Goal: Task Accomplishment & Management: Complete application form

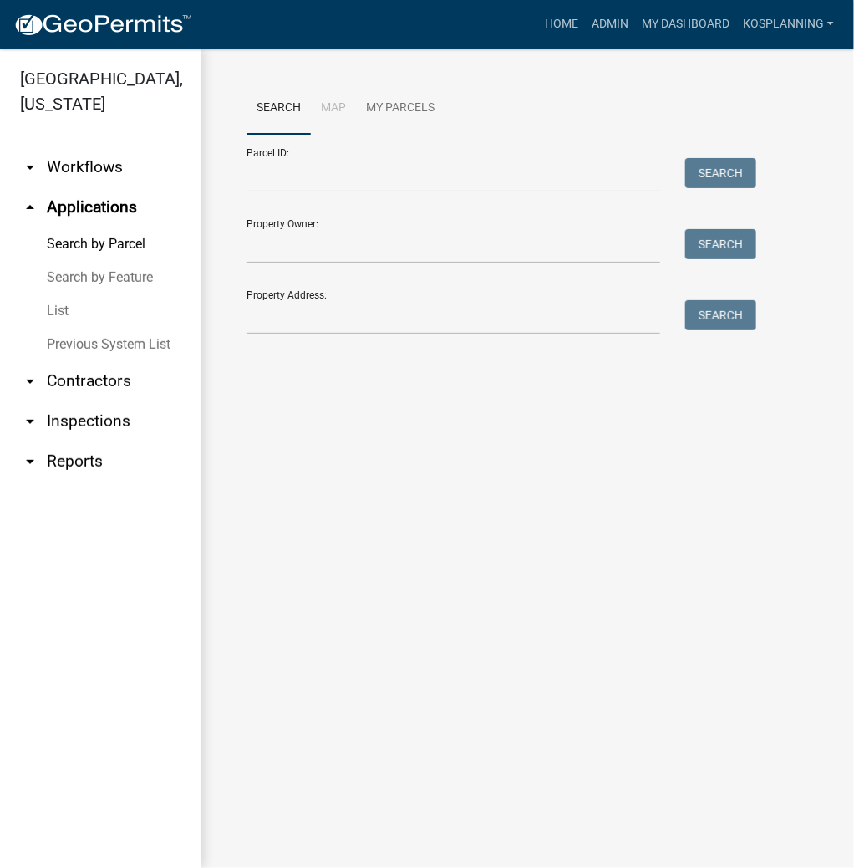
click at [104, 384] on link "arrow_drop_down Contractors" at bounding box center [100, 381] width 201 height 40
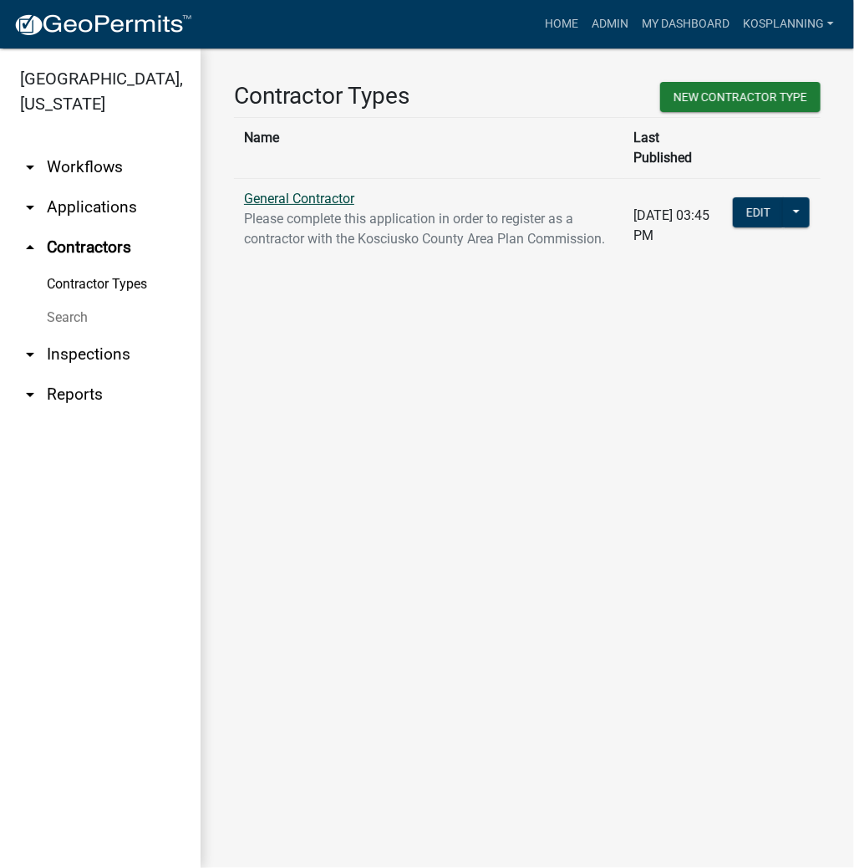
click at [308, 191] on link "General Contractor" at bounding box center [299, 199] width 110 height 16
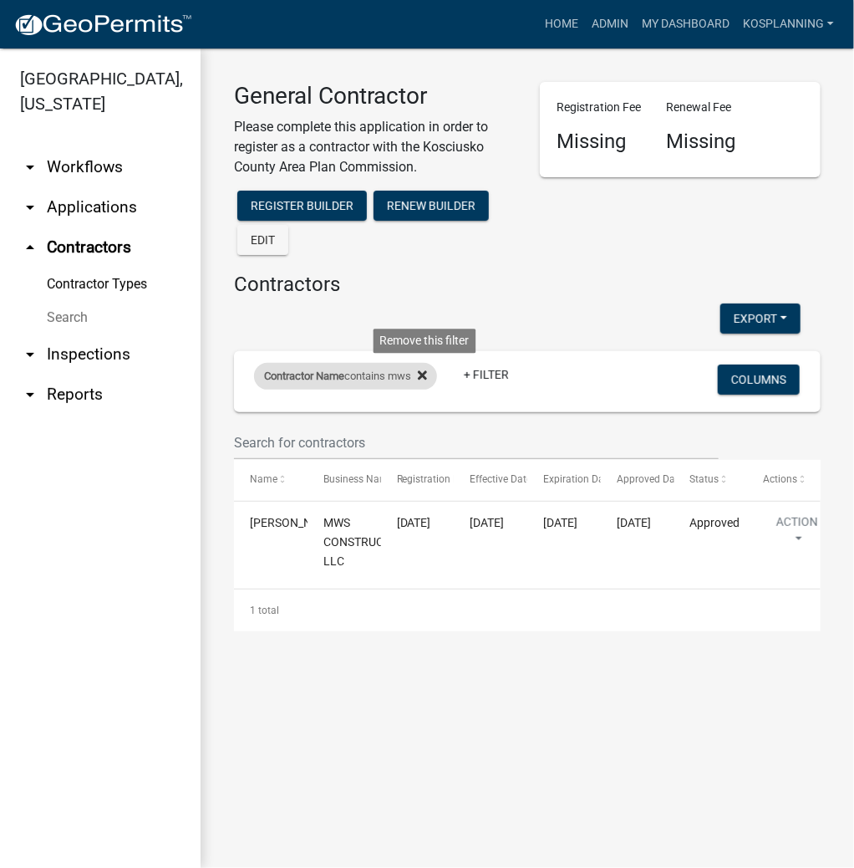
click at [425, 376] on icon at bounding box center [422, 375] width 9 height 13
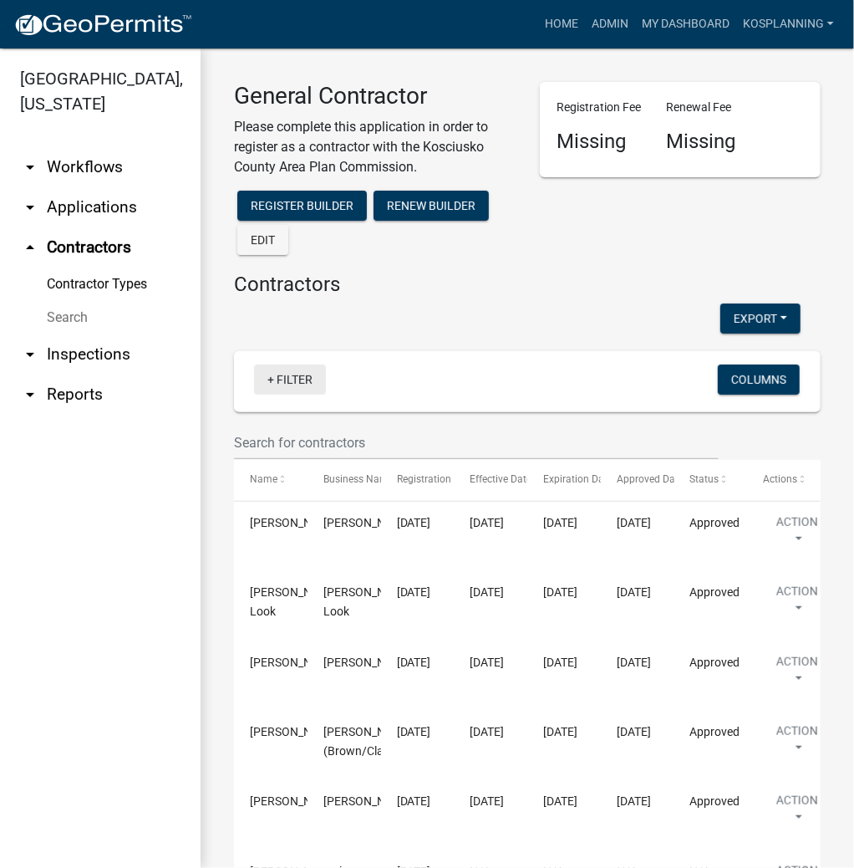
click at [291, 380] on link "+ Filter" at bounding box center [290, 379] width 72 height 30
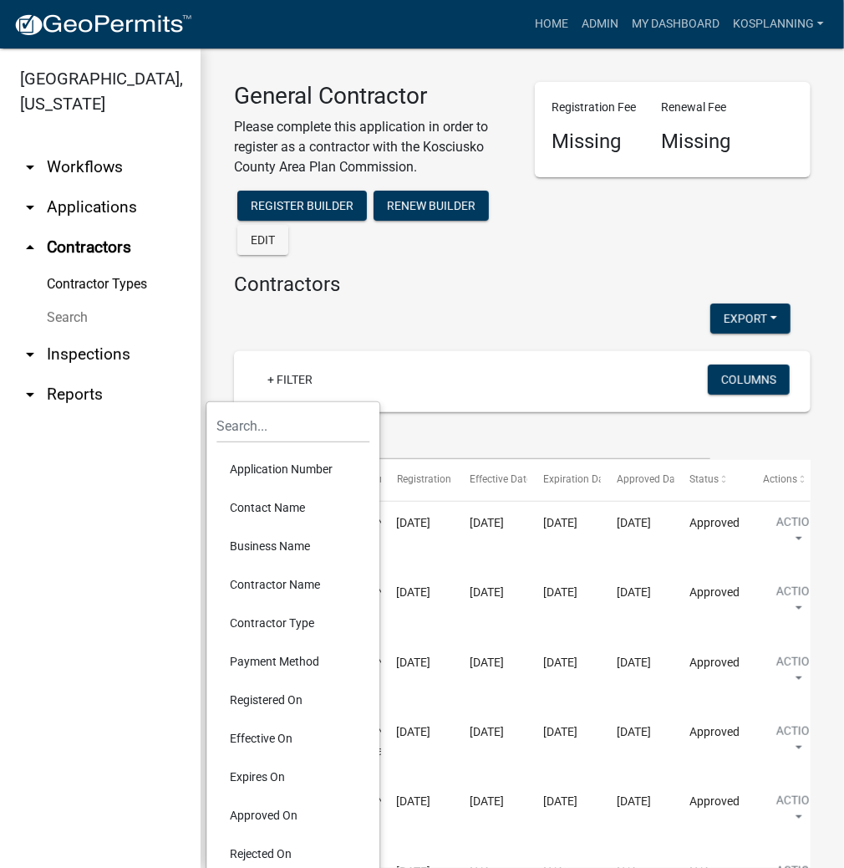
click at [252, 583] on li "Contractor Name" at bounding box center [293, 584] width 153 height 38
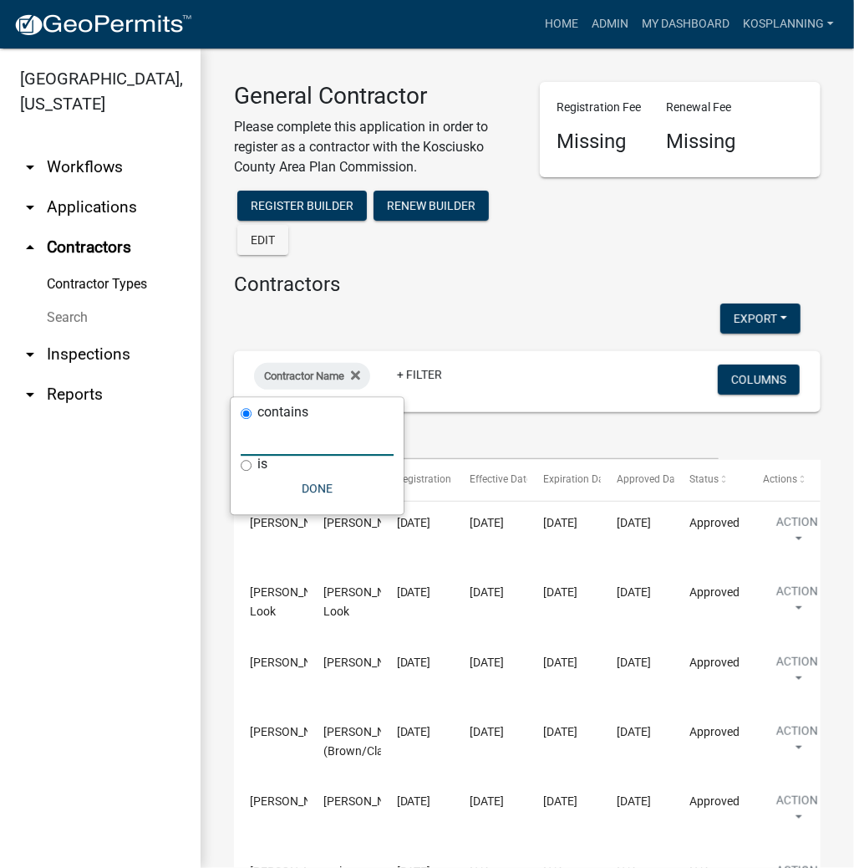
click at [274, 436] on input "text" at bounding box center [317, 438] width 153 height 34
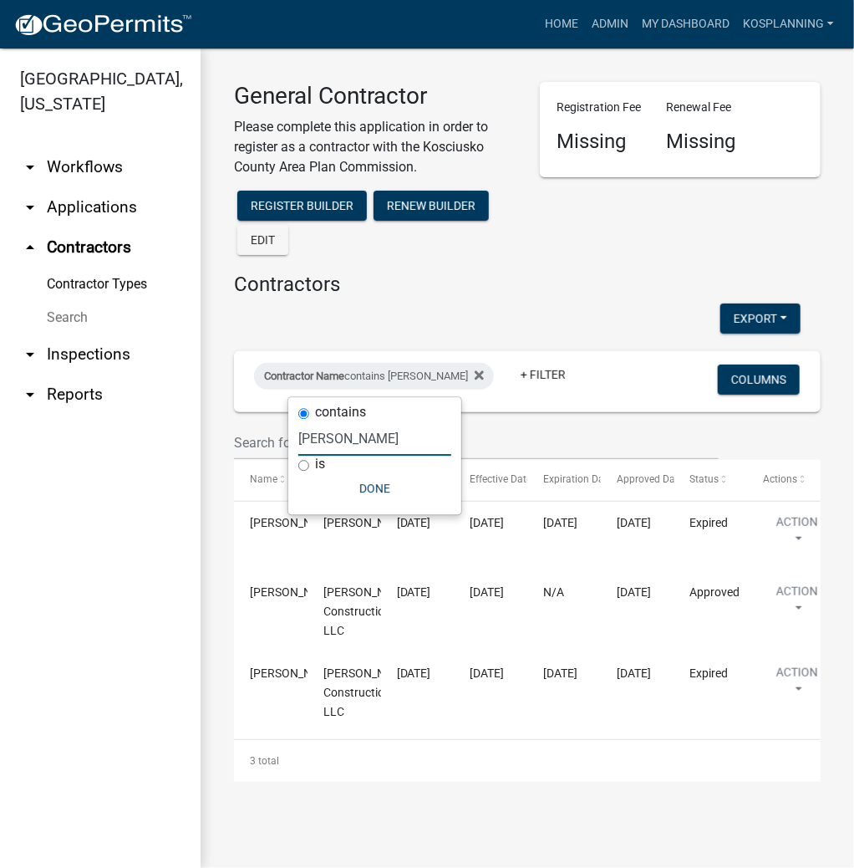
type input "[PERSON_NAME]"
click at [358, 482] on button "Done" at bounding box center [374, 488] width 153 height 30
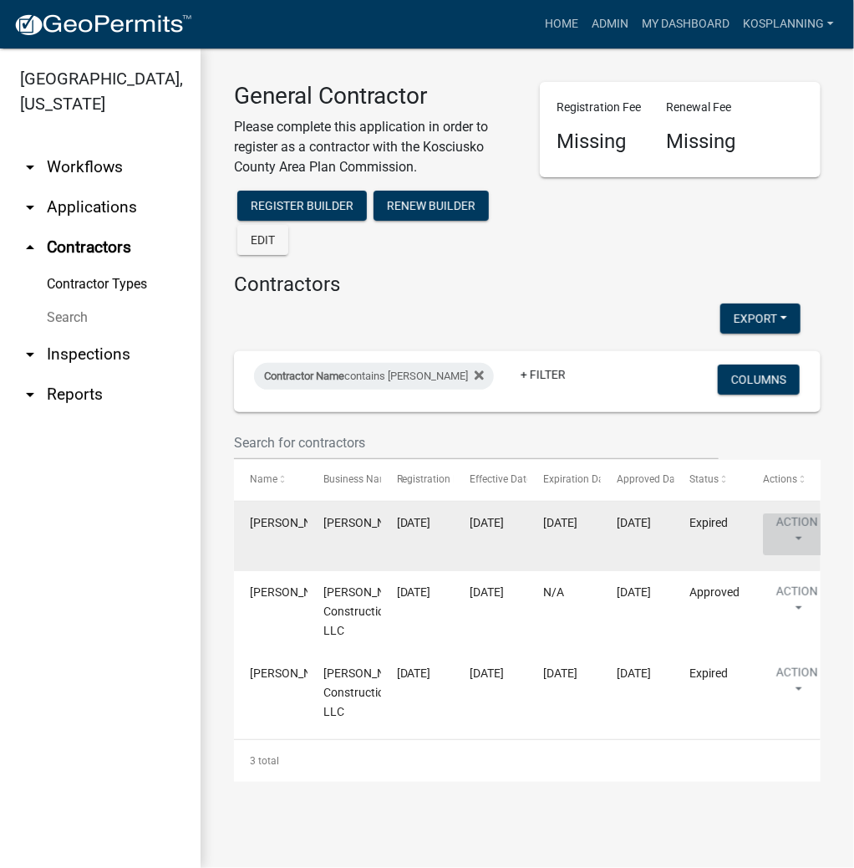
click at [789, 525] on button "Action" at bounding box center [797, 534] width 69 height 42
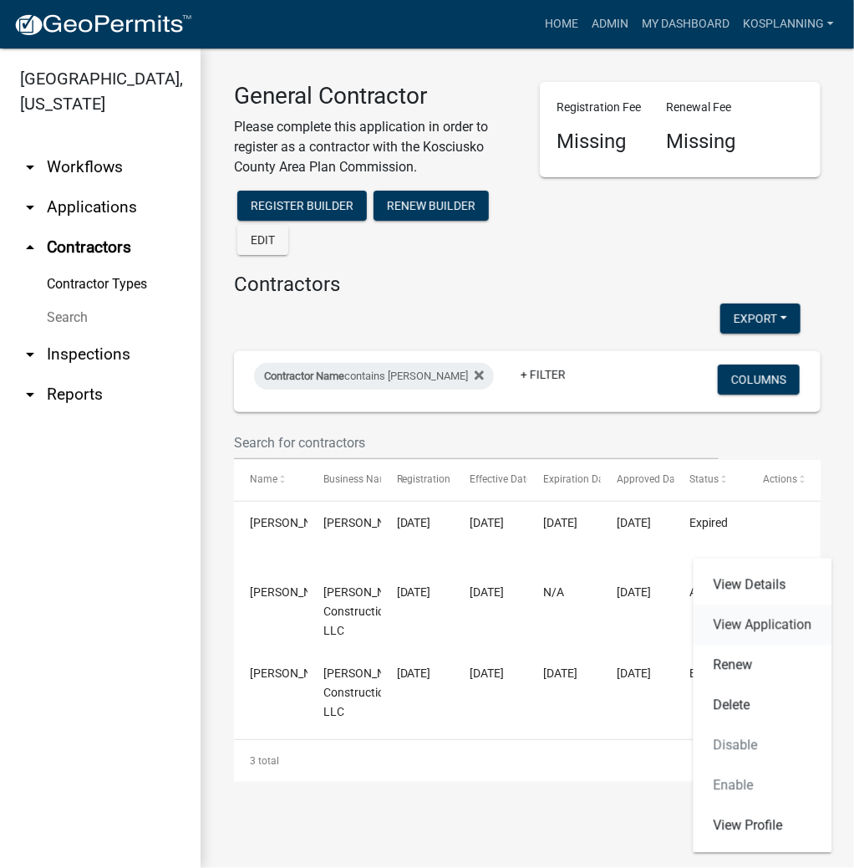
click at [728, 625] on link "View Application" at bounding box center [763, 625] width 139 height 40
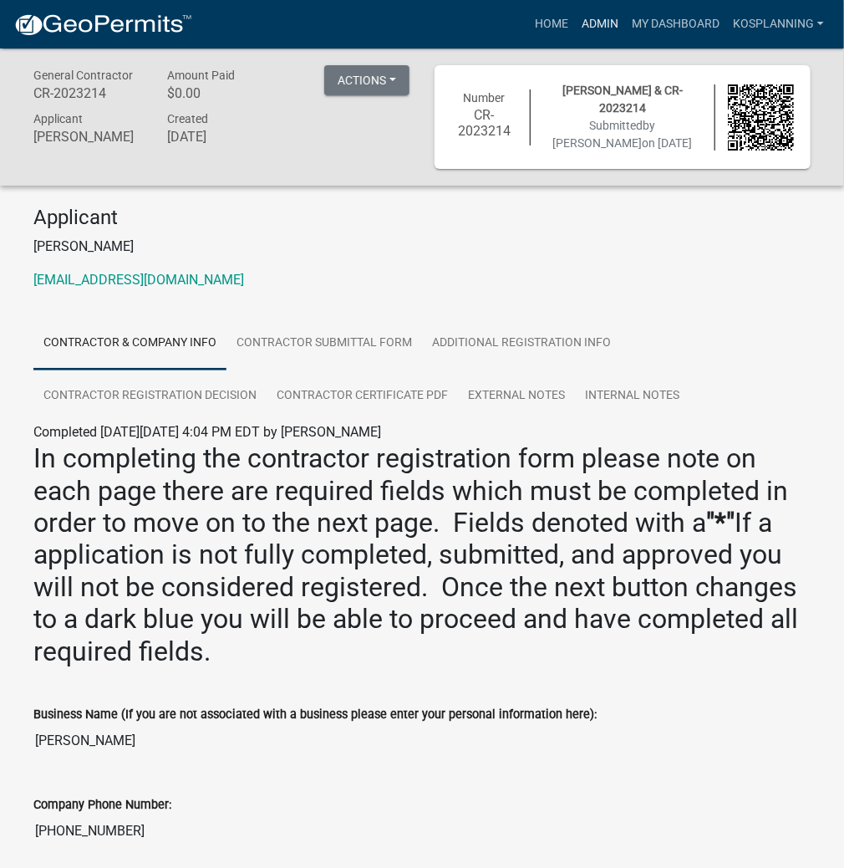
click at [599, 23] on link "Admin" at bounding box center [600, 24] width 50 height 32
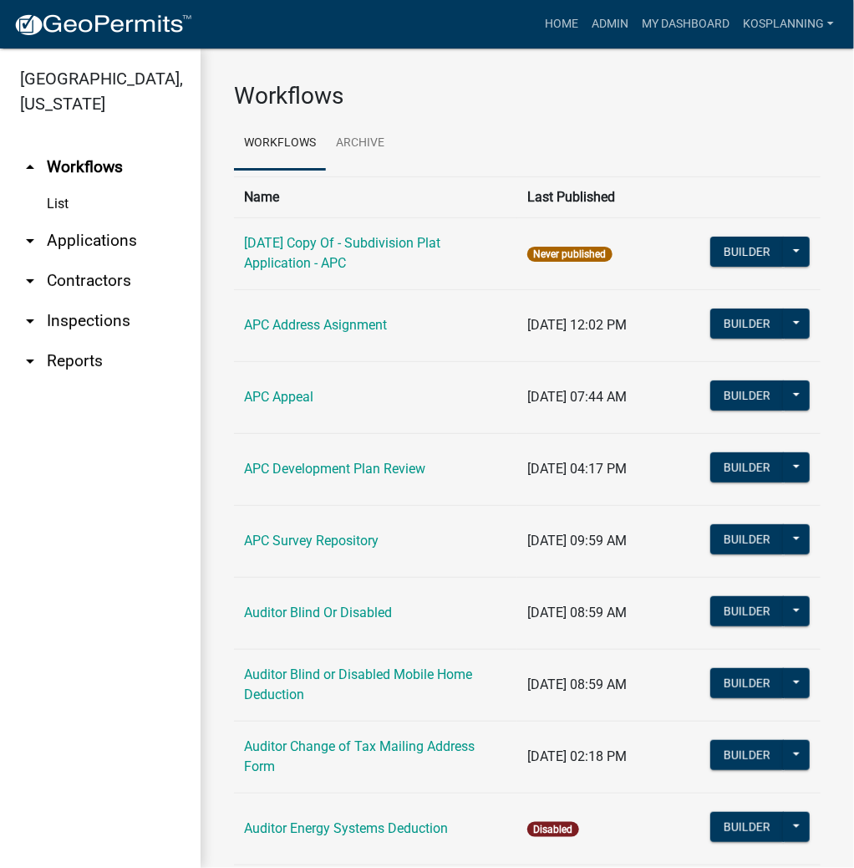
click at [97, 281] on link "arrow_drop_down Contractors" at bounding box center [100, 281] width 201 height 40
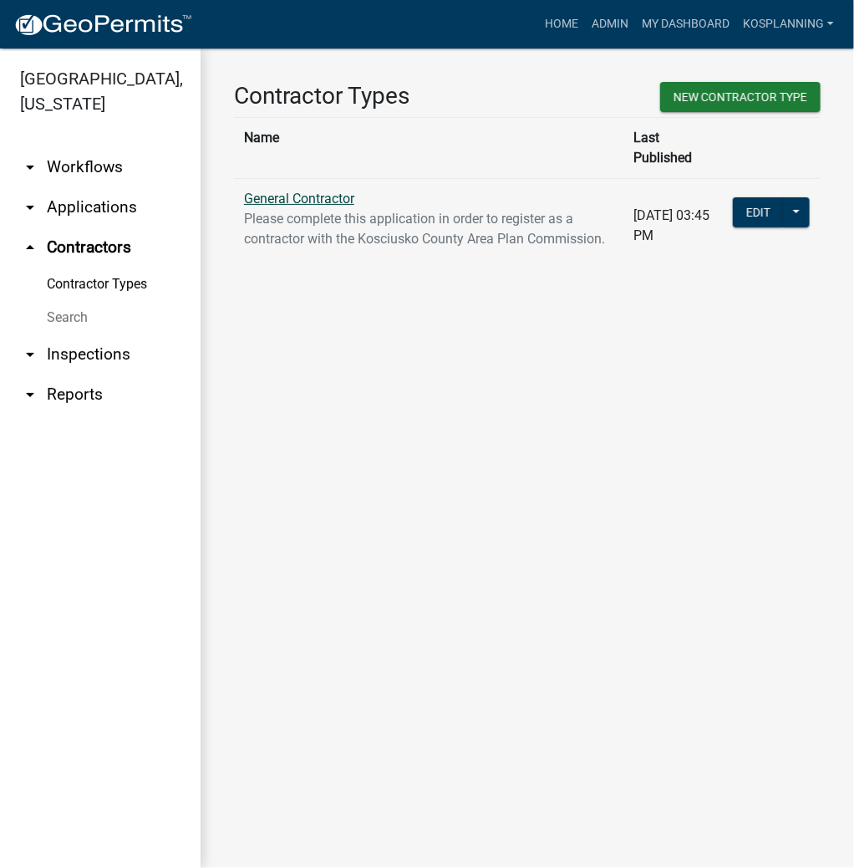
click at [334, 191] on link "General Contractor" at bounding box center [299, 199] width 110 height 16
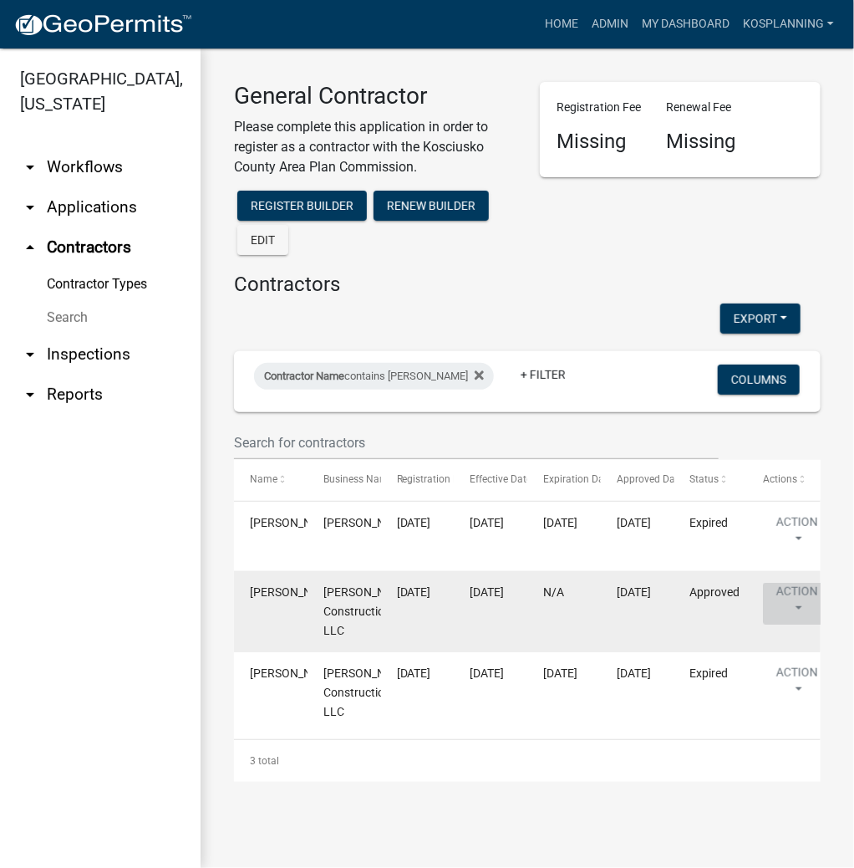
click at [800, 592] on button "Action" at bounding box center [797, 604] width 69 height 42
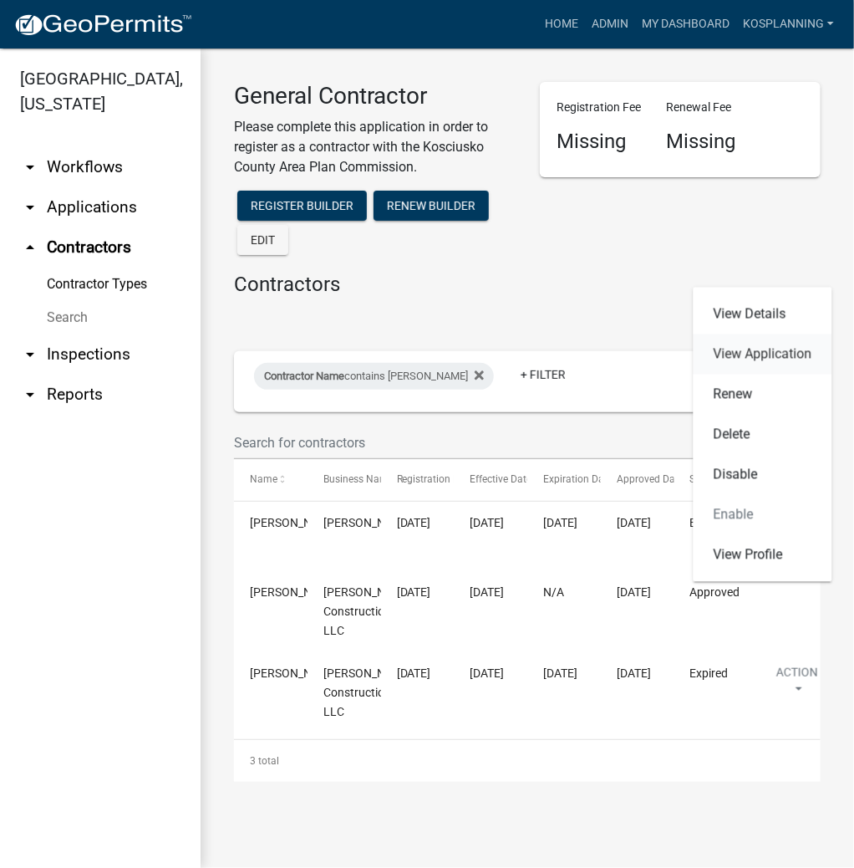
click at [746, 352] on link "View Application" at bounding box center [763, 354] width 139 height 40
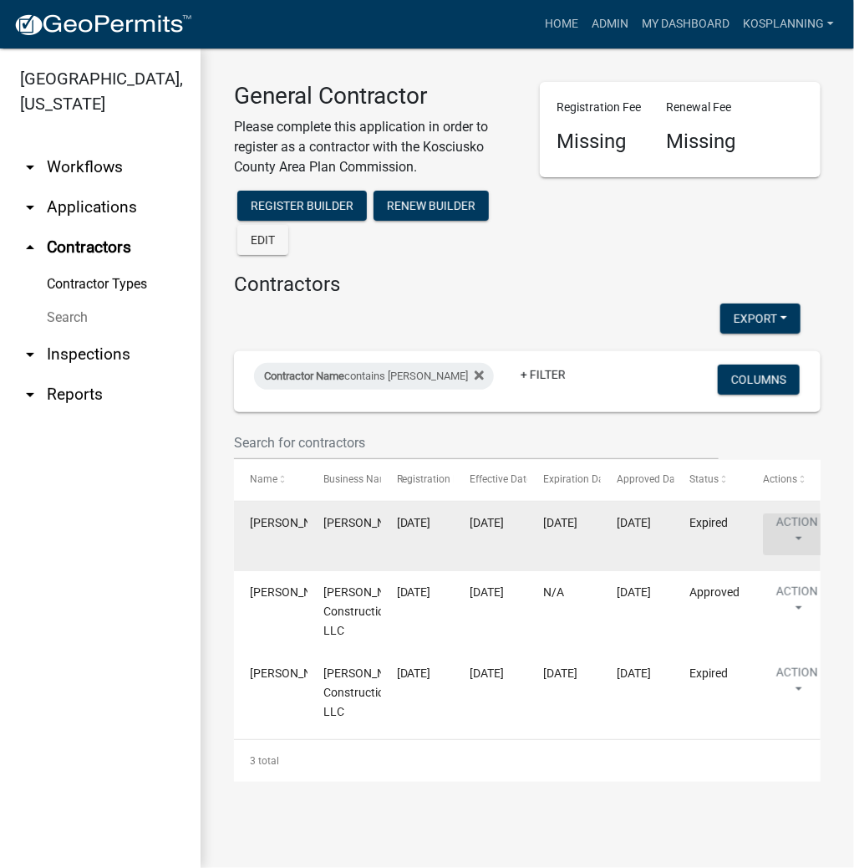
click at [796, 521] on button "Action" at bounding box center [797, 534] width 69 height 42
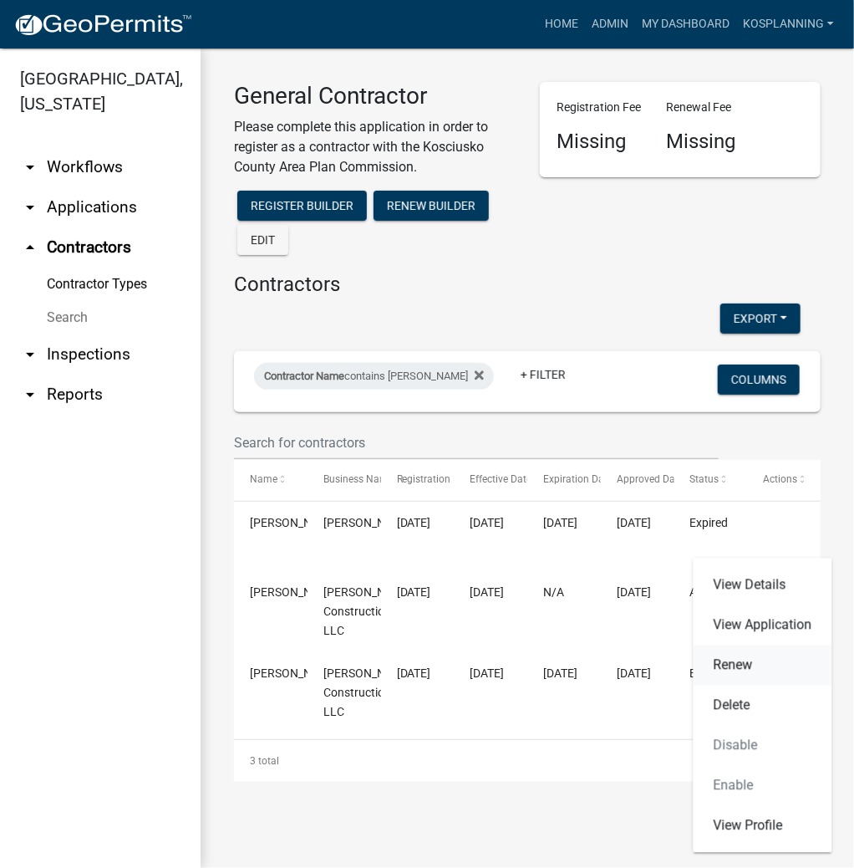
click at [746, 670] on link "Renew" at bounding box center [763, 665] width 139 height 40
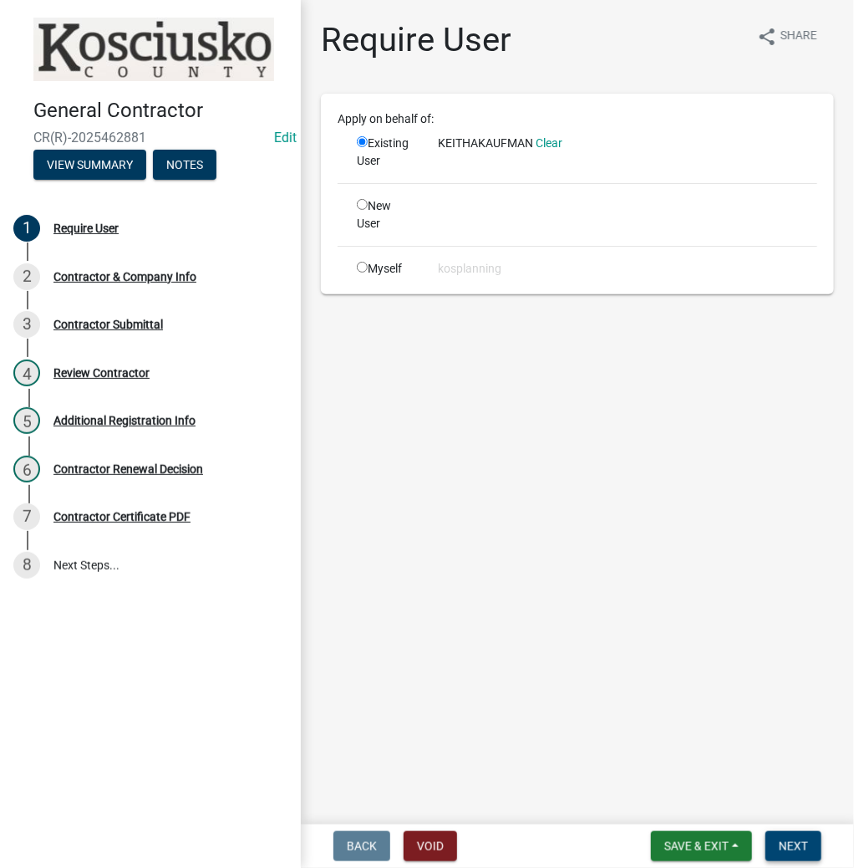
click at [789, 844] on span "Next" at bounding box center [793, 845] width 29 height 13
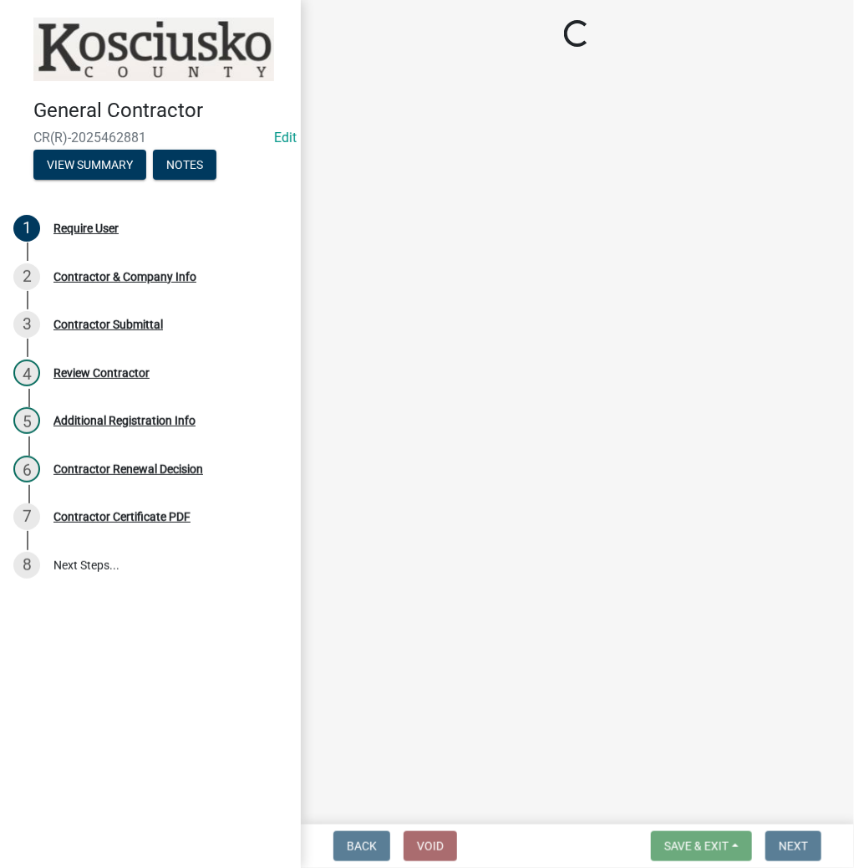
select select "IN"
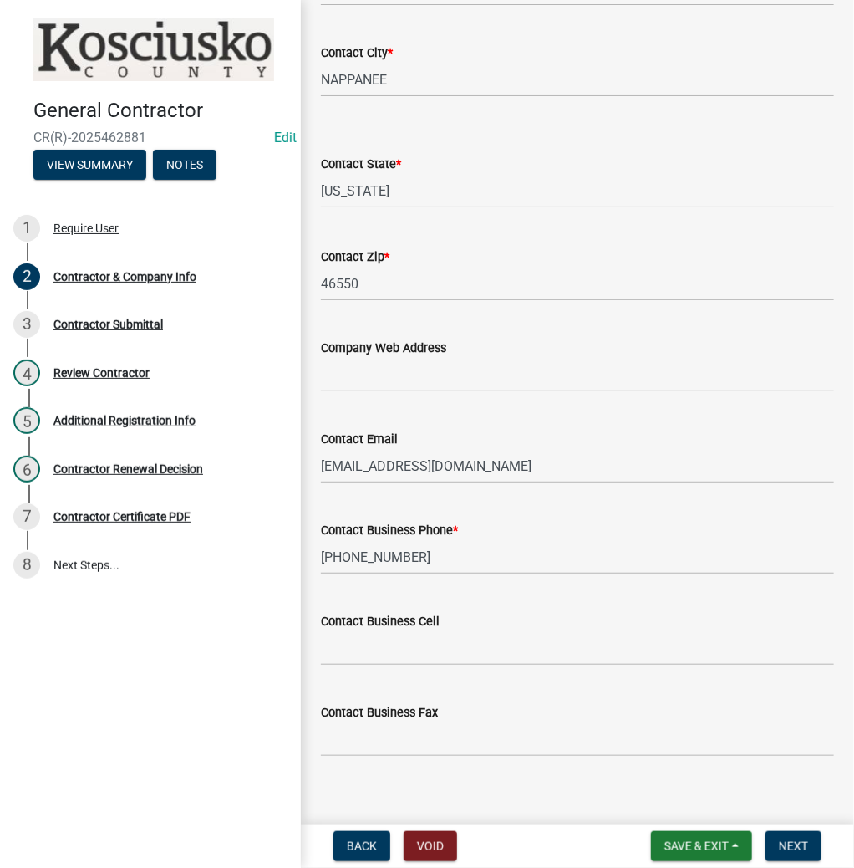
scroll to position [639, 0]
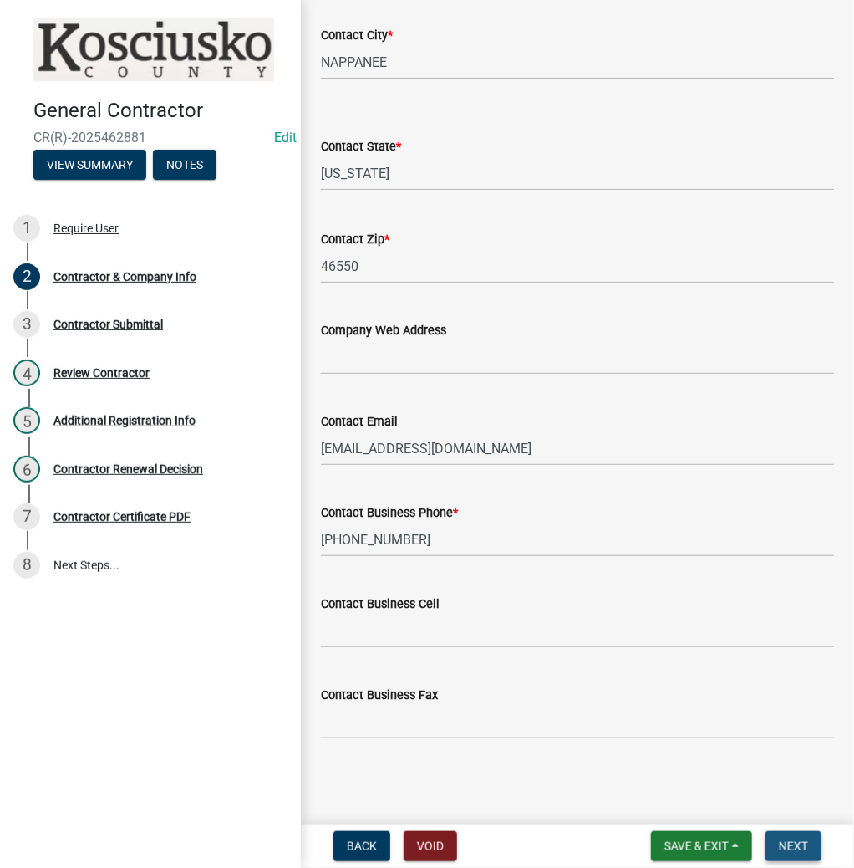
click at [782, 846] on span "Next" at bounding box center [793, 845] width 29 height 13
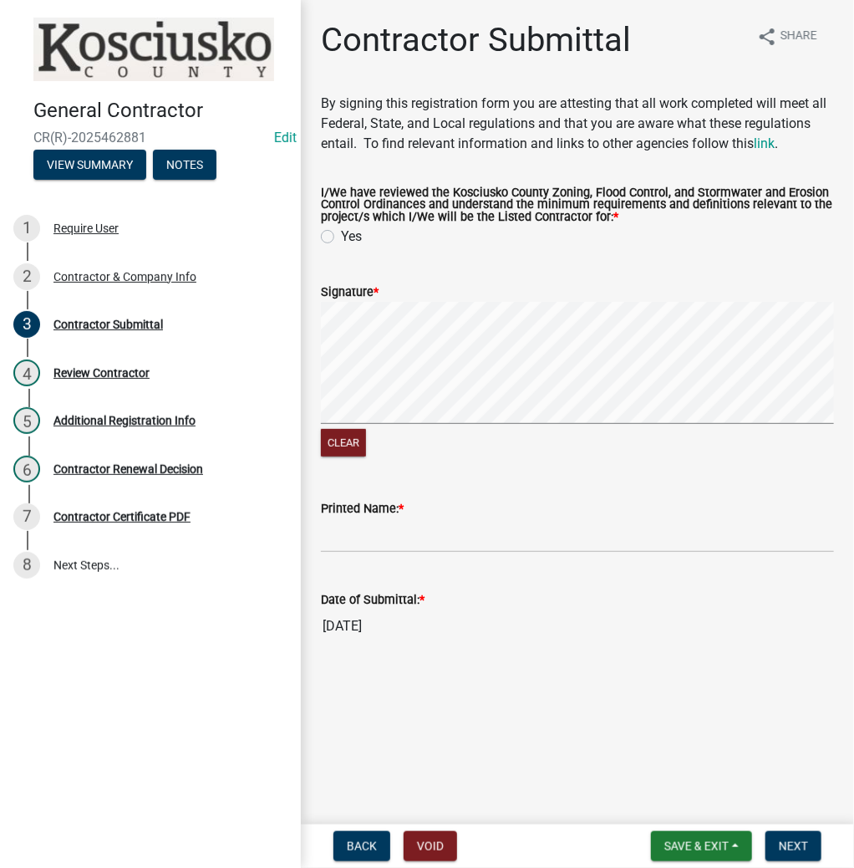
click at [341, 237] on label "Yes" at bounding box center [351, 237] width 21 height 20
click at [341, 237] on input "Yes" at bounding box center [346, 232] width 11 height 11
radio input "true"
click at [431, 533] on input "Printed Name: *" at bounding box center [577, 535] width 513 height 34
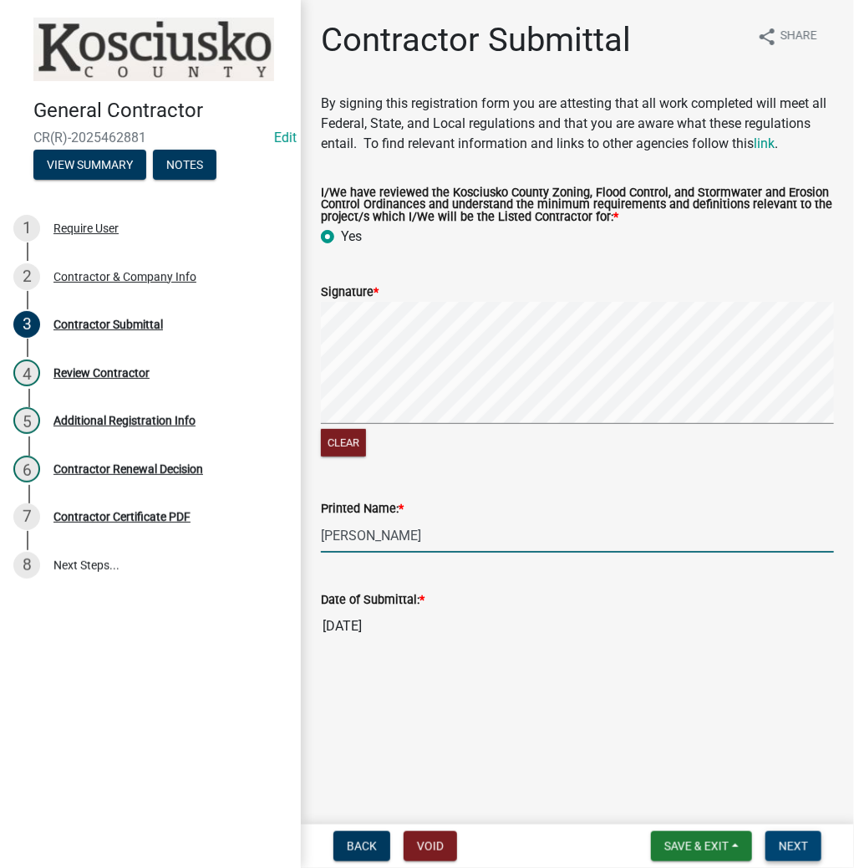
type input "[PERSON_NAME]"
click at [798, 852] on span "Next" at bounding box center [793, 845] width 29 height 13
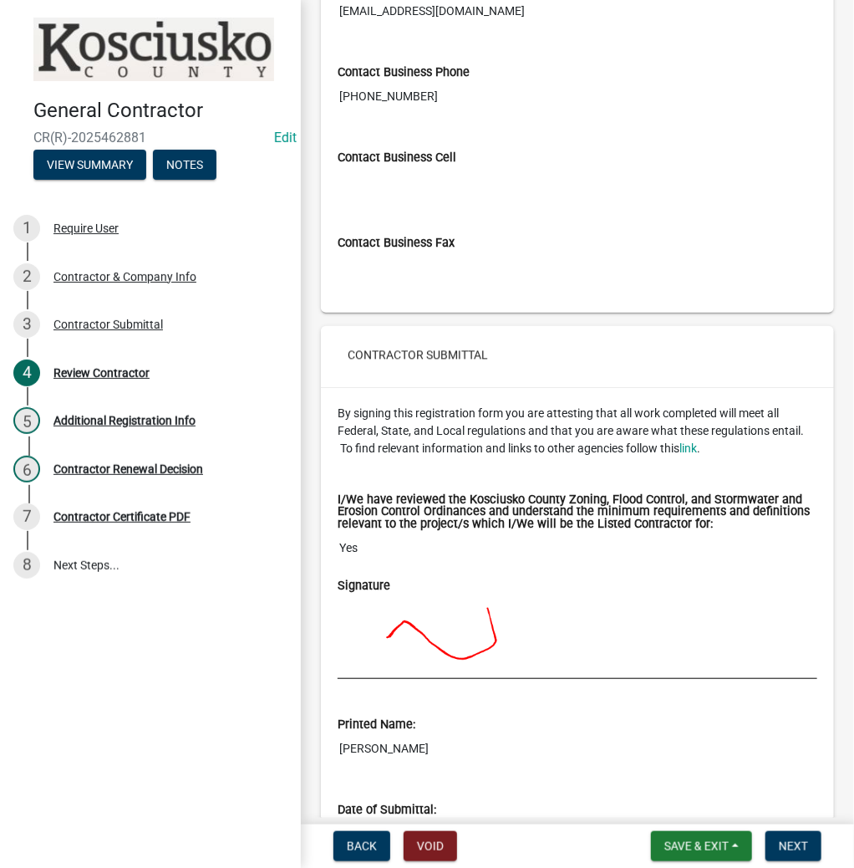
scroll to position [1191, 0]
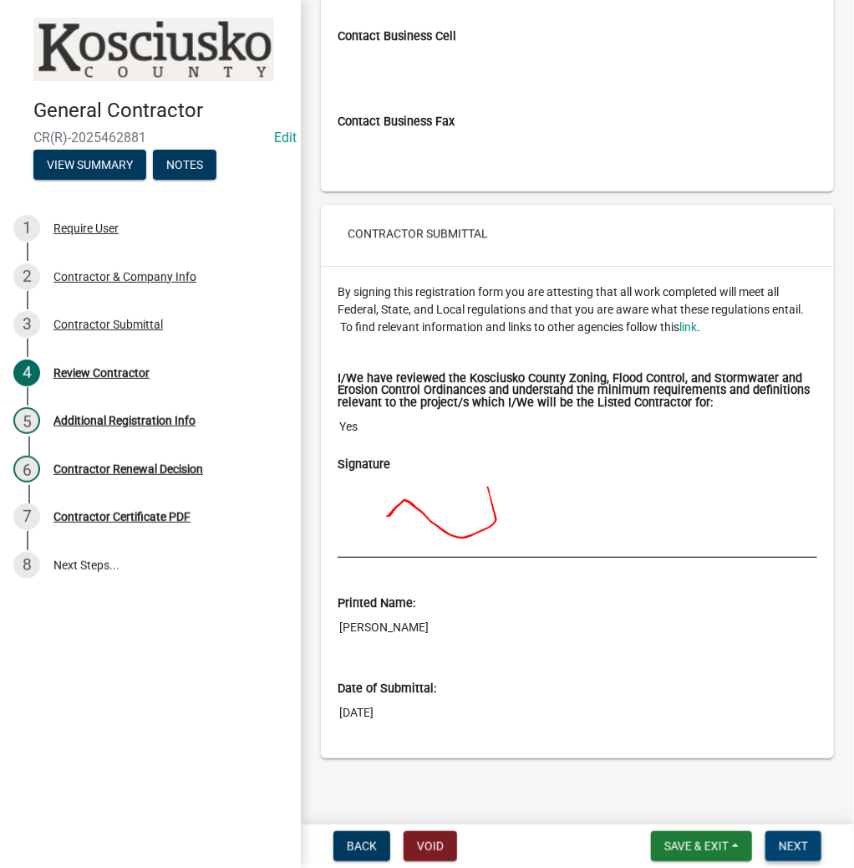
click at [782, 847] on span "Next" at bounding box center [793, 845] width 29 height 13
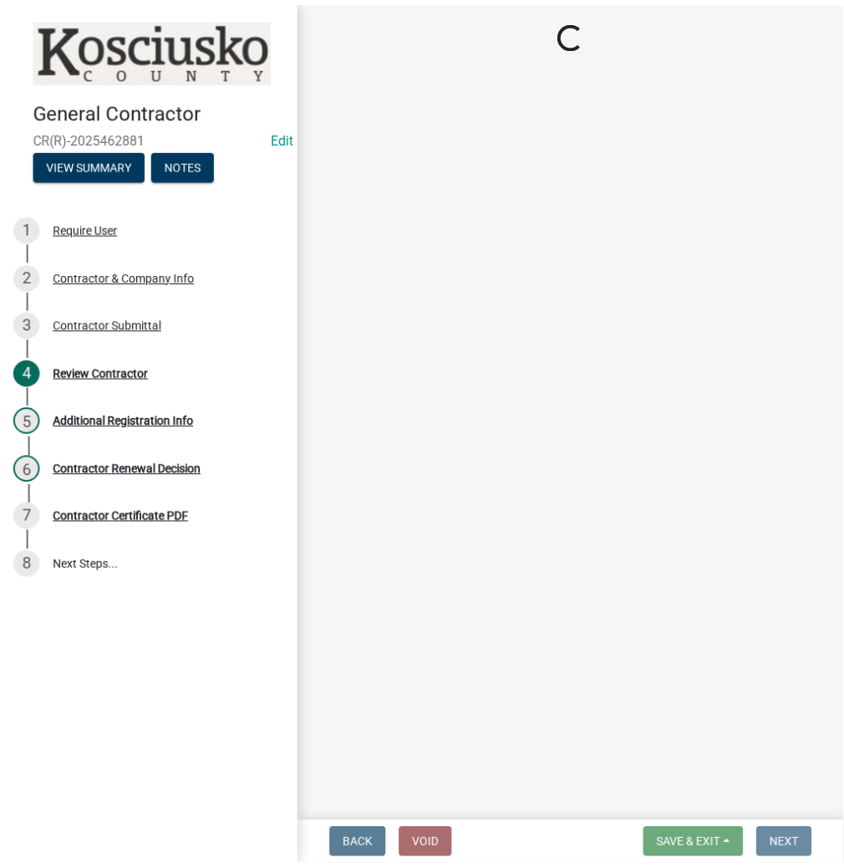
scroll to position [0, 0]
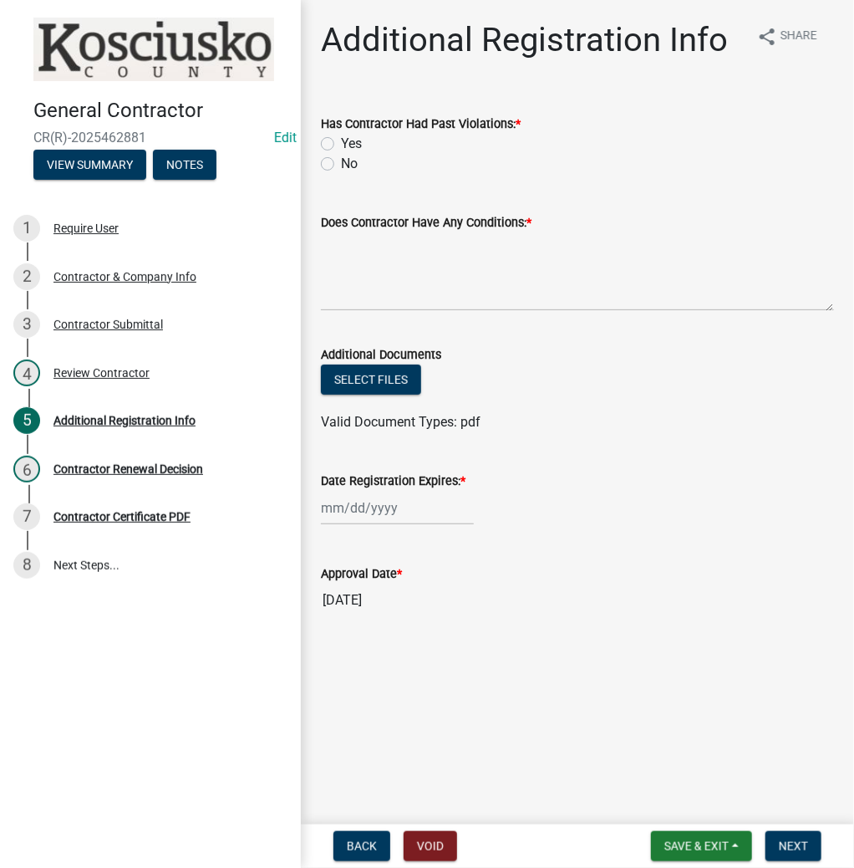
click at [341, 165] on label "No" at bounding box center [349, 164] width 17 height 20
click at [341, 165] on input "No" at bounding box center [346, 159] width 11 height 11
radio input "true"
click at [446, 284] on textarea "Does Contractor Have Any Conditions: *" at bounding box center [577, 271] width 513 height 79
type textarea "NO"
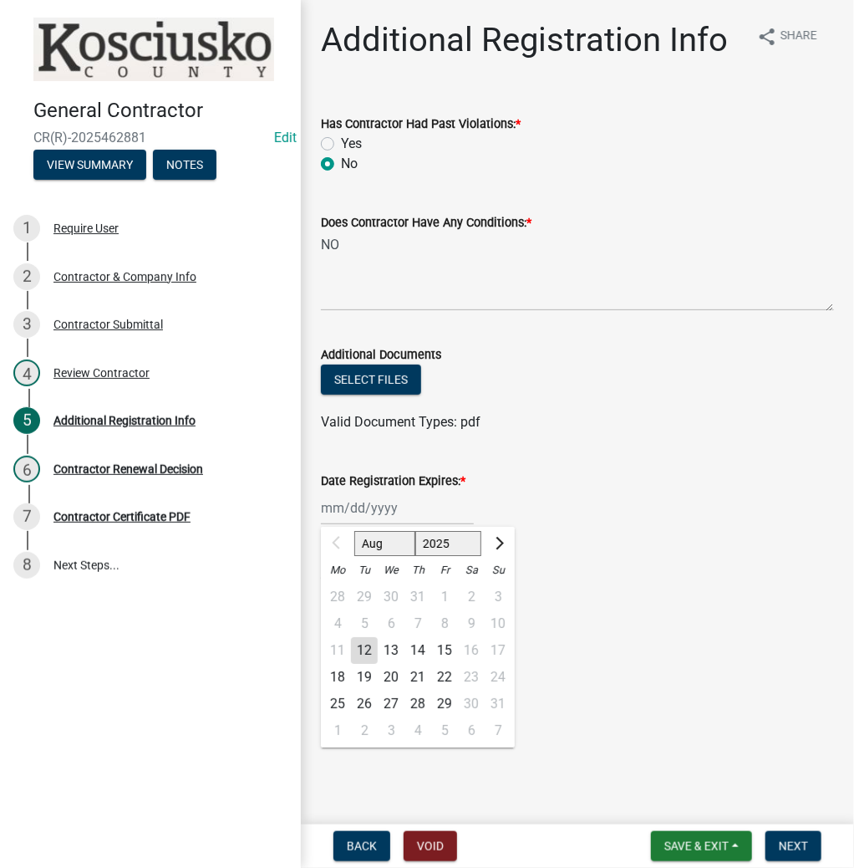
click at [394, 509] on div "Aug Sep Oct Nov [DATE] 2026 2027 2028 2029 2030 2031 2032 2033 2034 2035 2036 2…" at bounding box center [397, 508] width 153 height 34
click at [455, 541] on select "2025 2026 2027 2028 2029 2030 2031 2032 2033 2034 2035 2036 2037 2038 2039 2040…" at bounding box center [448, 543] width 67 height 25
select select "2026"
click at [415, 531] on select "2025 2026 2027 2028 2029 2030 2031 2032 2033 2034 2035 2036 2037 2038 2039 2040…" at bounding box center [448, 543] width 67 height 25
click at [391, 650] on div "12" at bounding box center [391, 650] width 27 height 27
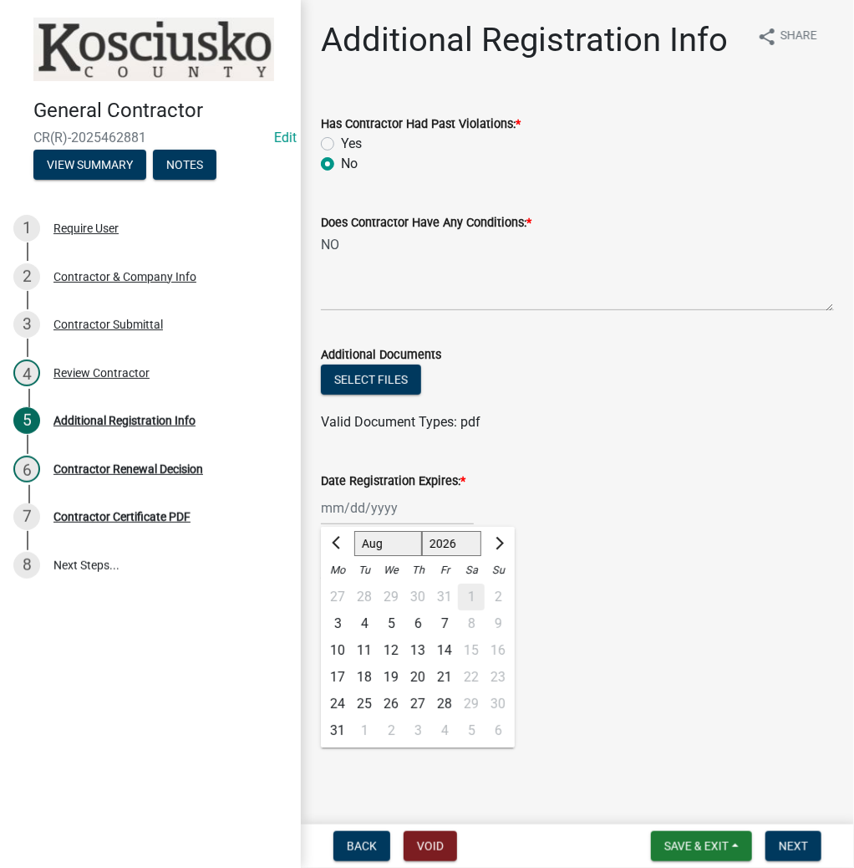
type input "[DATE]"
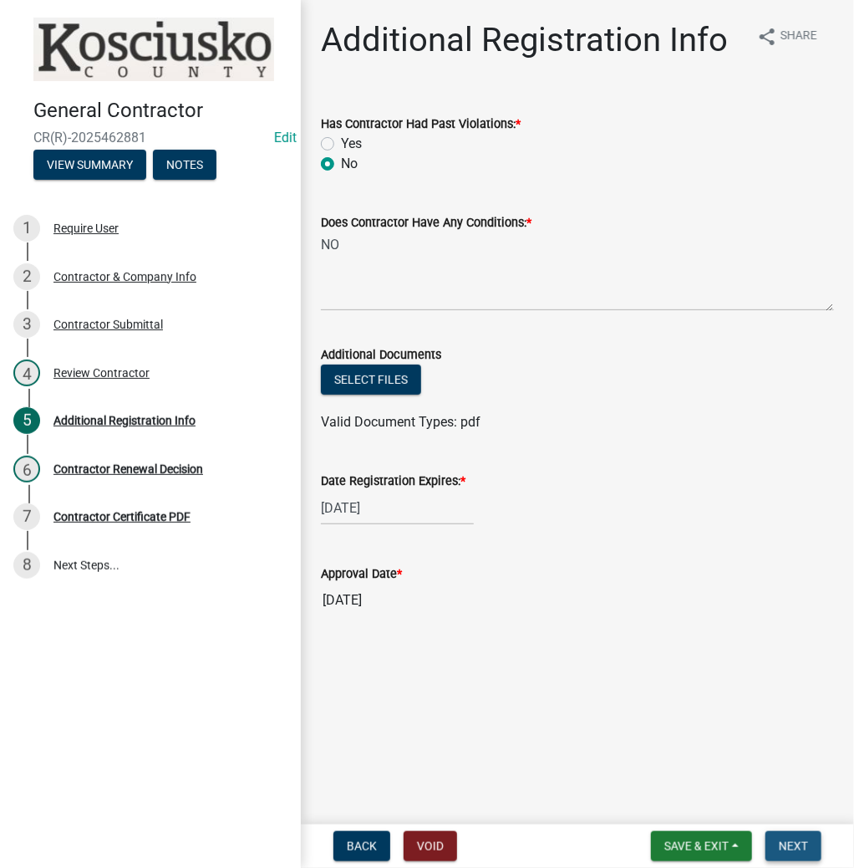
click at [786, 844] on span "Next" at bounding box center [793, 845] width 29 height 13
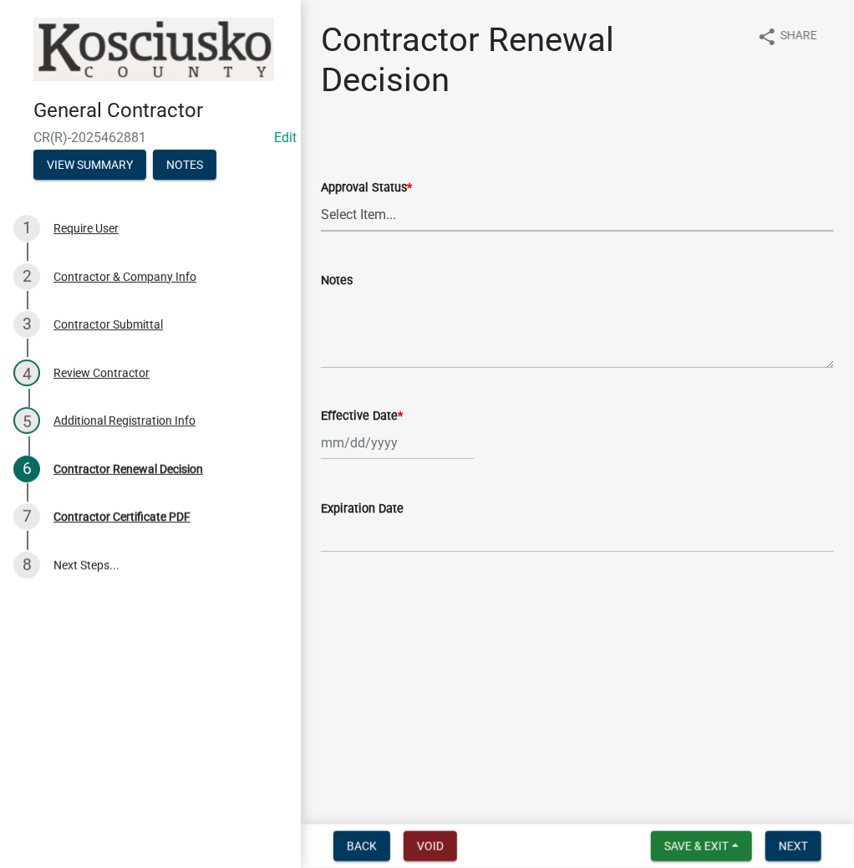
click at [387, 217] on select "Select Item... Approved Denied" at bounding box center [577, 214] width 513 height 34
click at [321, 197] on select "Select Item... Approved Denied" at bounding box center [577, 214] width 513 height 34
select select "30db8998-795d-4bbe-8e49-f1ade8865815"
select select "8"
select select "2025"
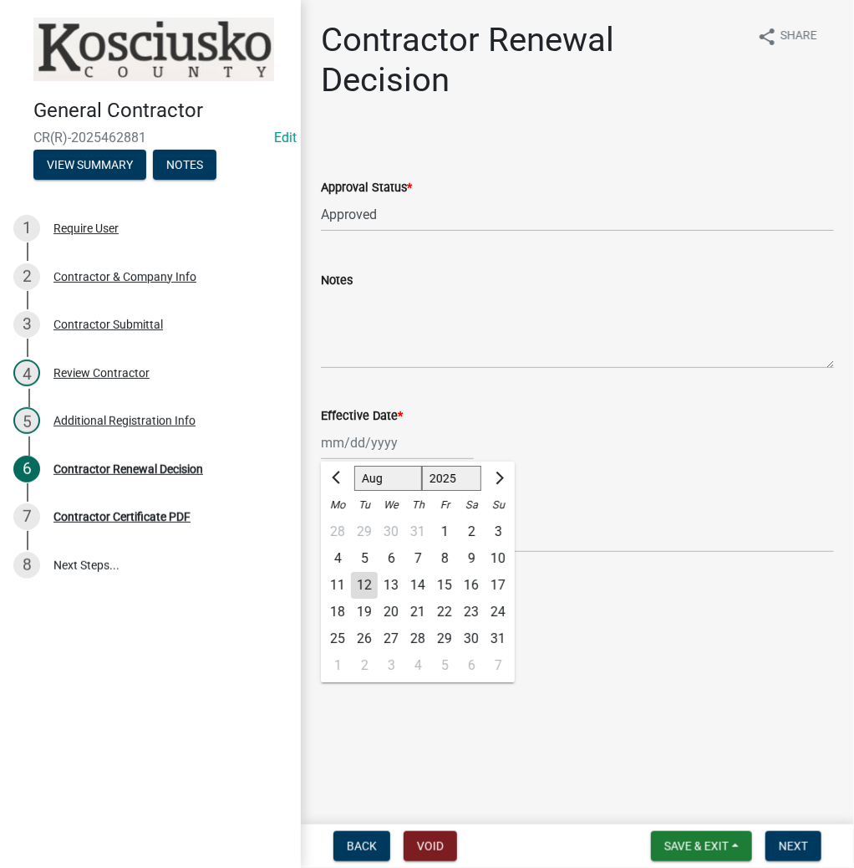
click at [408, 445] on div "[PERSON_NAME] Feb Mar Apr [PERSON_NAME][DATE] Oct Nov [DATE] 1526 1527 1528 152…" at bounding box center [397, 443] width 153 height 34
click at [362, 584] on div "12" at bounding box center [364, 585] width 27 height 27
type input "[DATE]"
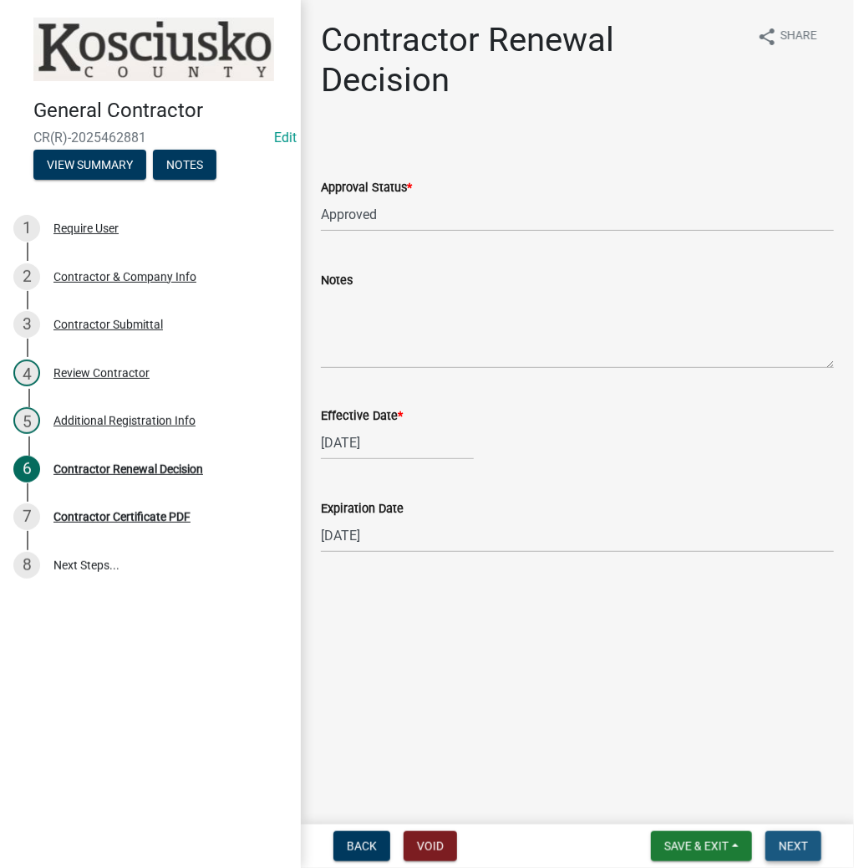
click at [798, 842] on span "Next" at bounding box center [793, 845] width 29 height 13
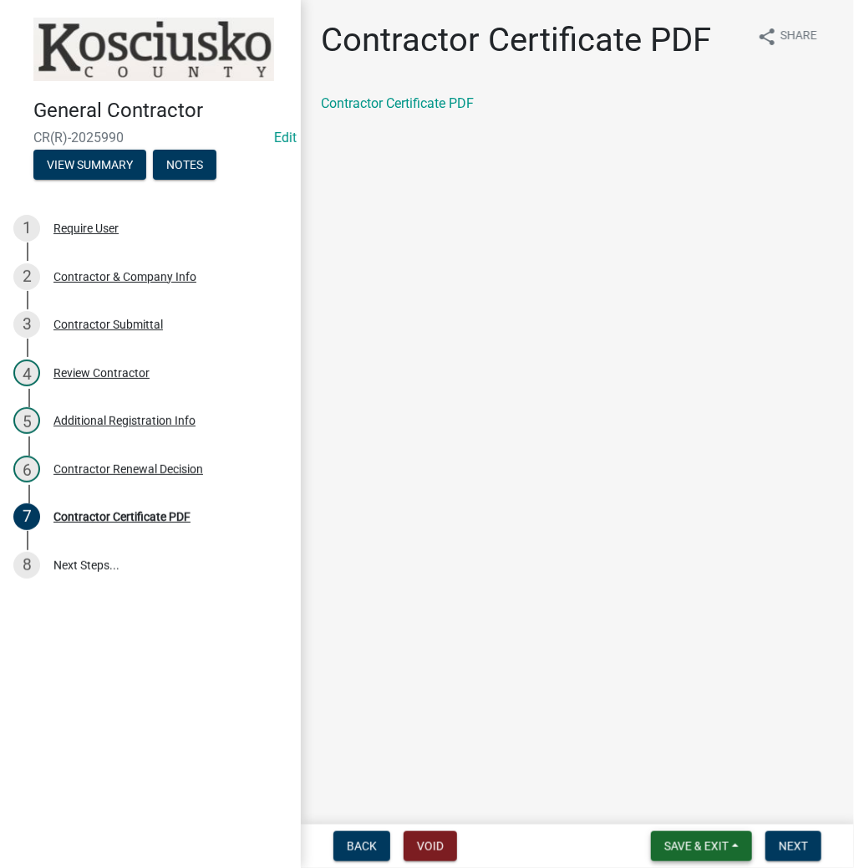
click at [681, 846] on span "Save & Exit" at bounding box center [697, 845] width 64 height 13
click at [665, 808] on button "Save & Exit" at bounding box center [686, 802] width 134 height 40
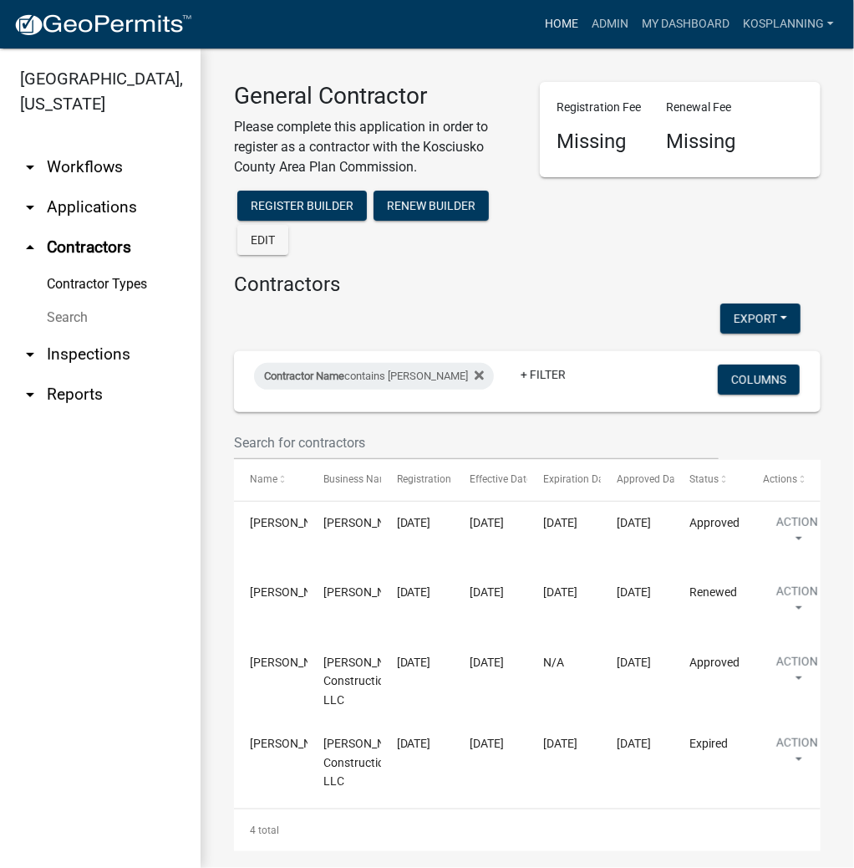
click at [572, 23] on link "Home" at bounding box center [561, 24] width 47 height 32
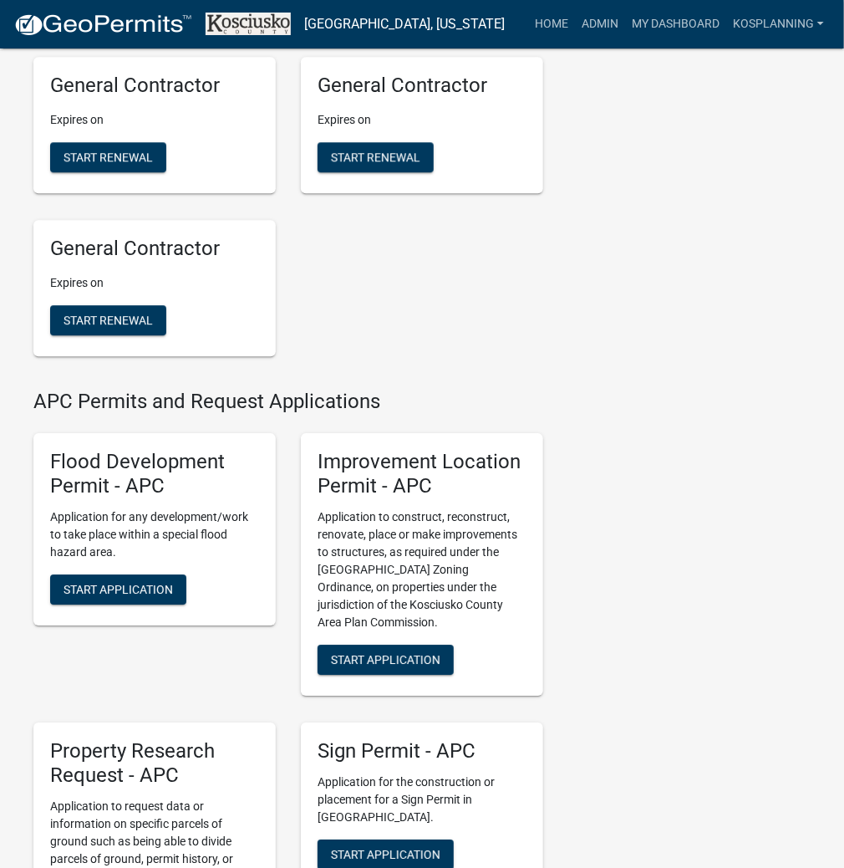
scroll to position [1538, 0]
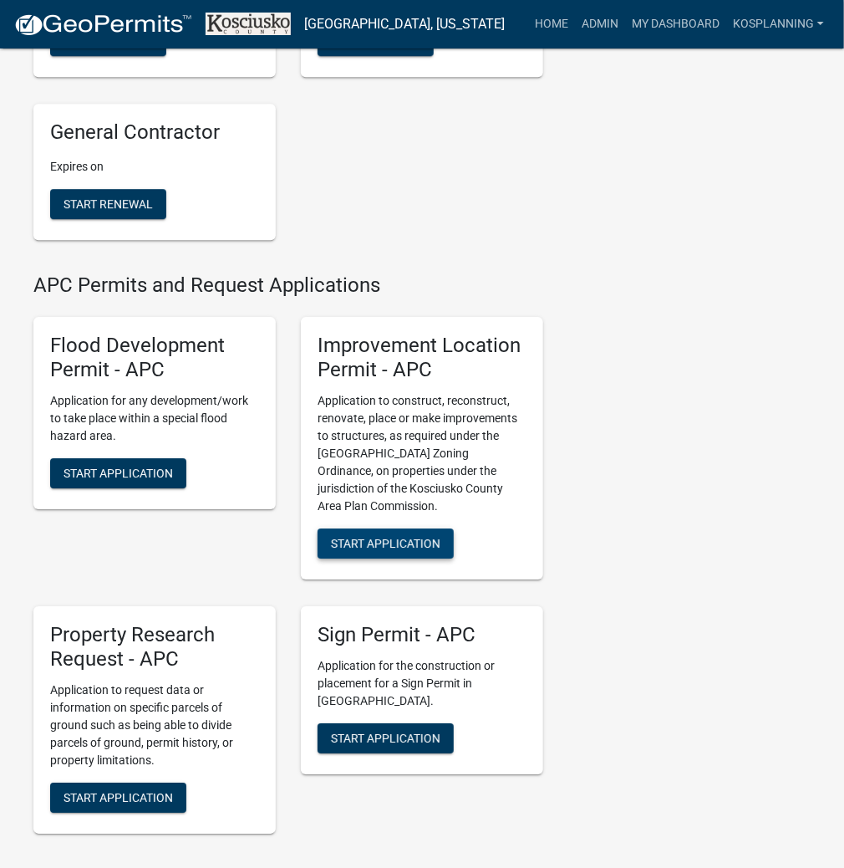
click at [387, 550] on span "Start Application" at bounding box center [386, 543] width 110 height 13
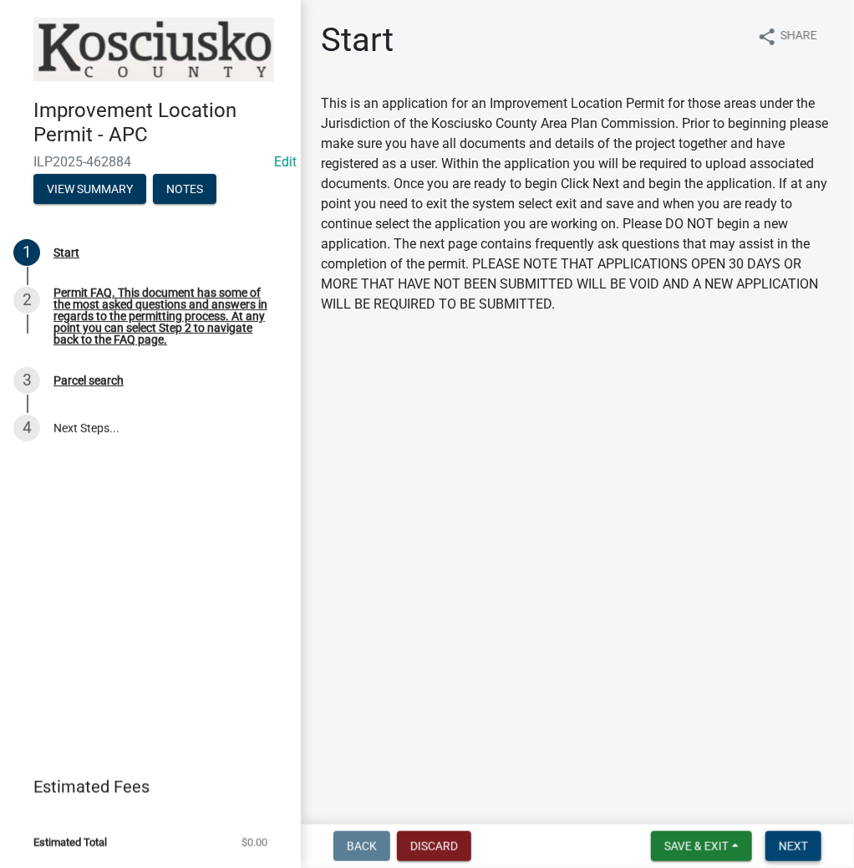
click at [782, 842] on span "Next" at bounding box center [793, 845] width 29 height 13
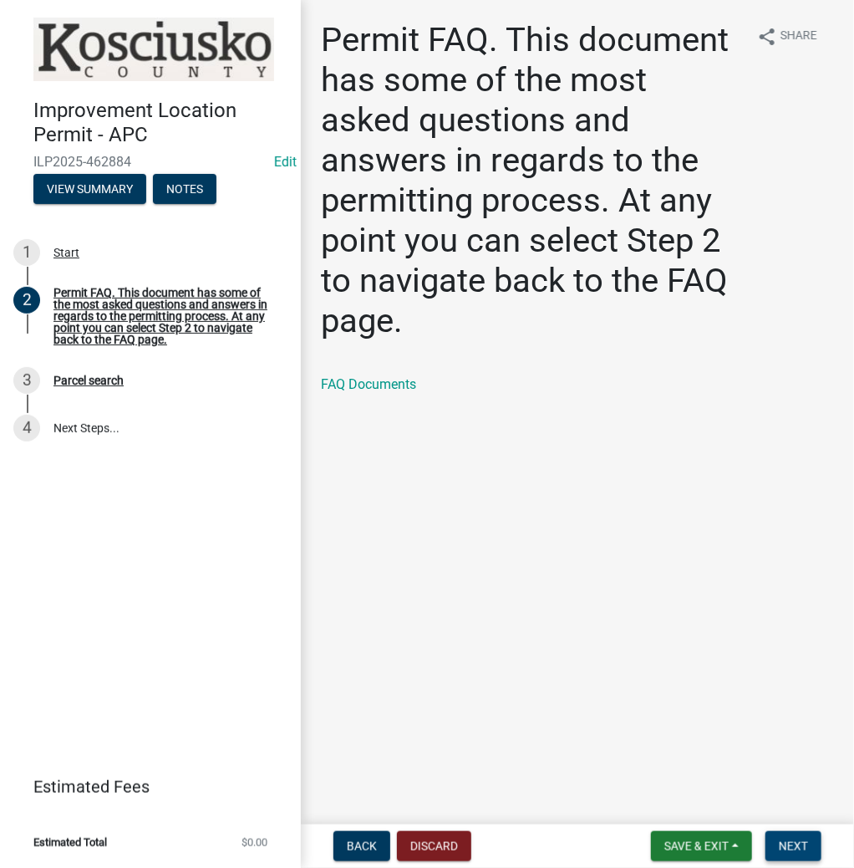
click at [798, 841] on span "Next" at bounding box center [793, 845] width 29 height 13
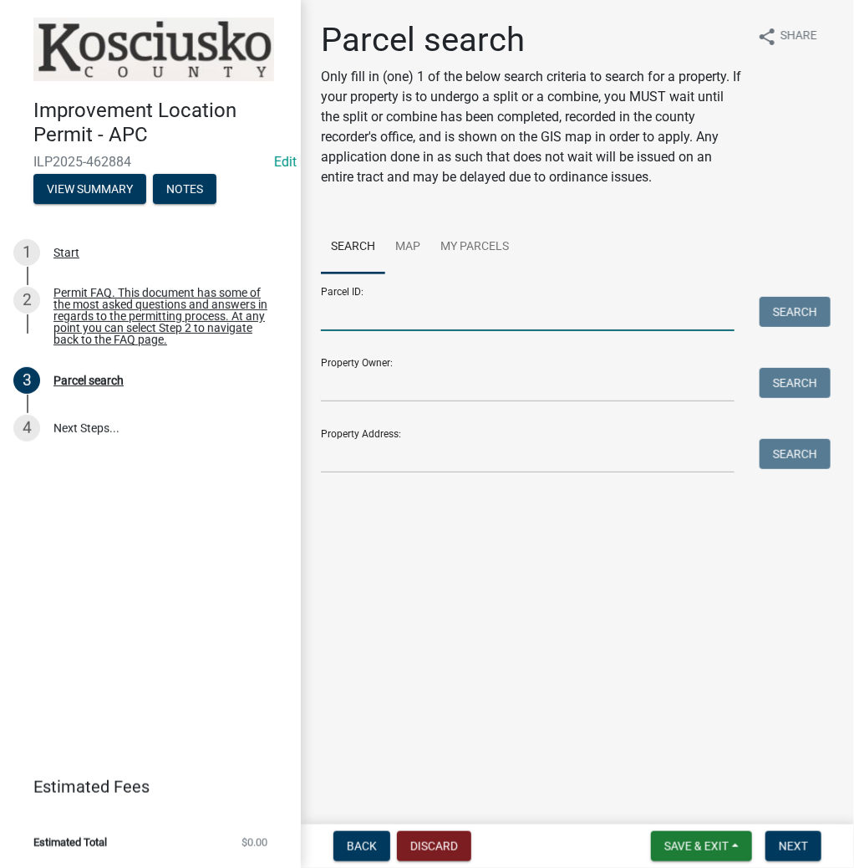
click at [453, 321] on input "Parcel ID:" at bounding box center [528, 314] width 414 height 34
click at [447, 321] on input "Parcel ID:" at bounding box center [528, 314] width 414 height 34
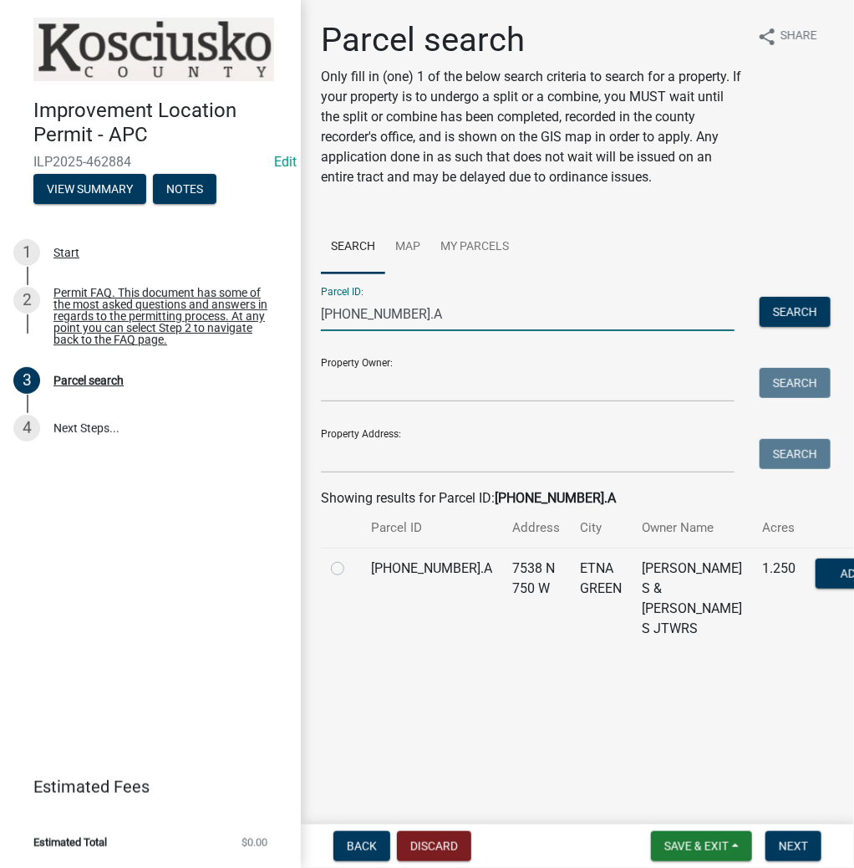
type input "[PHONE_NUMBER].A"
click at [351, 558] on label at bounding box center [351, 558] width 0 height 0
click at [351, 569] on input "radio" at bounding box center [356, 563] width 11 height 11
radio input "true"
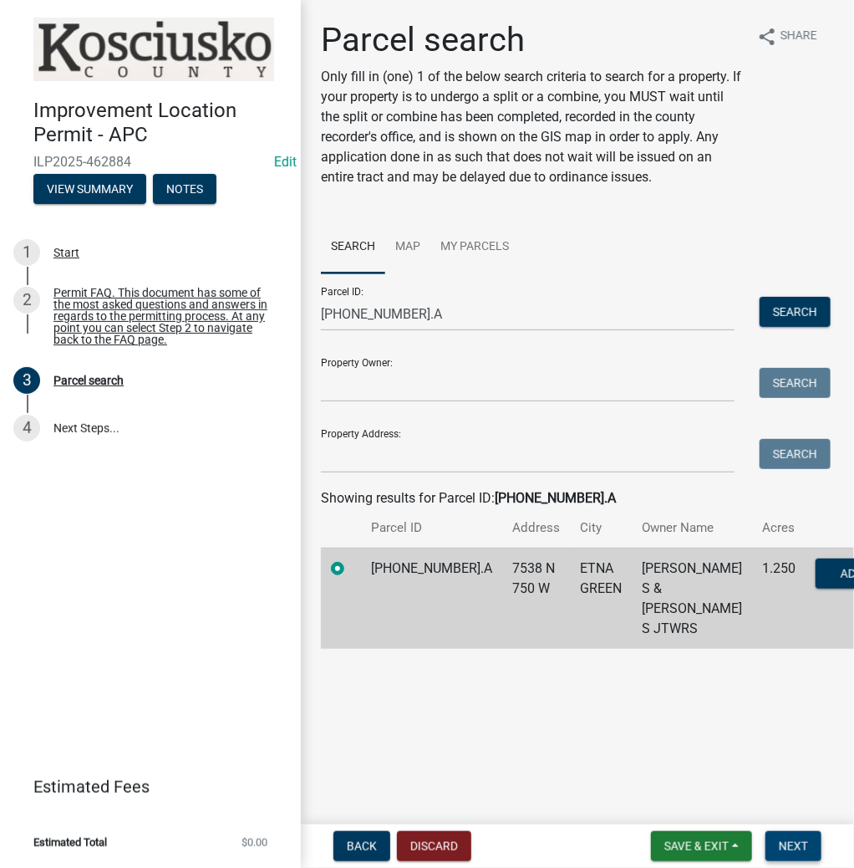
click at [786, 853] on button "Next" at bounding box center [794, 846] width 56 height 30
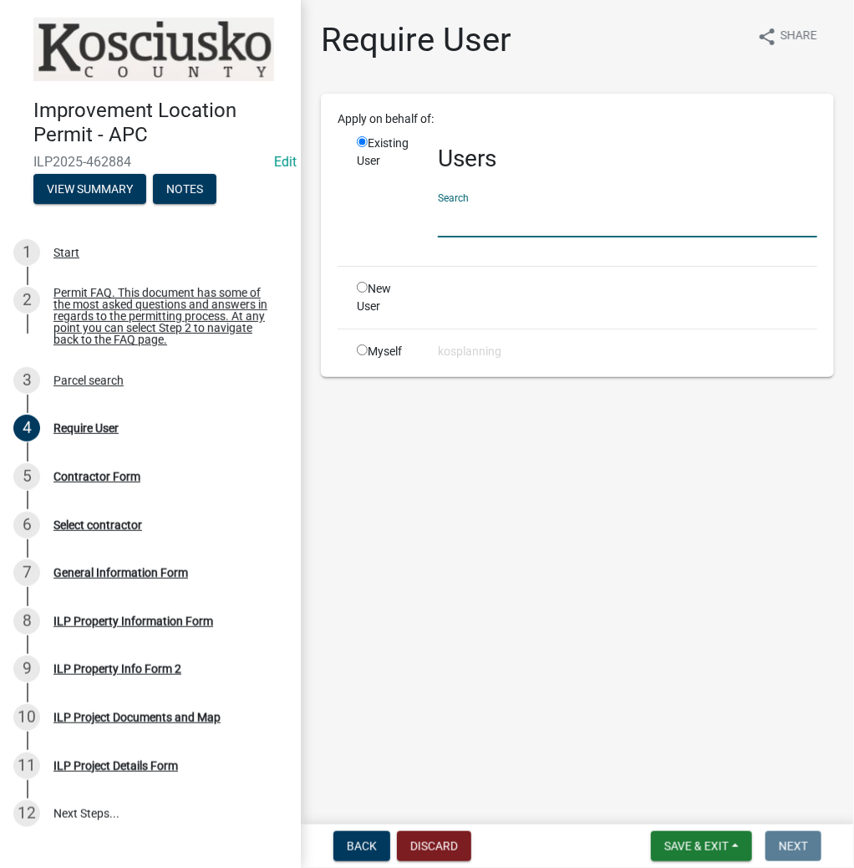
click at [533, 222] on input "text" at bounding box center [628, 220] width 380 height 34
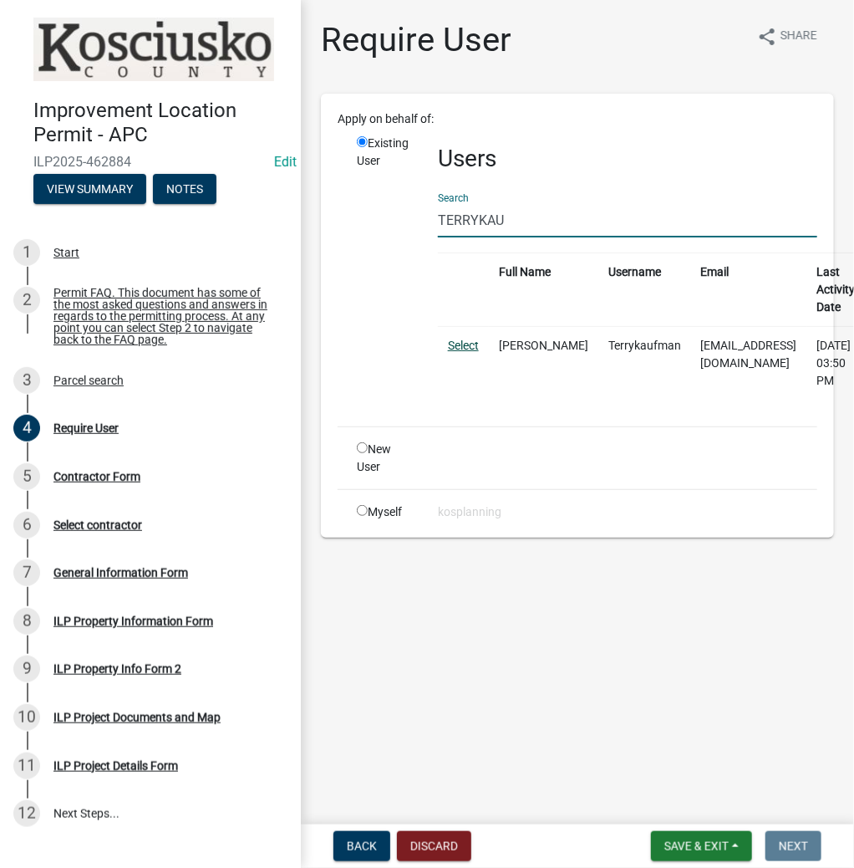
type input "TERRYKAU"
click at [468, 343] on link "Select" at bounding box center [463, 345] width 31 height 13
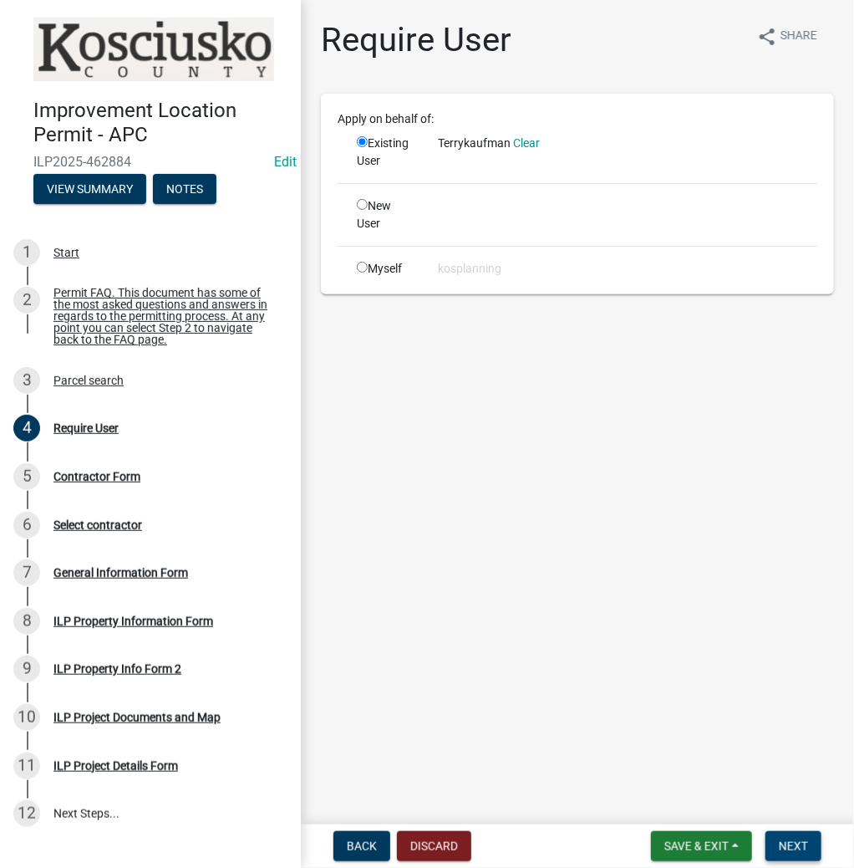
click at [789, 845] on span "Next" at bounding box center [793, 845] width 29 height 13
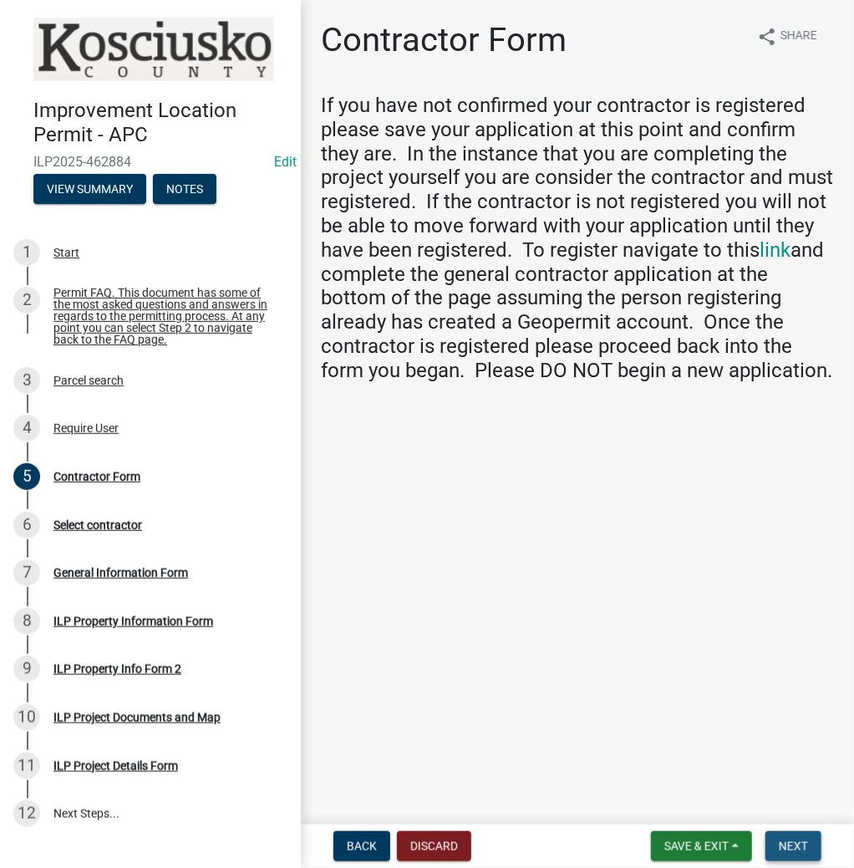
click at [769, 839] on button "Next" at bounding box center [794, 846] width 56 height 30
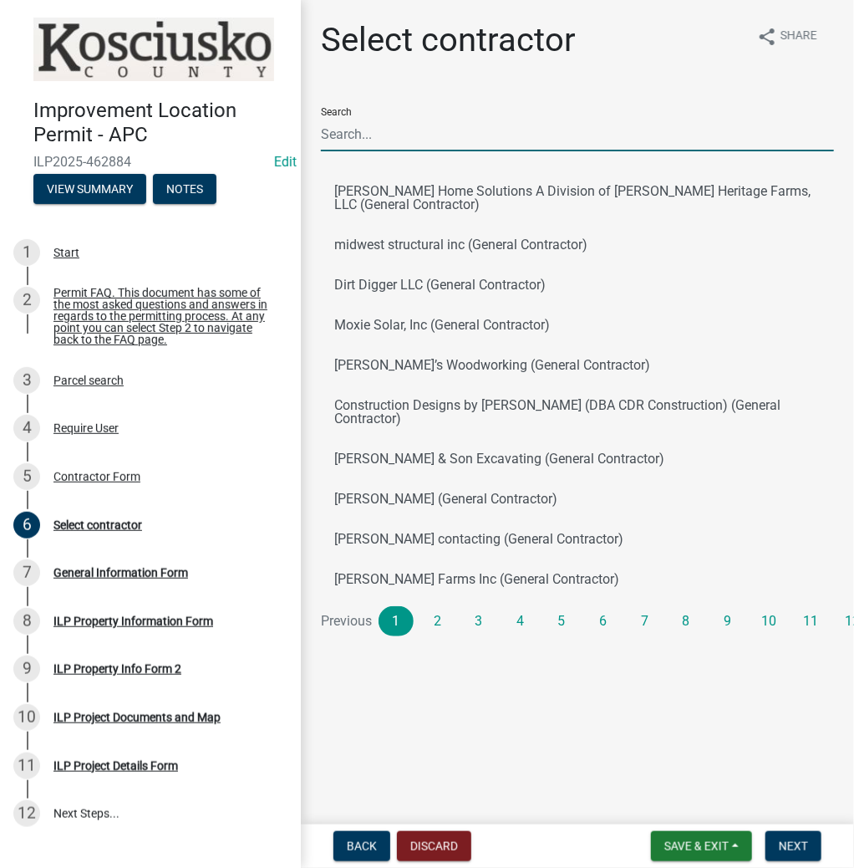
click at [502, 134] on input "Search" at bounding box center [577, 134] width 513 height 34
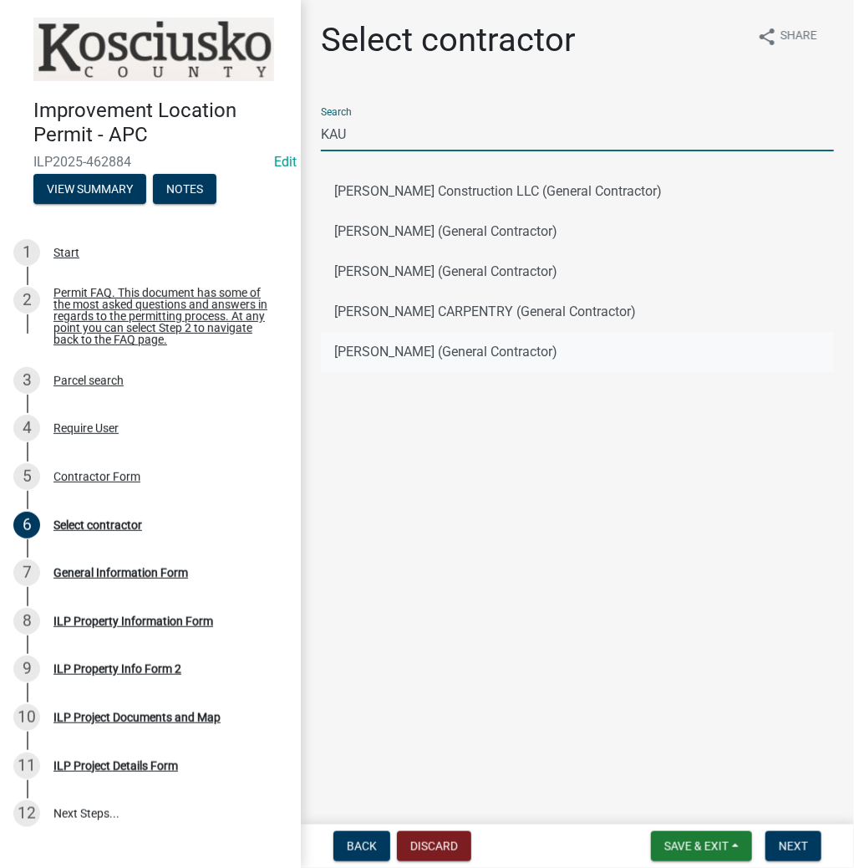
type input "KAU"
click at [388, 352] on button "[PERSON_NAME] (General Contractor)" at bounding box center [577, 352] width 513 height 40
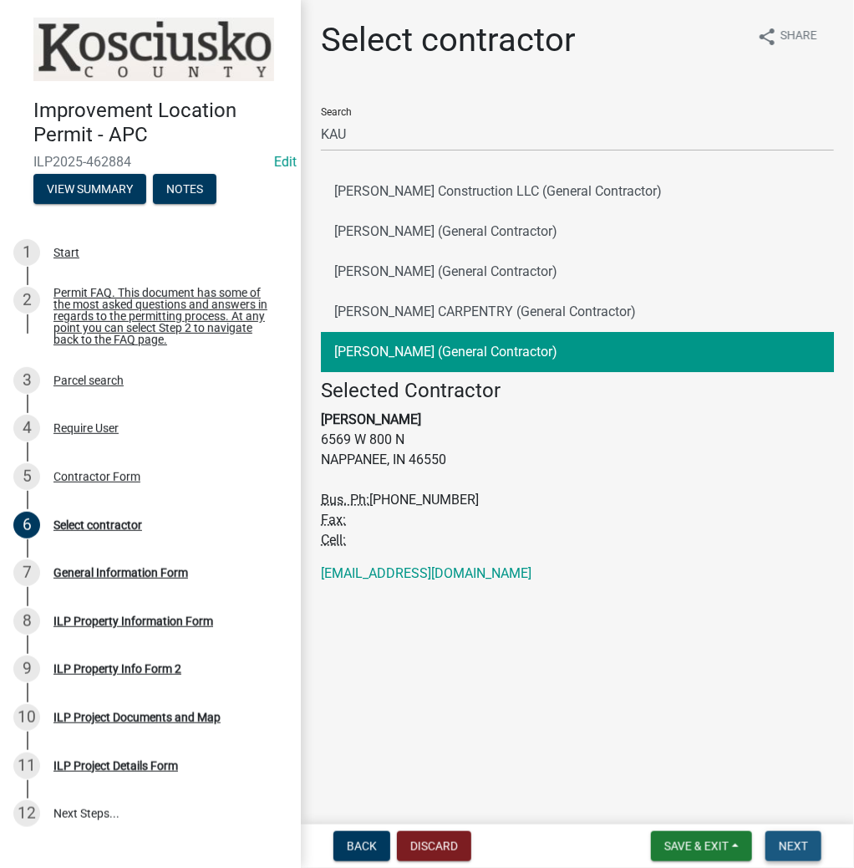
click at [789, 843] on span "Next" at bounding box center [793, 845] width 29 height 13
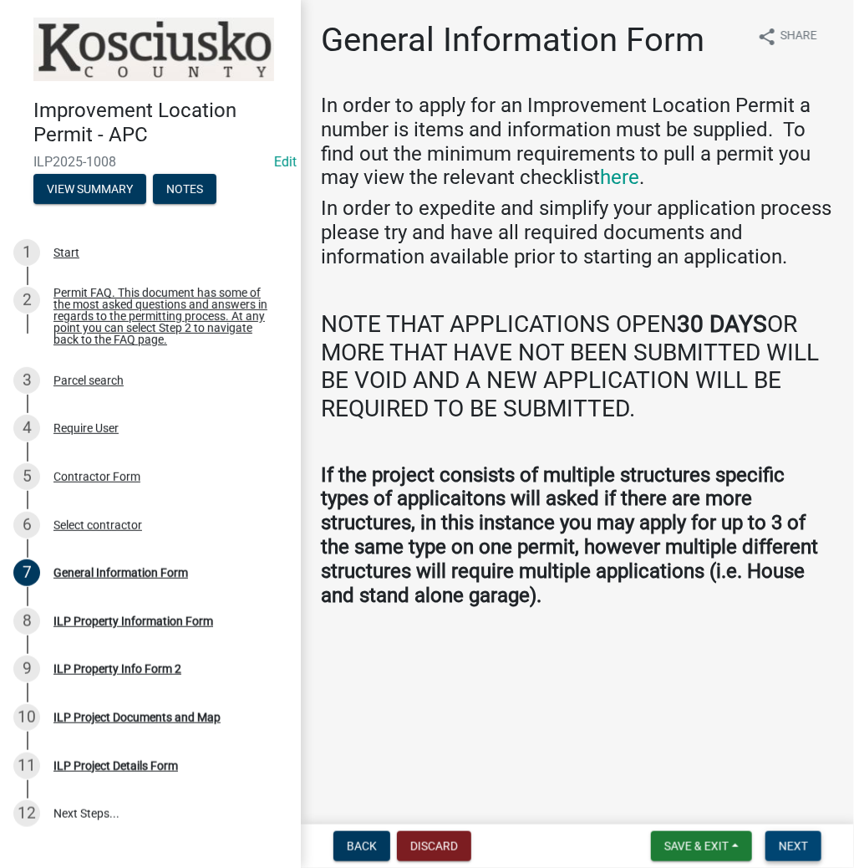
click at [797, 842] on span "Next" at bounding box center [793, 845] width 29 height 13
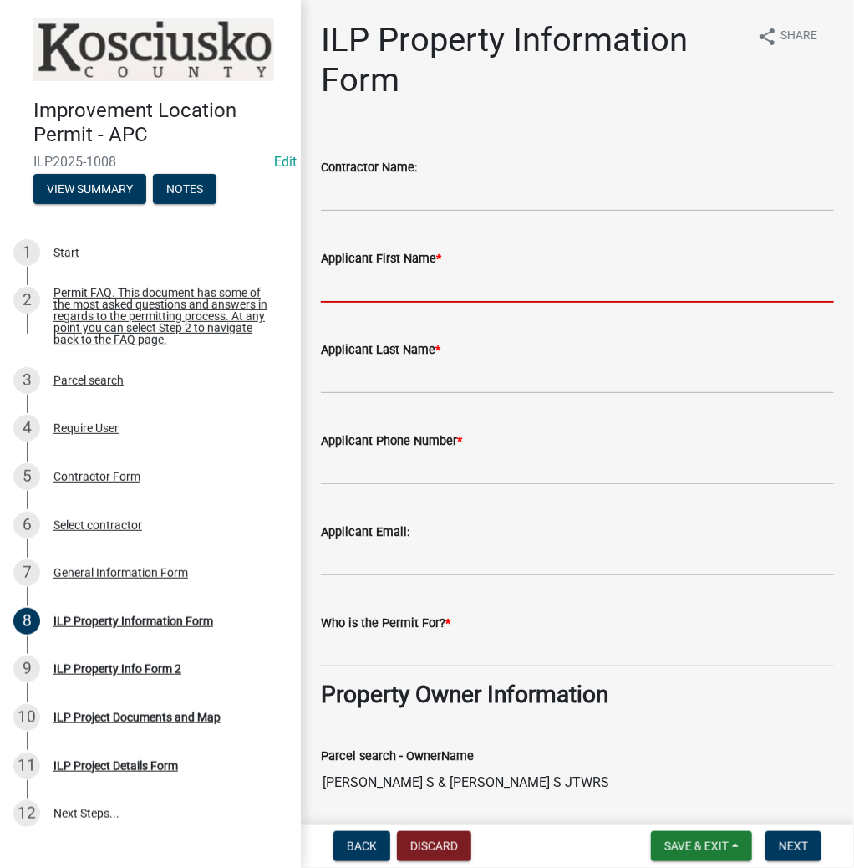
click at [507, 288] on input "Applicant First Name *" at bounding box center [577, 285] width 513 height 34
type input "[PERSON_NAME]"
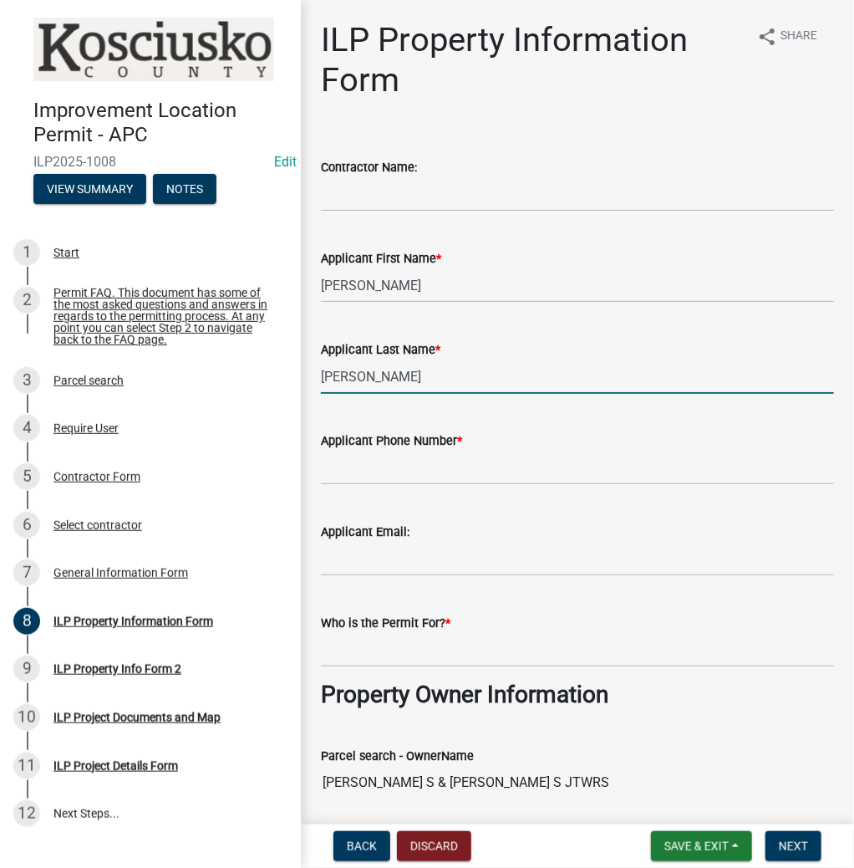
type input "[PERSON_NAME]"
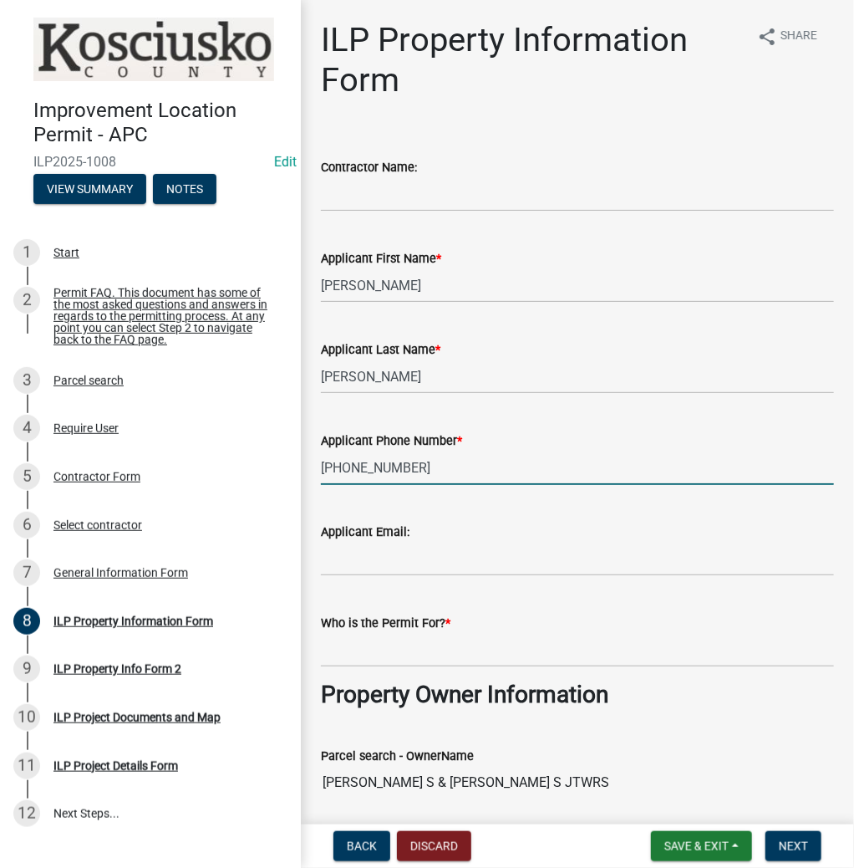
type input "[PHONE_NUMBER]"
click at [433, 649] on input "Who is the Permit For? *" at bounding box center [577, 650] width 513 height 34
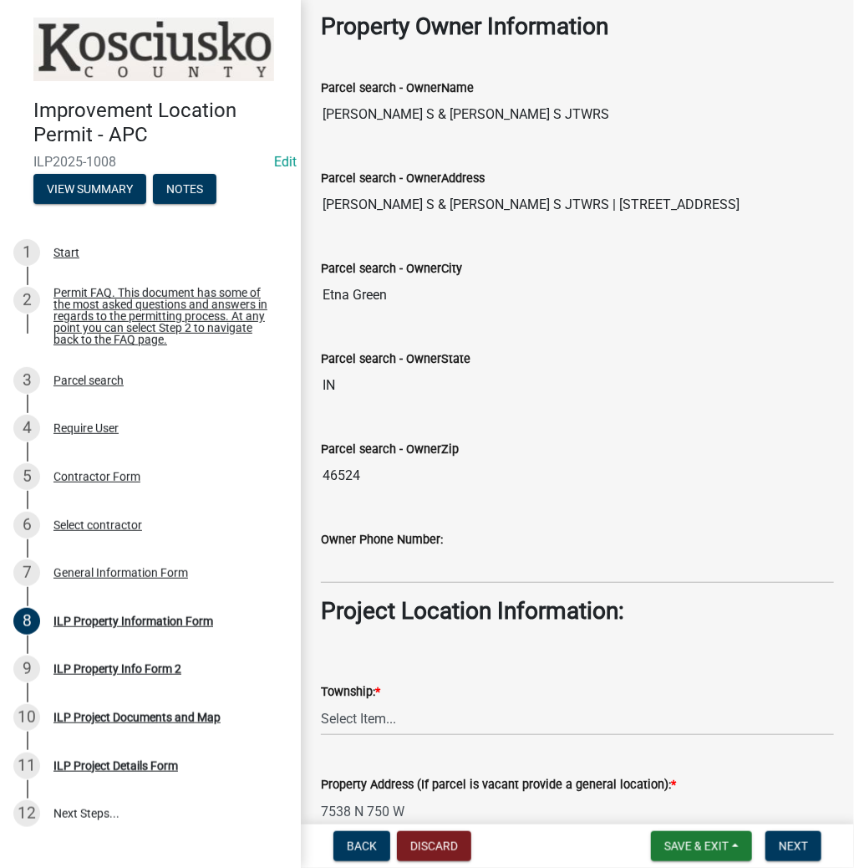
scroll to position [803, 0]
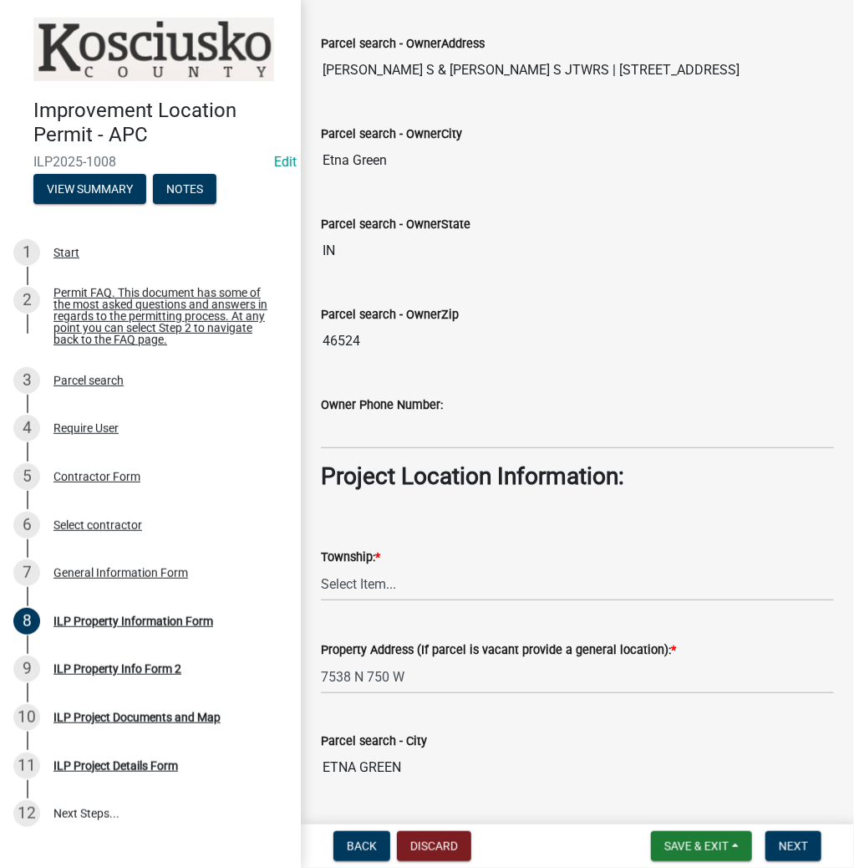
type input "[PERSON_NAME]"
click at [394, 582] on select "Select Item... [PERSON_NAME] - Elkhart Co Clay Etna [GEOGRAPHIC_DATA][PERSON_NA…" at bounding box center [577, 584] width 513 height 34
click at [321, 567] on select "Select Item... [PERSON_NAME] - Elkhart Co Clay Etna [GEOGRAPHIC_DATA][PERSON_NA…" at bounding box center [577, 584] width 513 height 34
select select "623f0b17-7363-4465-a52b-804bbc121c6a"
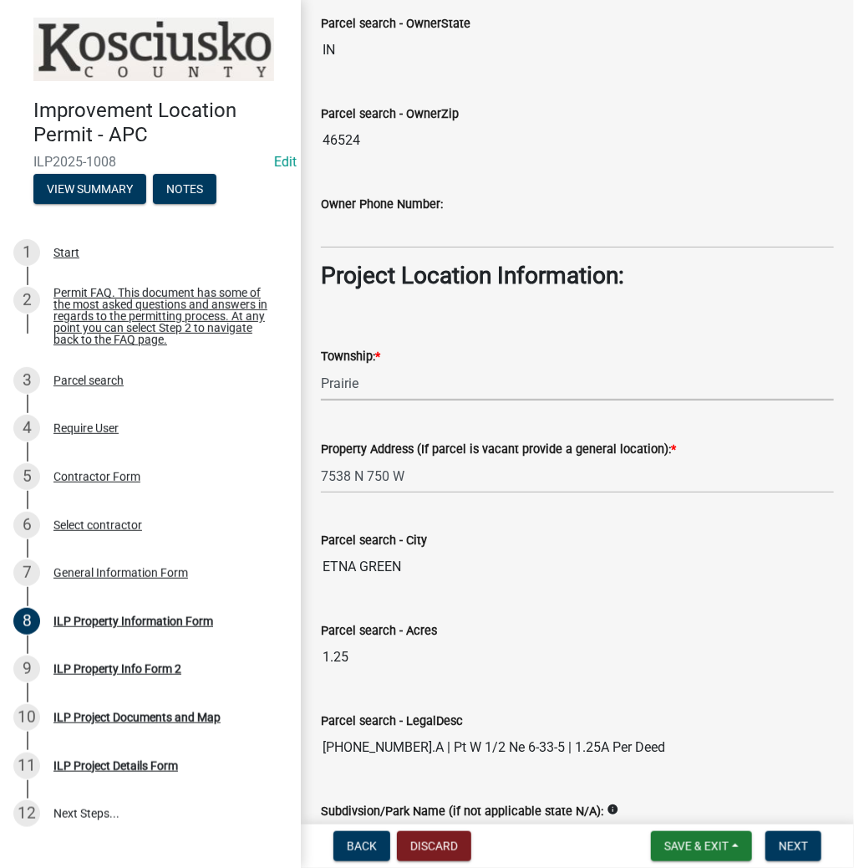
scroll to position [1204, 0]
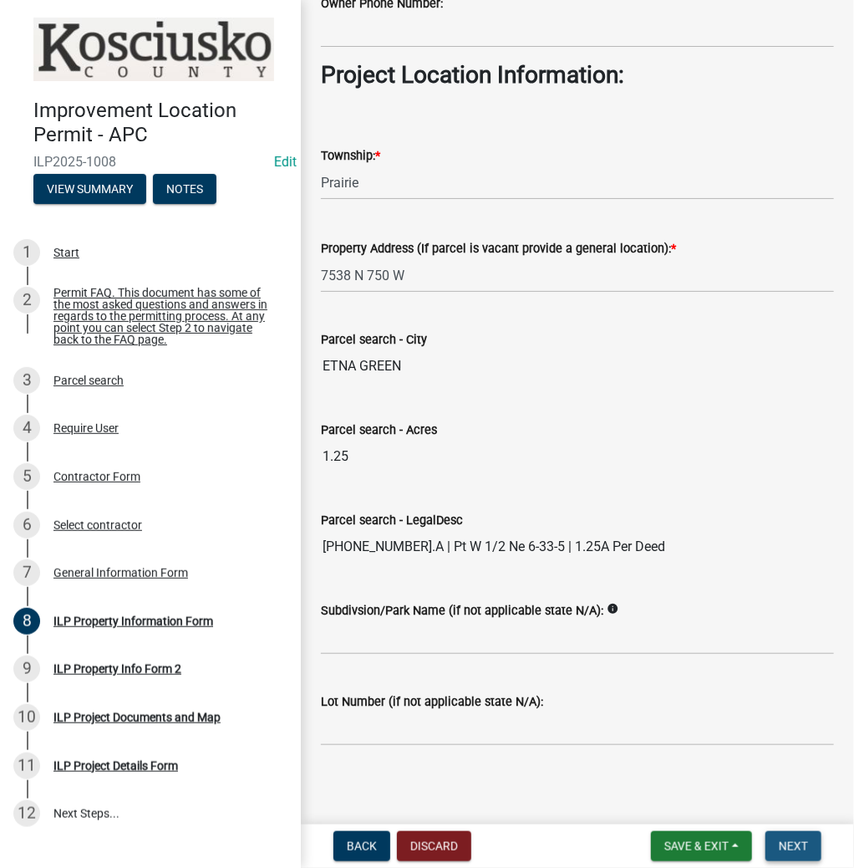
click at [798, 846] on span "Next" at bounding box center [793, 845] width 29 height 13
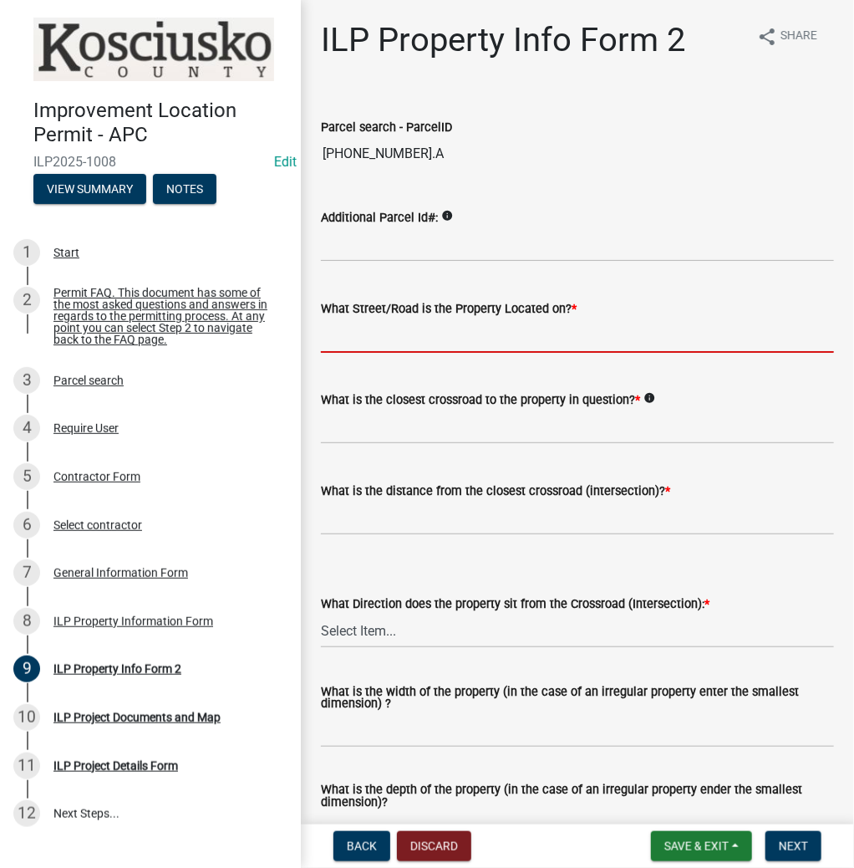
click at [414, 344] on input "What Street/Road is the Property Located on? *" at bounding box center [577, 336] width 513 height 34
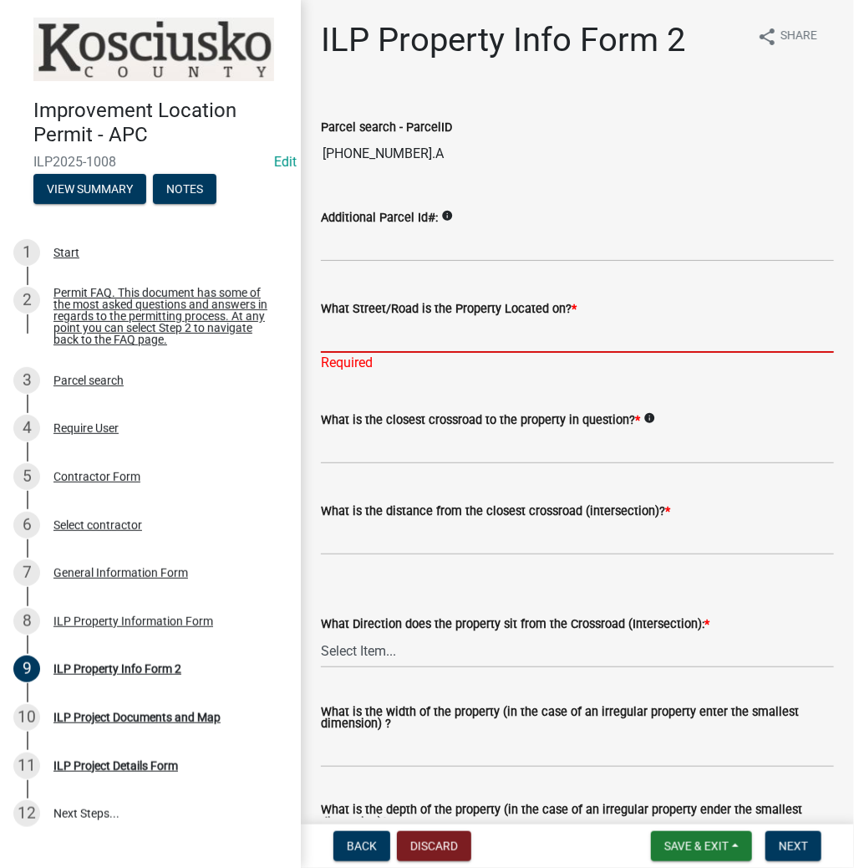
click at [401, 344] on input "What Street/Road is the Property Located on? *" at bounding box center [577, 336] width 513 height 34
type input "750 W"
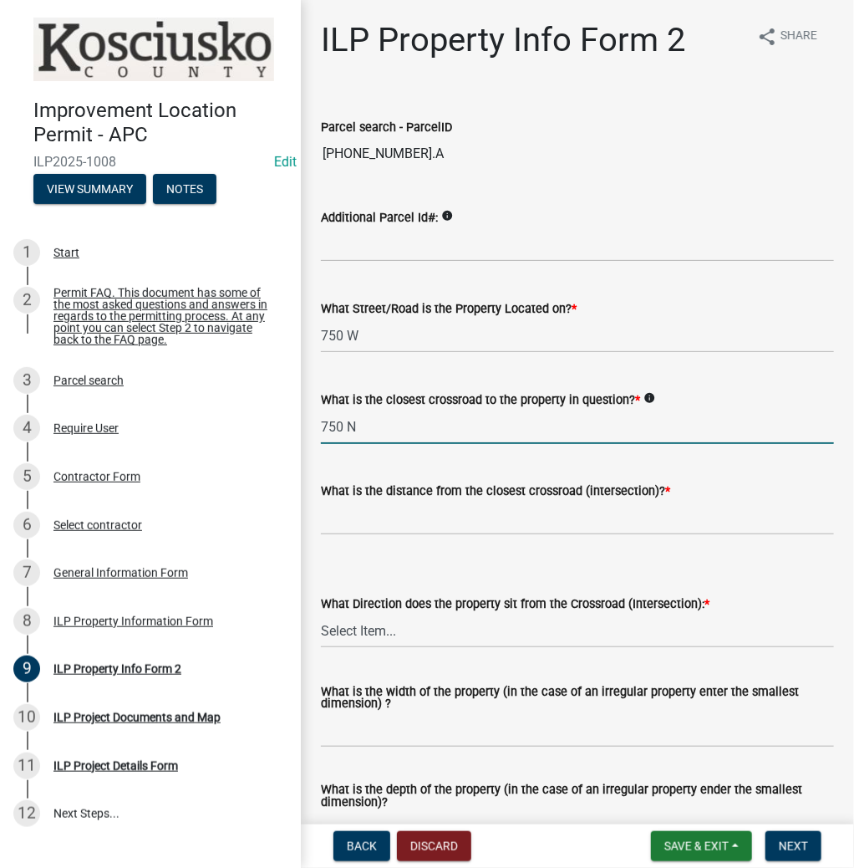
type input "750 N"
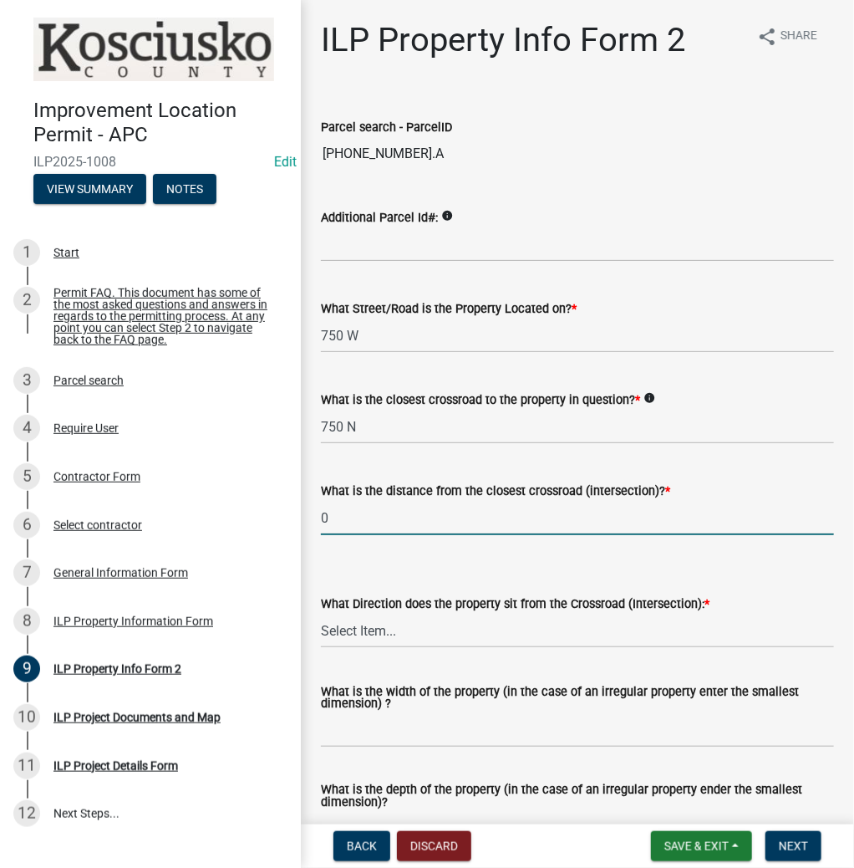
type input "0"
select select "5d8d9a6f-68f4-4910-b8ad-905844ed2da1"
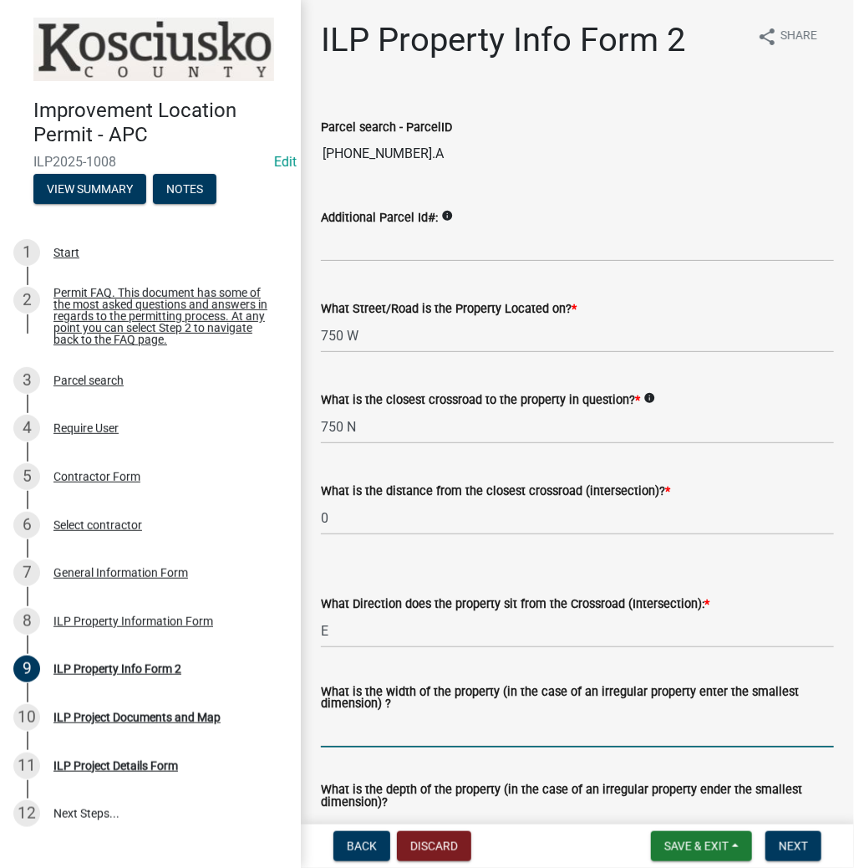
click at [396, 737] on input "What is the width of the property (in the case of an irregular property enter t…" at bounding box center [577, 730] width 513 height 34
type input "220"
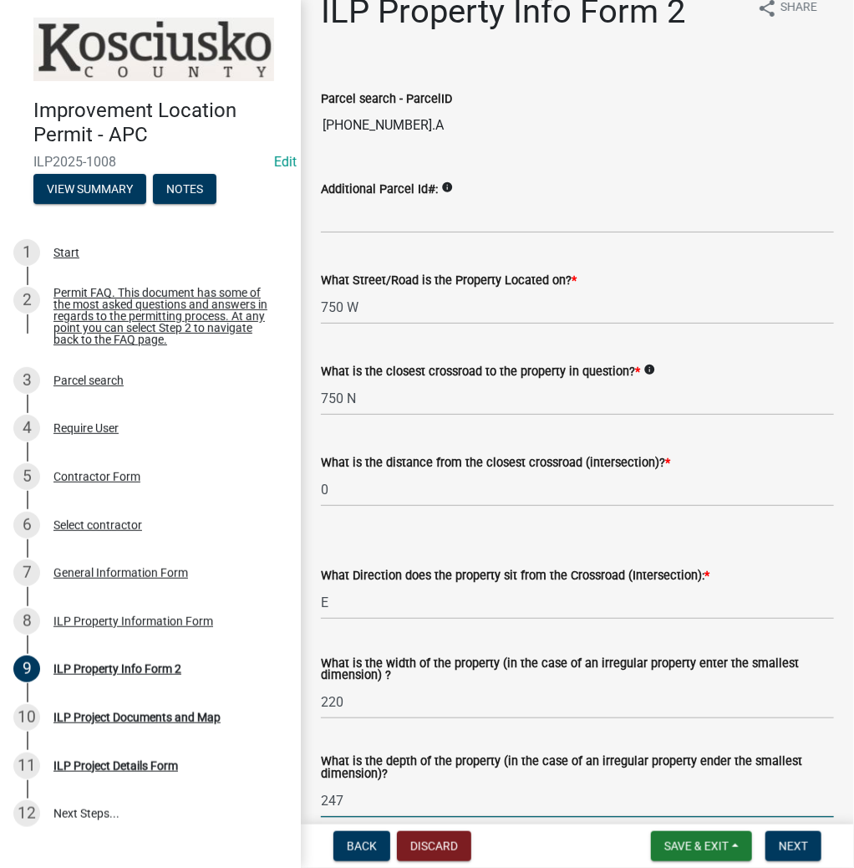
type input "247"
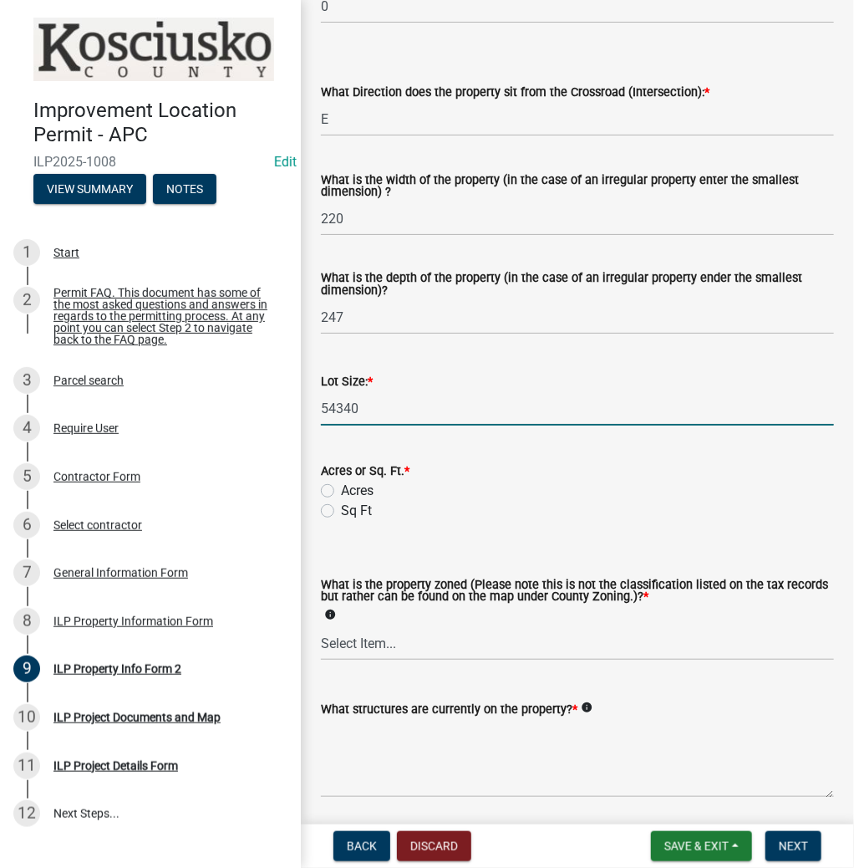
type input "54340"
click at [341, 509] on label "Sq Ft" at bounding box center [356, 511] width 31 height 20
click at [341, 509] on input "Sq Ft" at bounding box center [346, 506] width 11 height 11
radio input "true"
click at [487, 638] on select "Select Item... Agricultural Agricultural 2 Commercial Environmental Industrial …" at bounding box center [577, 643] width 513 height 34
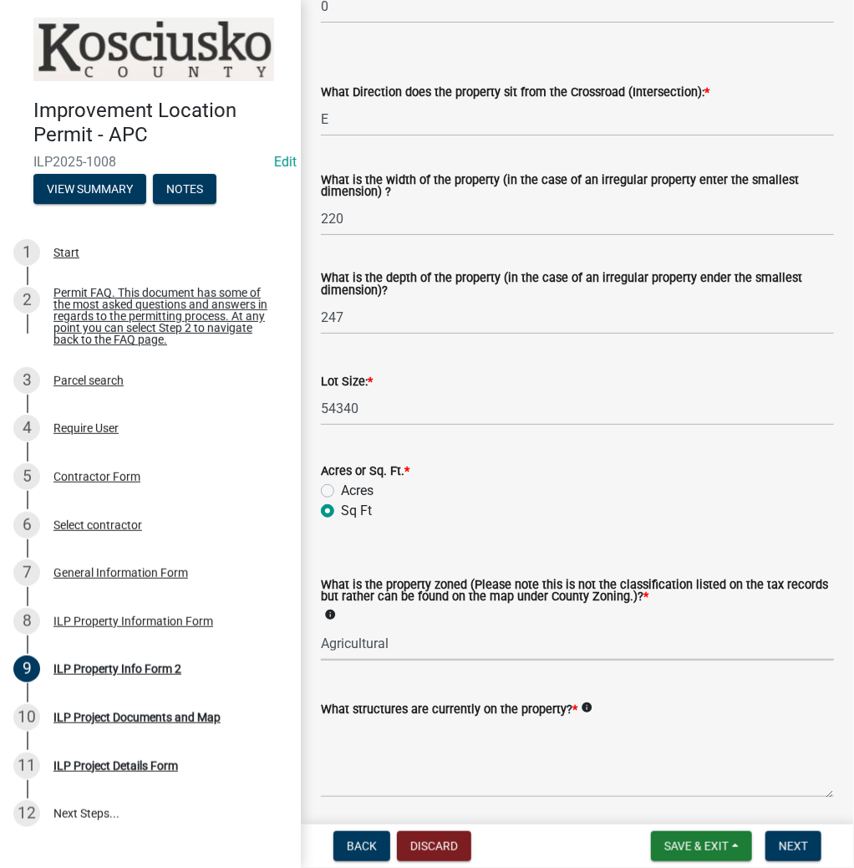
click at [321, 627] on select "Select Item... Agricultural Agricultural 2 Commercial Environmental Industrial …" at bounding box center [577, 643] width 513 height 34
select select "ea119d11-e52e-4559-b746-af06211fe819"
click at [480, 766] on textarea "What structures are currently on the property? *" at bounding box center [577, 758] width 513 height 79
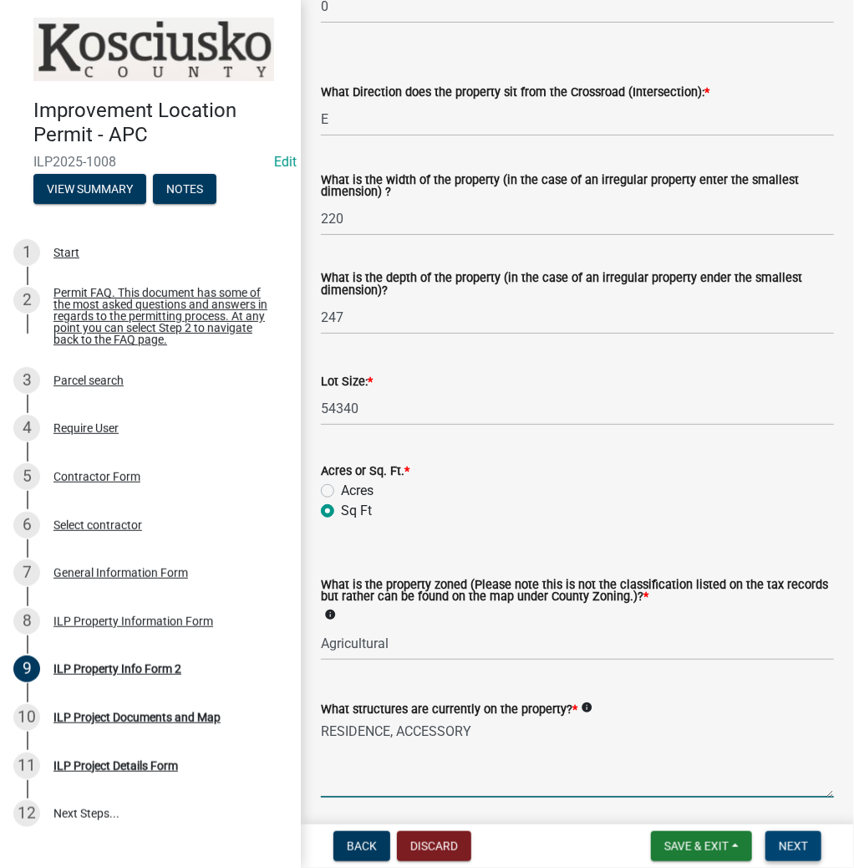
type textarea "RESIDENCE, ACCESSORY"
click at [782, 852] on span "Next" at bounding box center [793, 845] width 29 height 13
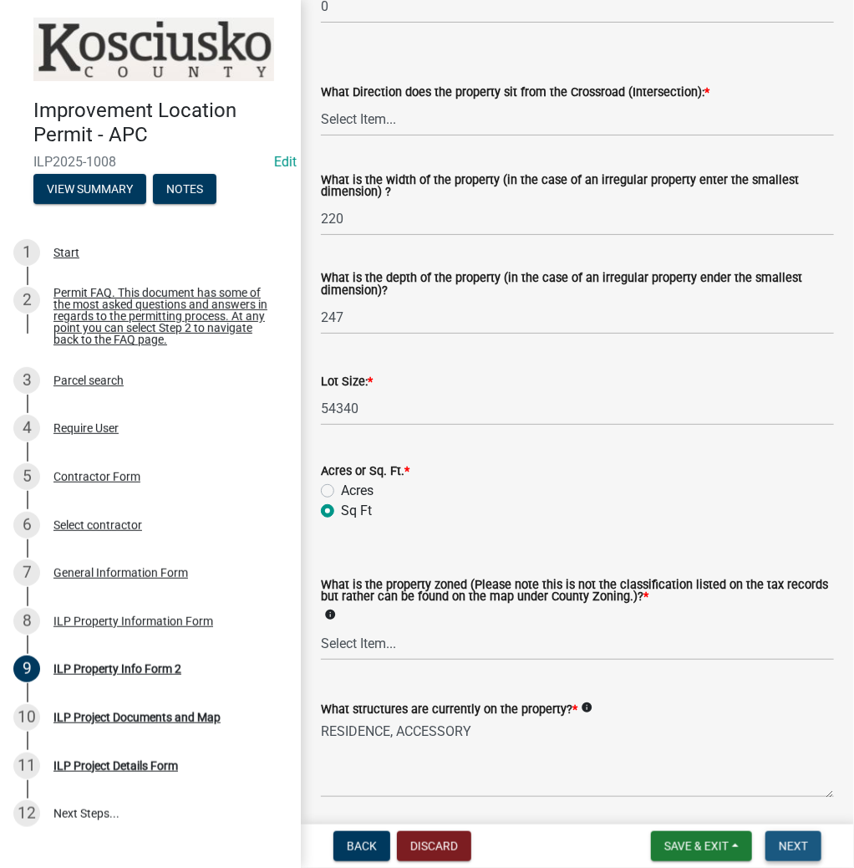
scroll to position [0, 0]
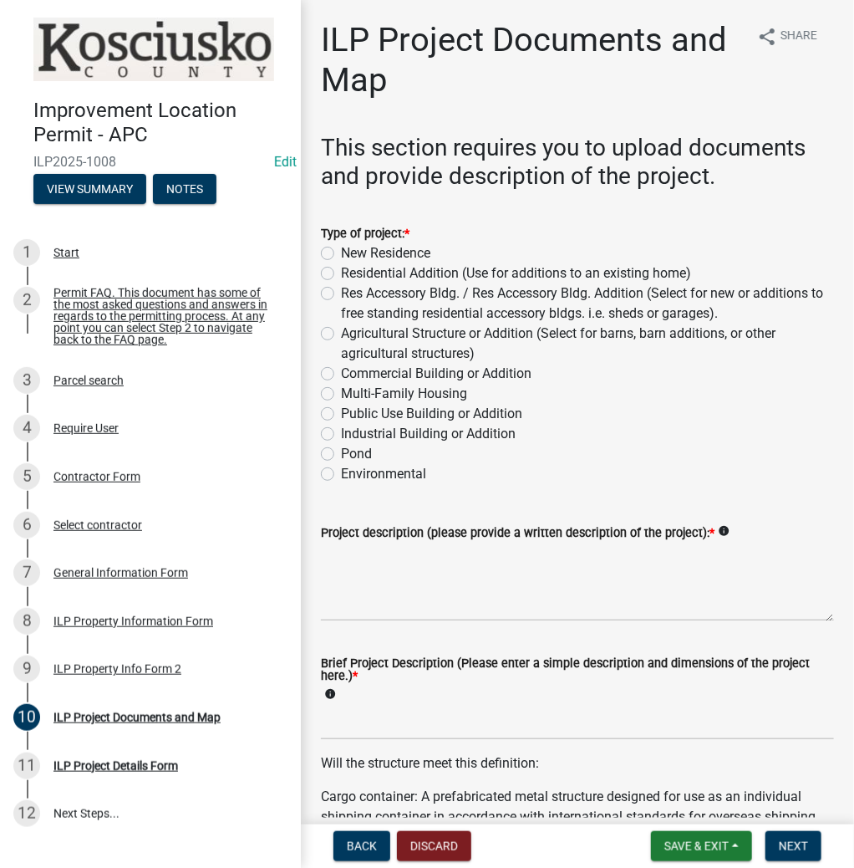
click at [341, 268] on label "Residential Addition (Use for additions to an existing home)" at bounding box center [516, 273] width 350 height 20
click at [341, 268] on input "Residential Addition (Use for additions to an existing home)" at bounding box center [346, 268] width 11 height 11
radio input "true"
click at [384, 578] on textarea "Project description (please provide a written description of the project): *" at bounding box center [577, 582] width 513 height 79
type textarea "OPEN PORCH"
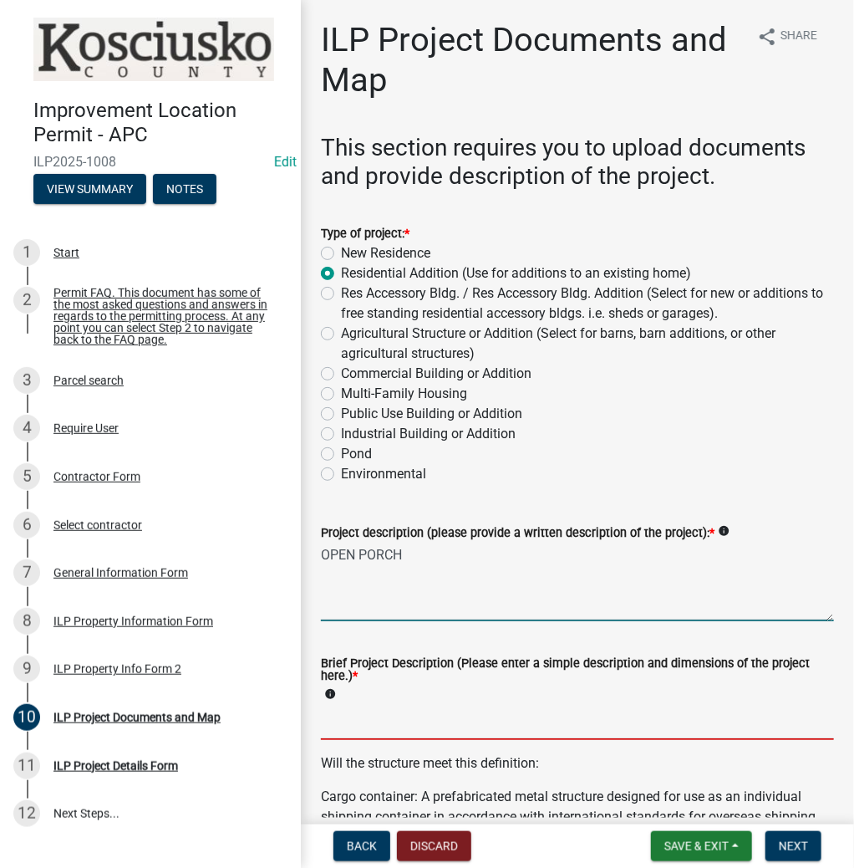
click at [407, 732] on input "Brief Project Description (Please enter a simple description and dimensions of …" at bounding box center [577, 723] width 513 height 34
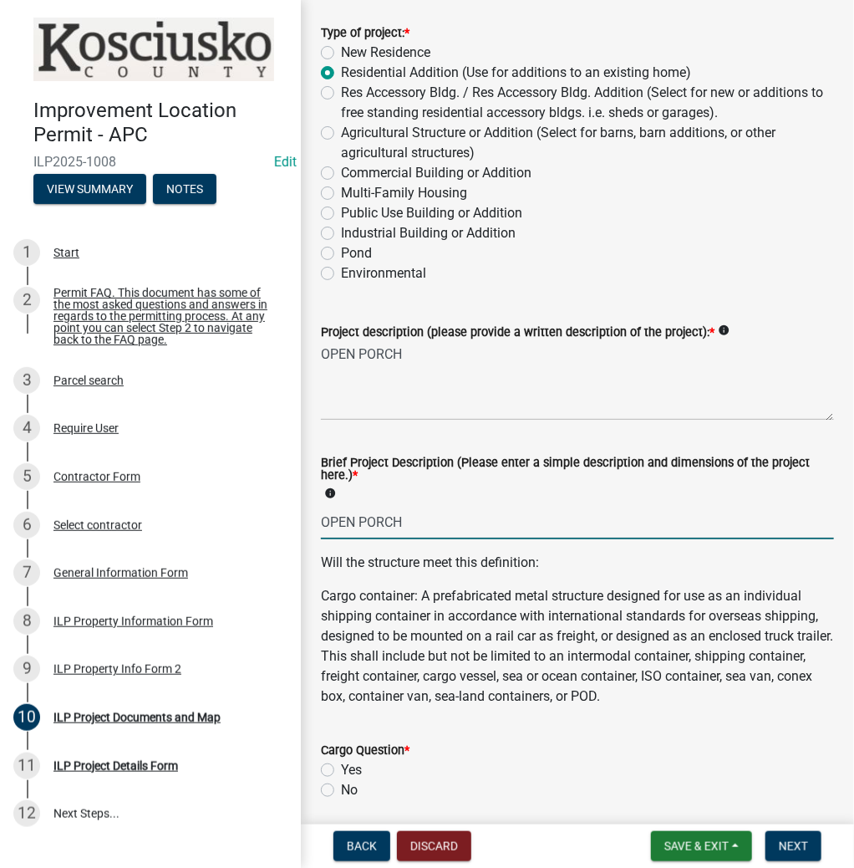
scroll to position [401, 0]
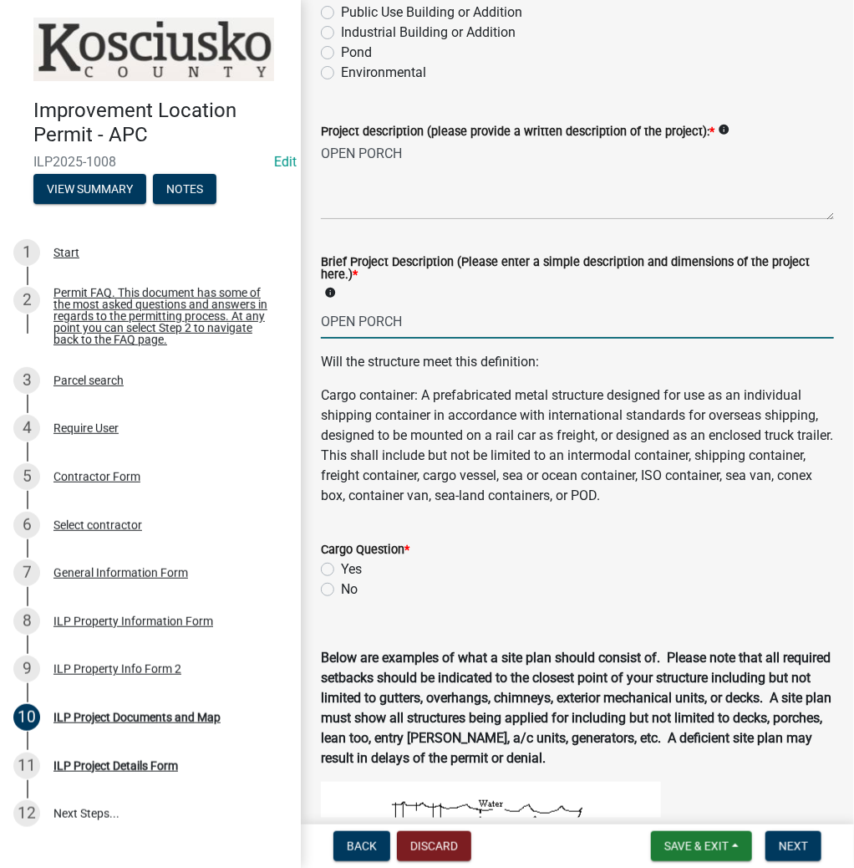
type input "OPEN PORCH"
click at [341, 585] on label "No" at bounding box center [349, 589] width 17 height 20
click at [341, 585] on input "No" at bounding box center [346, 584] width 11 height 11
radio input "true"
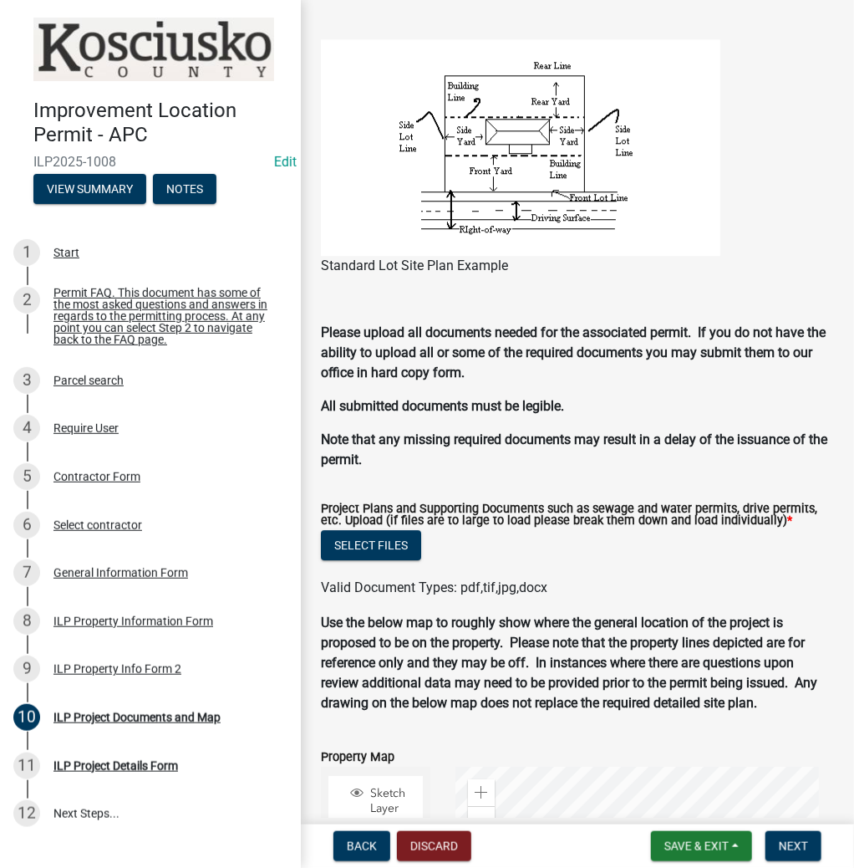
scroll to position [1436, 0]
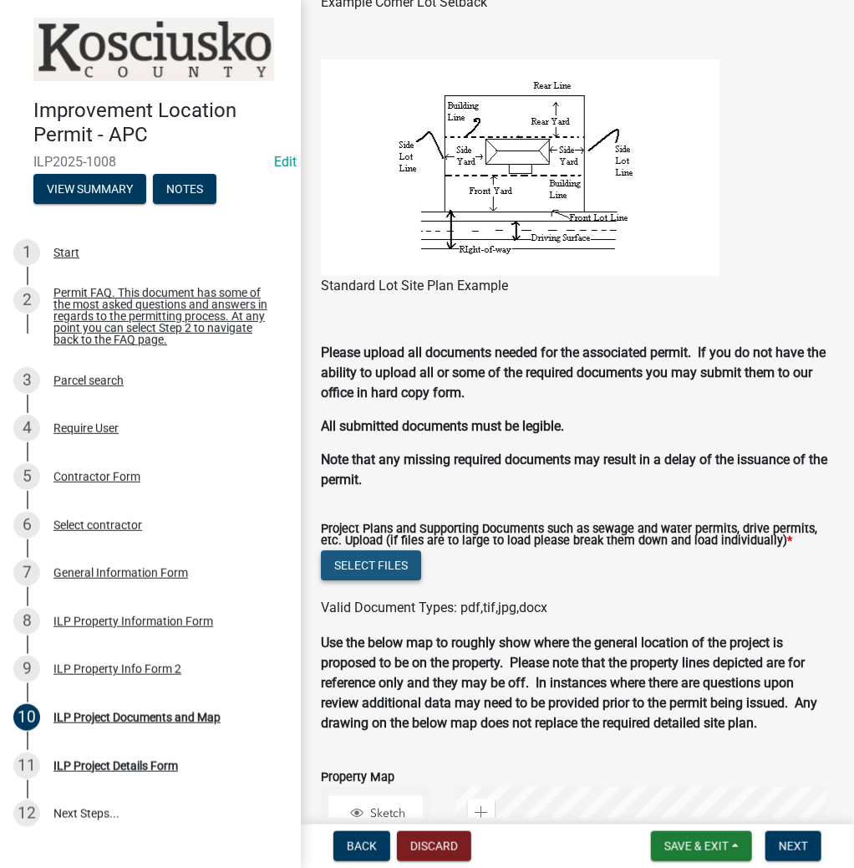
click at [366, 571] on button "Select files" at bounding box center [371, 565] width 100 height 30
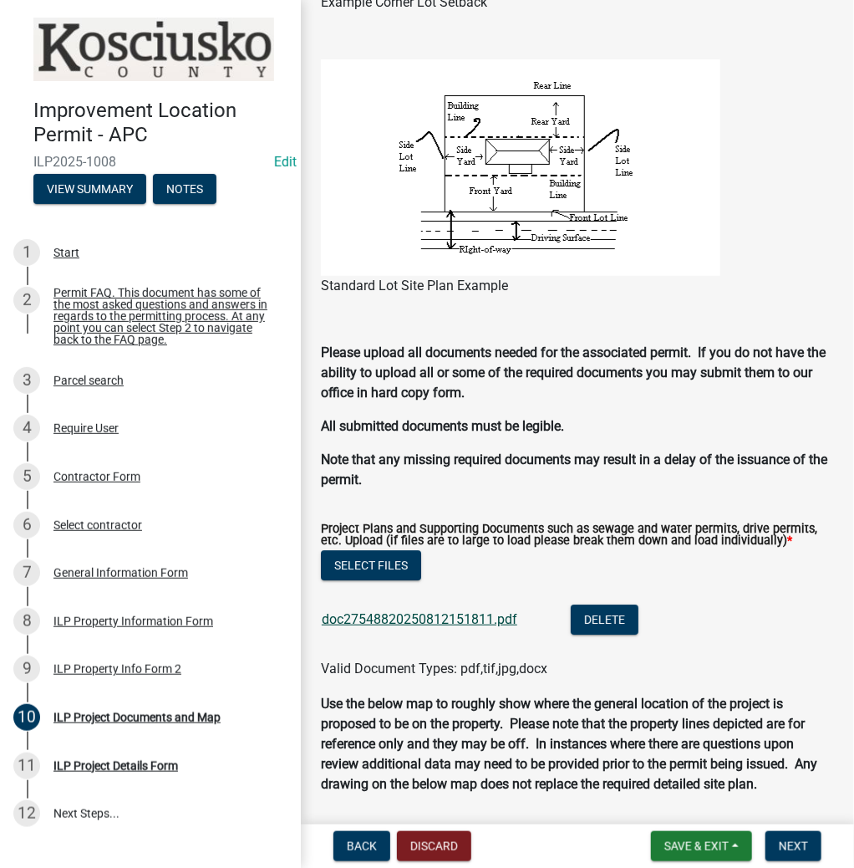
click at [395, 619] on link "doc27548820250812151811.pdf" at bounding box center [420, 619] width 196 height 16
click at [796, 842] on span "Next" at bounding box center [793, 845] width 29 height 13
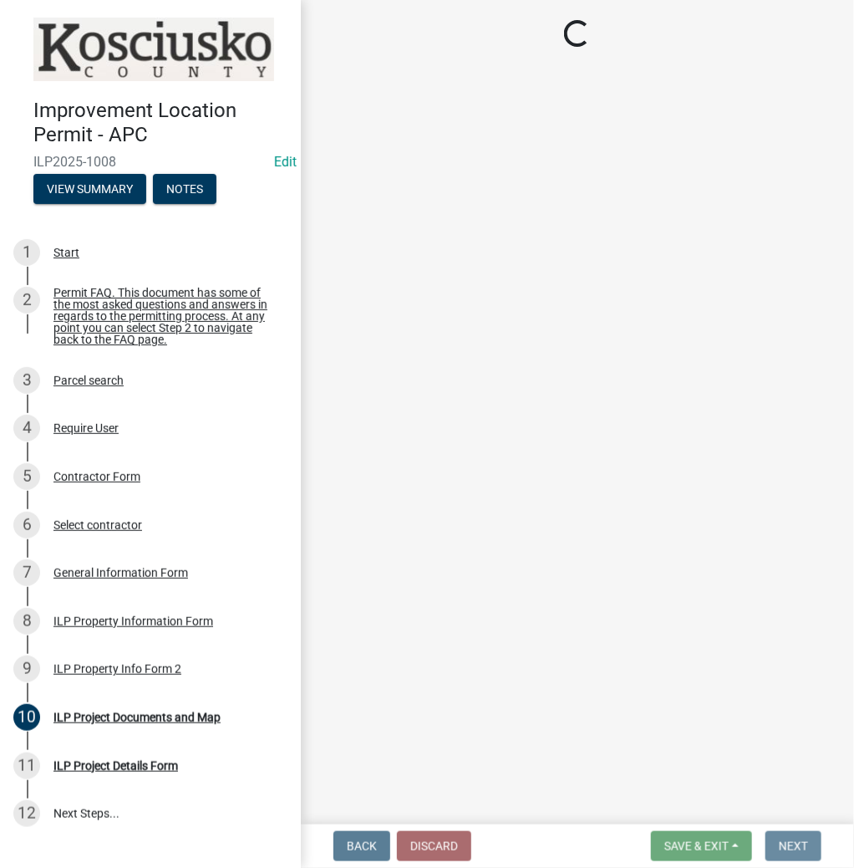
scroll to position [0, 0]
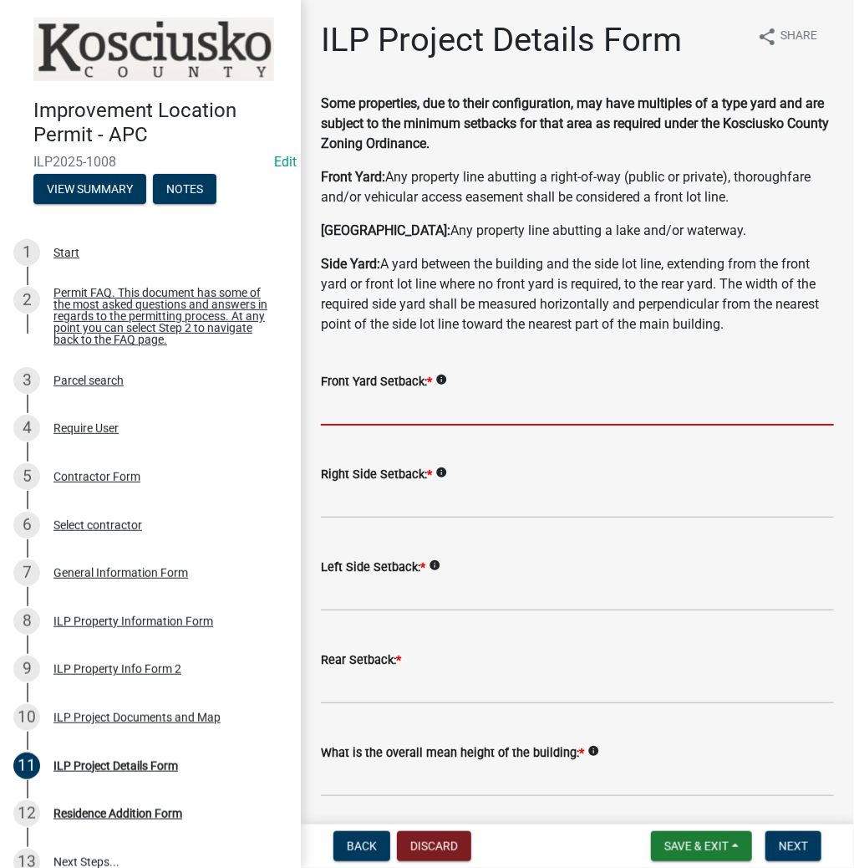
click at [377, 415] on input "text" at bounding box center [577, 408] width 513 height 34
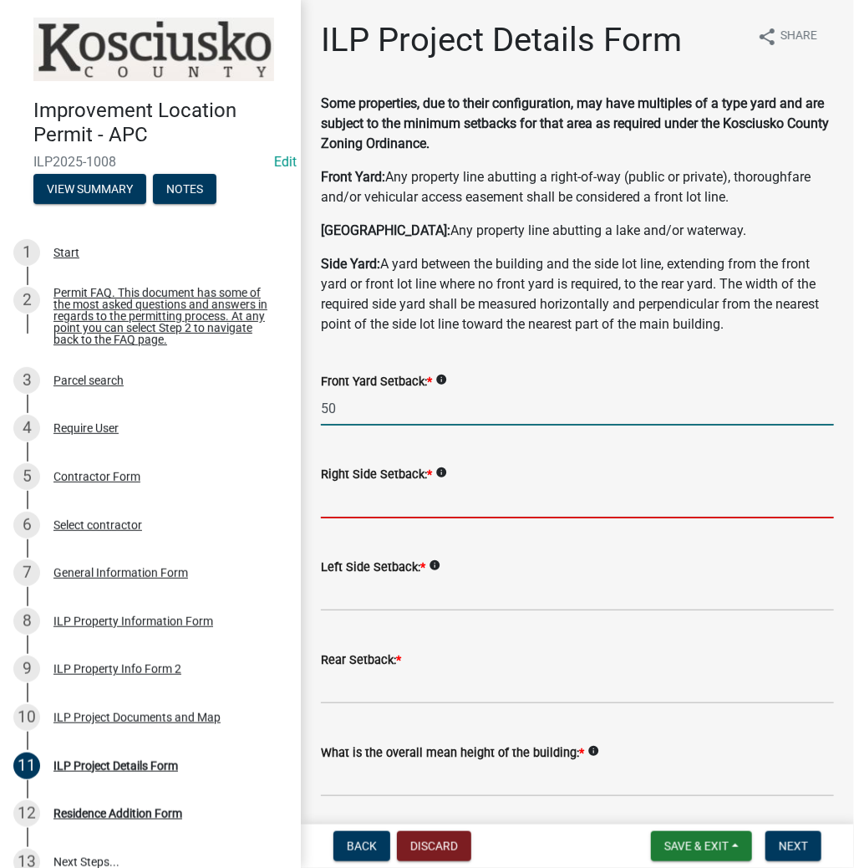
type input "50.0"
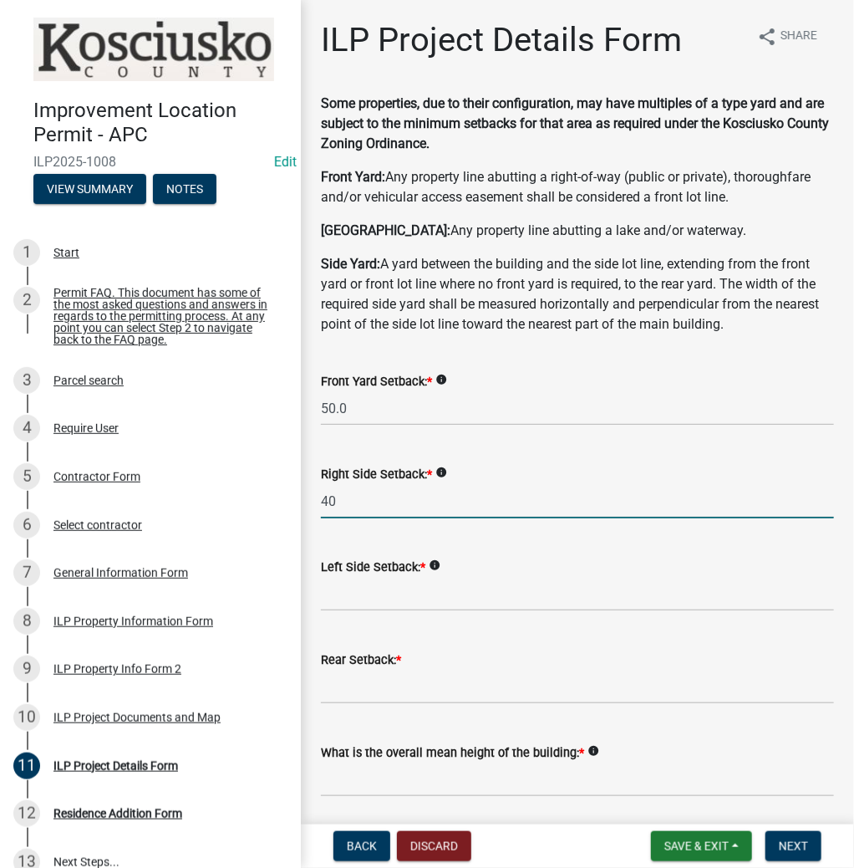
type input "4"
type input "20.0"
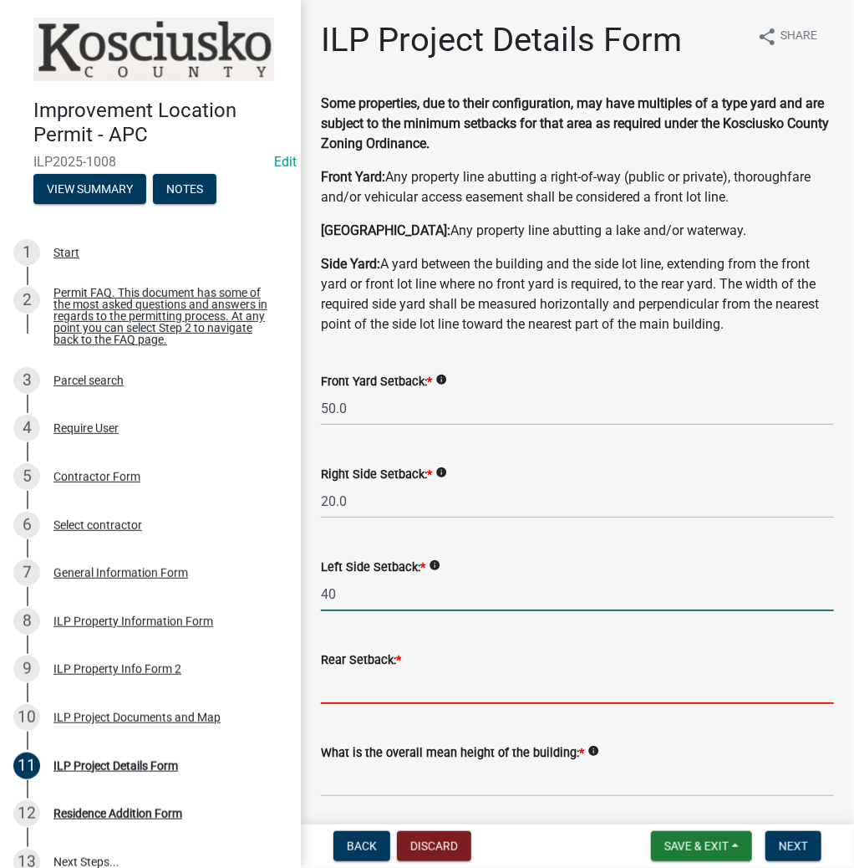
type input "40.0"
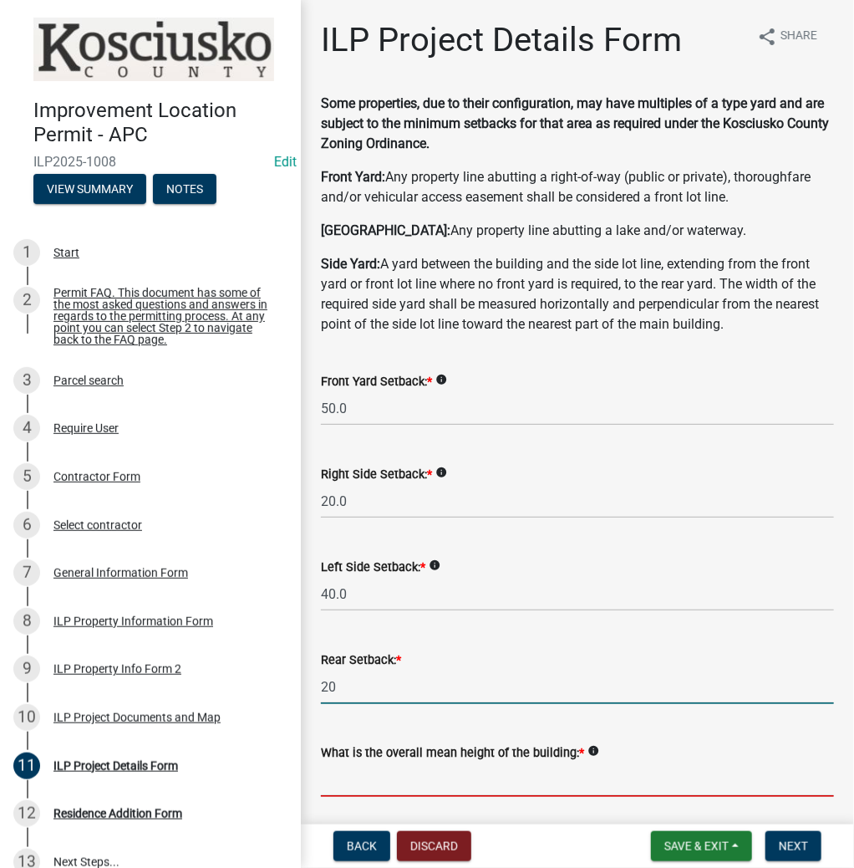
type input "20.0"
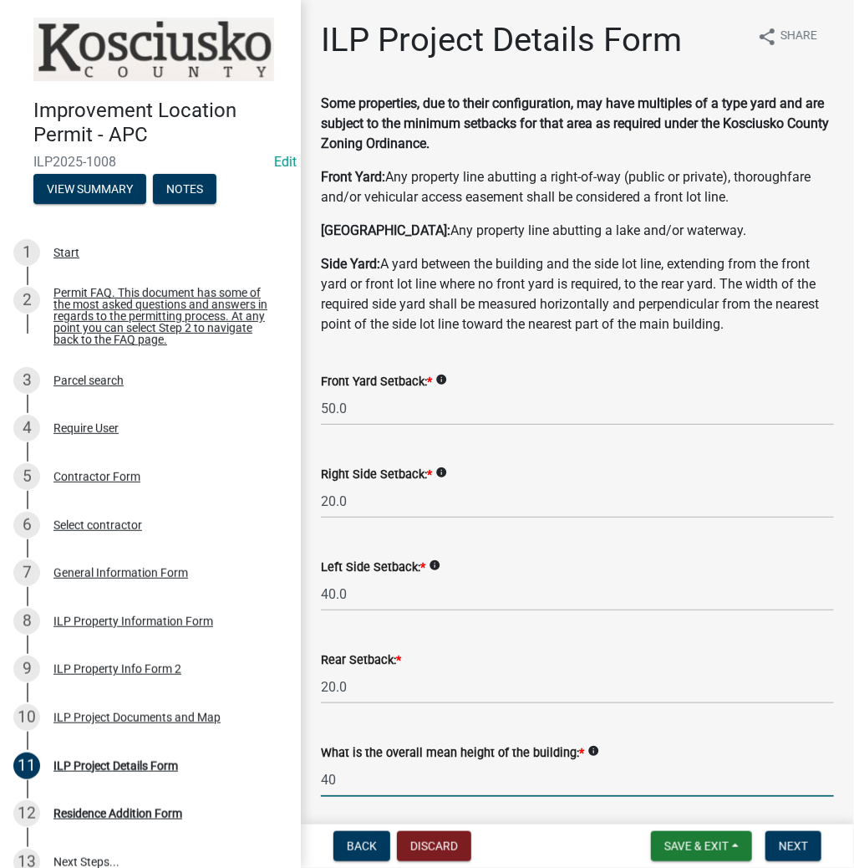
type input "40.0"
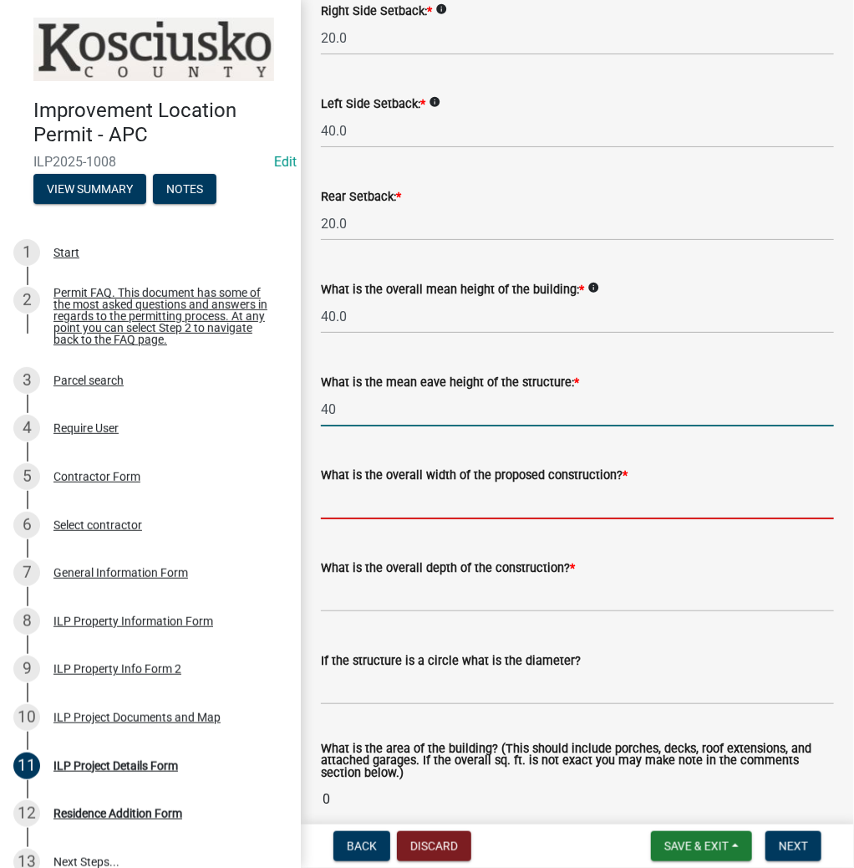
type input "40.0"
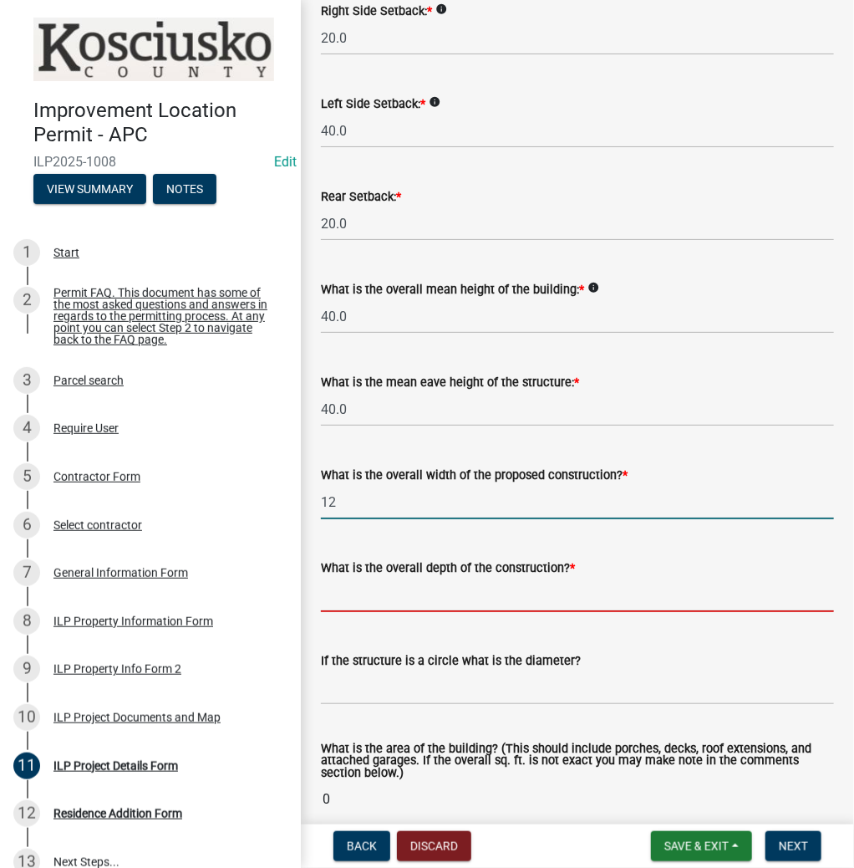
type input "12.00"
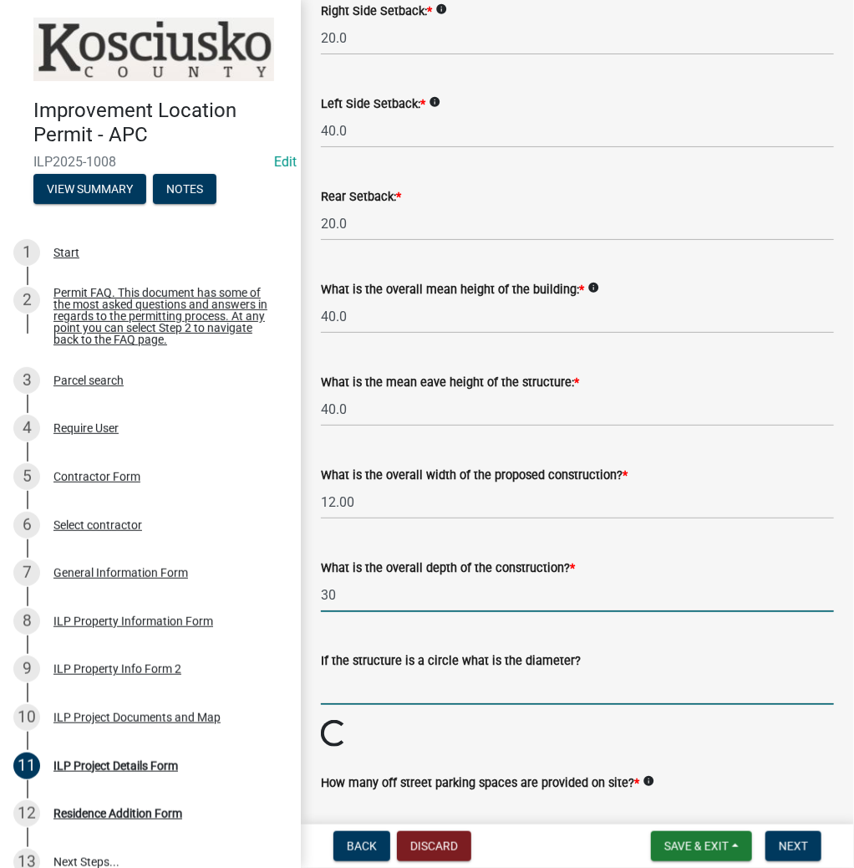
type input "30.00"
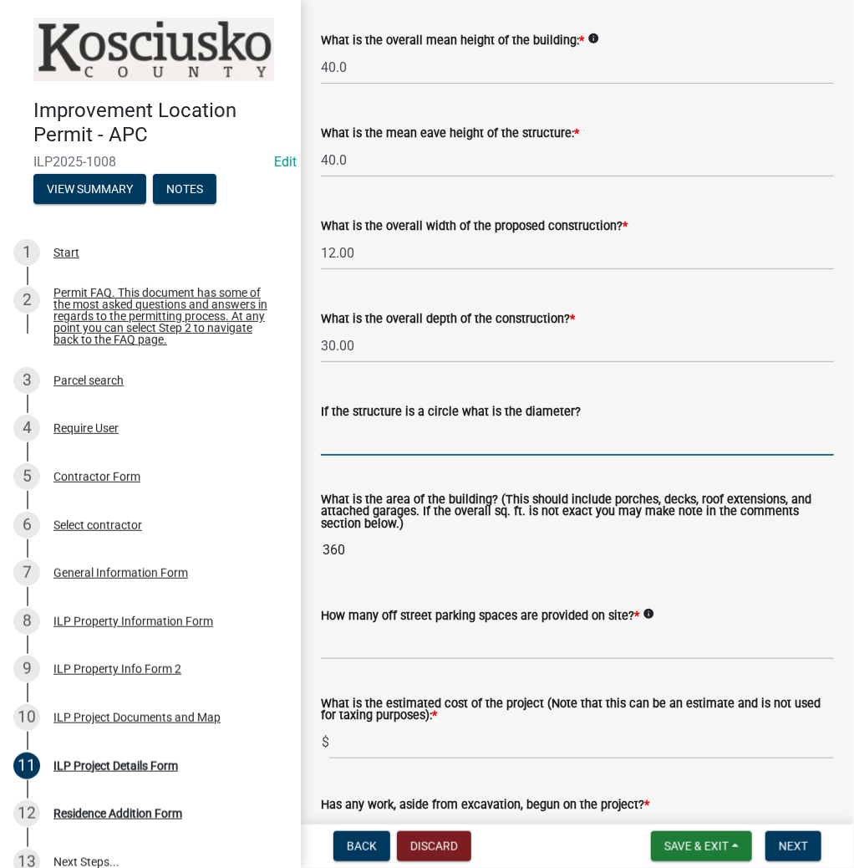
scroll to position [731, 0]
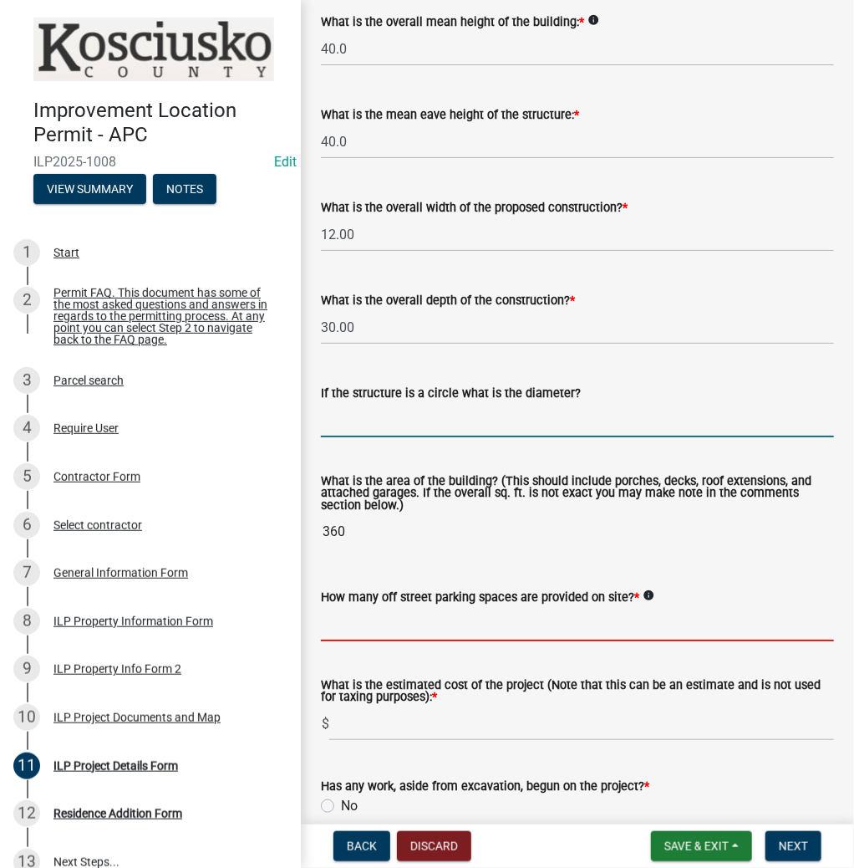
click at [398, 633] on input "text" at bounding box center [577, 624] width 513 height 34
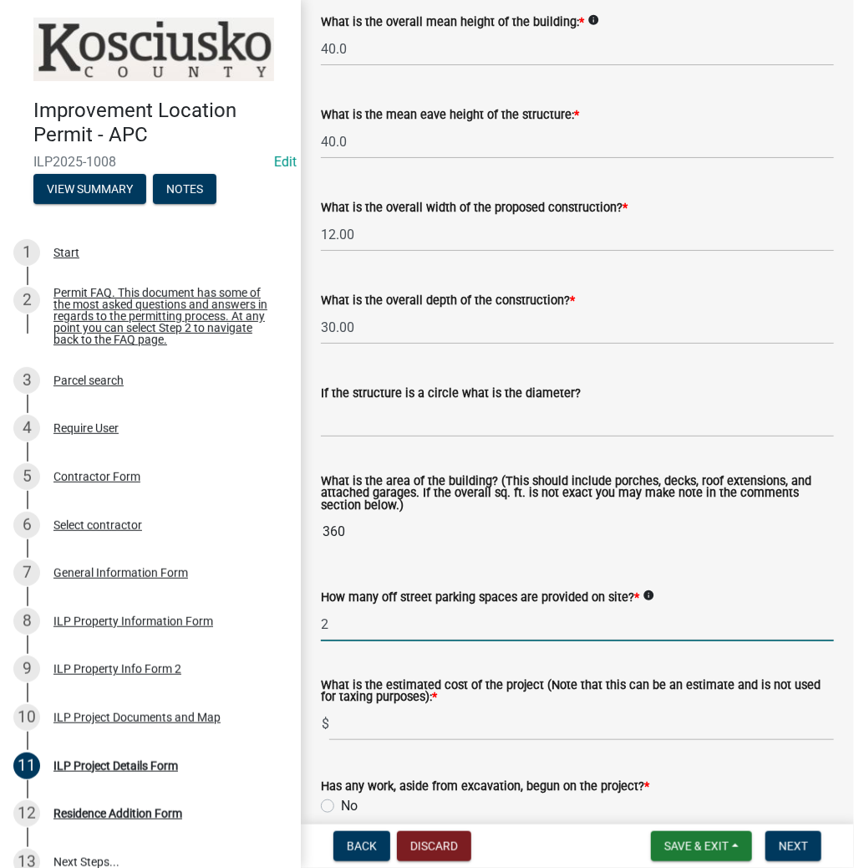
type input "2"
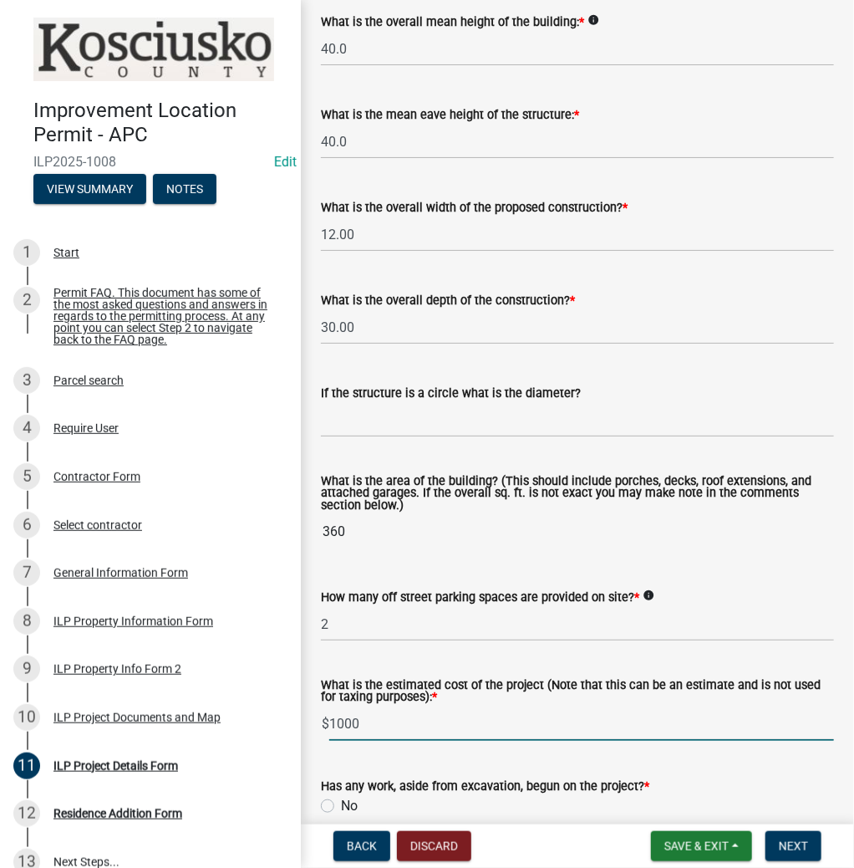
type input "1000"
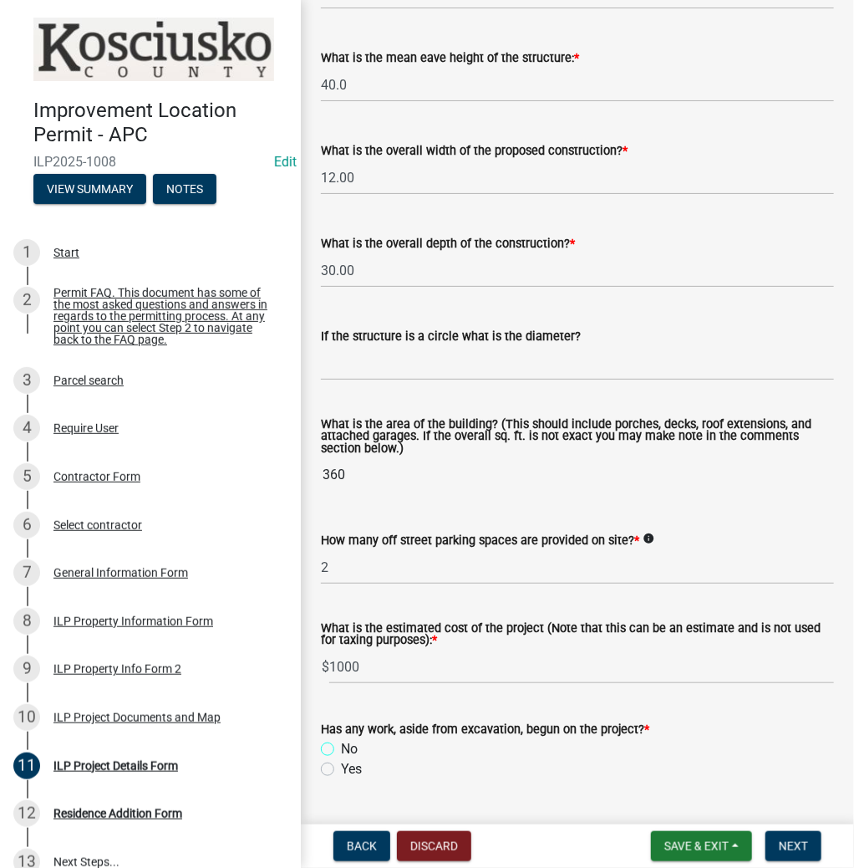
scroll to position [864, 0]
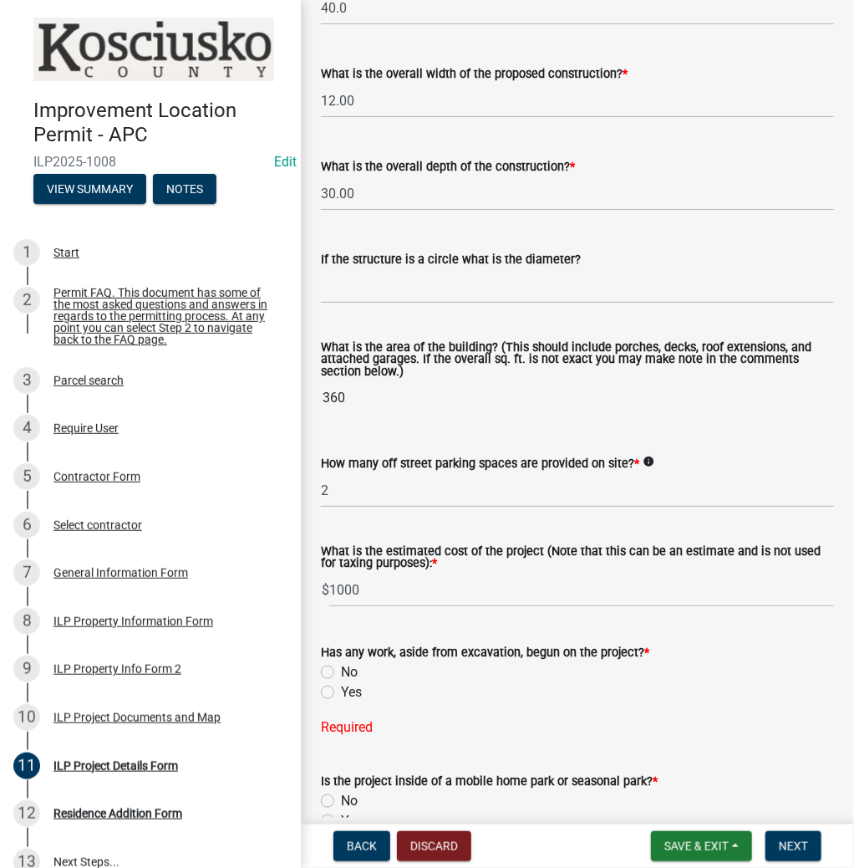
click at [341, 688] on label "Yes" at bounding box center [351, 692] width 21 height 20
click at [341, 688] on input "Yes" at bounding box center [346, 687] width 11 height 11
radio input "true"
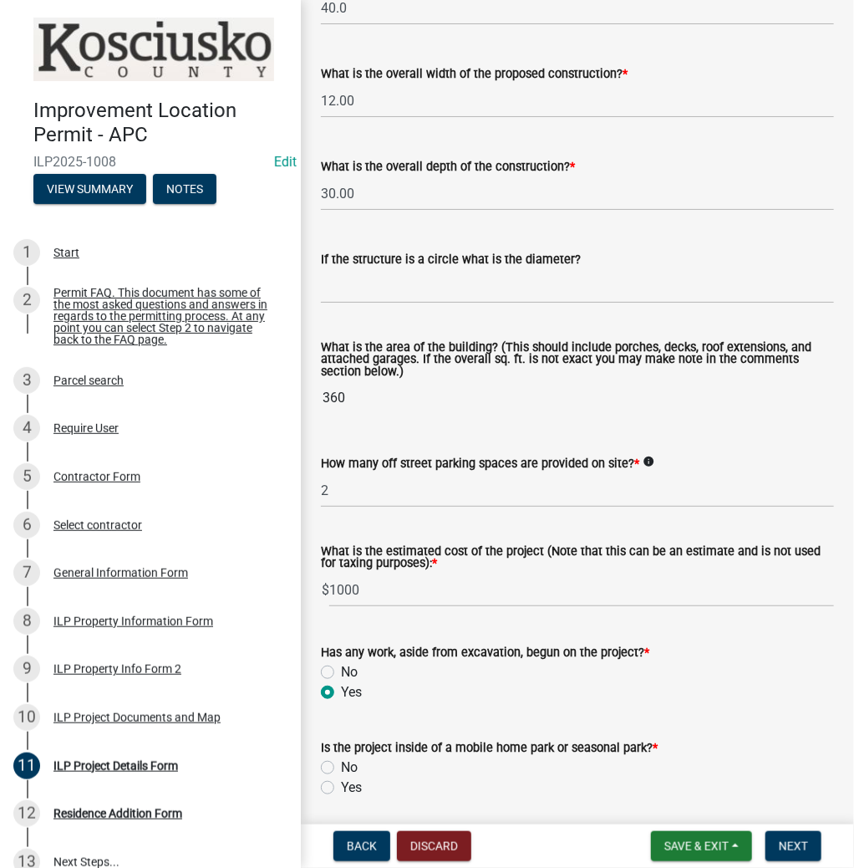
scroll to position [1065, 0]
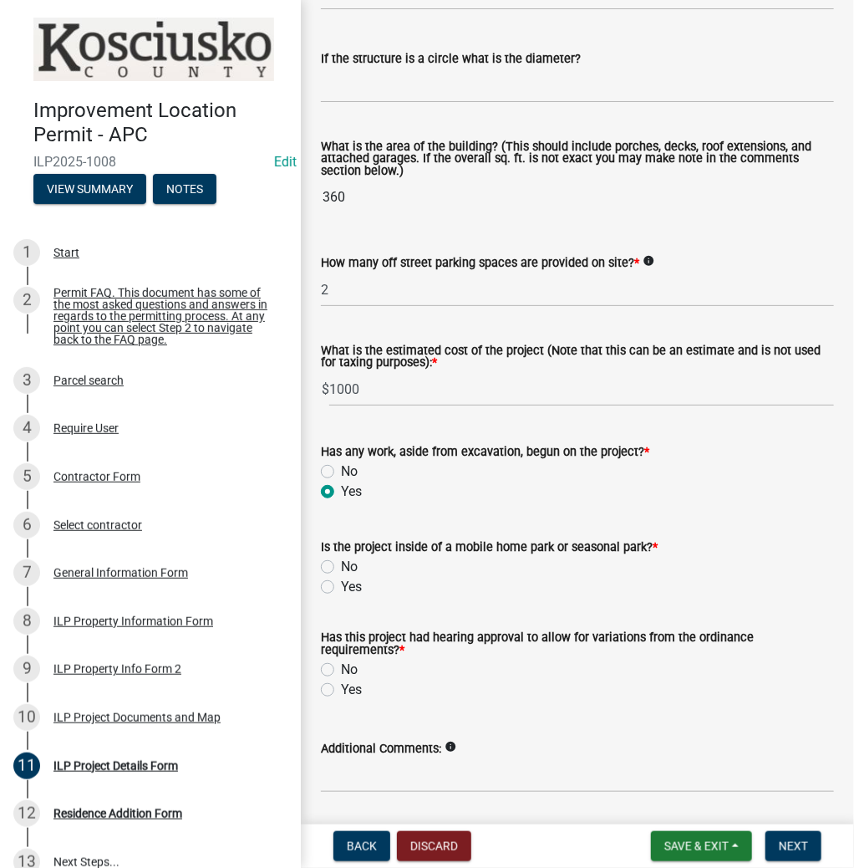
click at [341, 567] on label "No" at bounding box center [349, 567] width 17 height 20
click at [341, 567] on input "No" at bounding box center [346, 562] width 11 height 11
radio input "true"
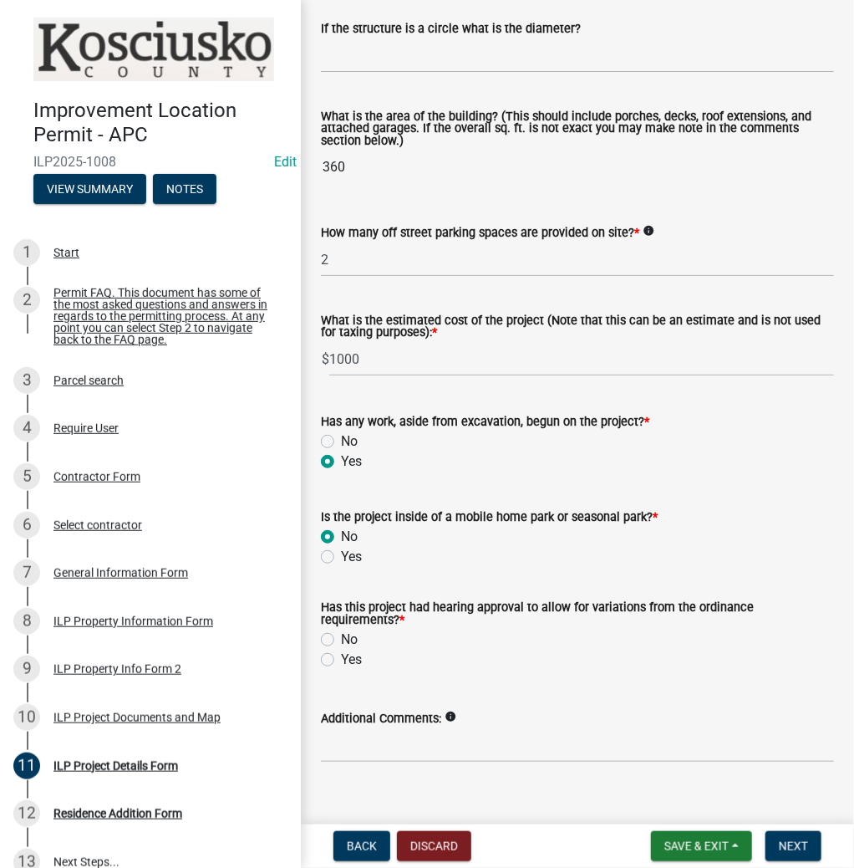
scroll to position [1119, 0]
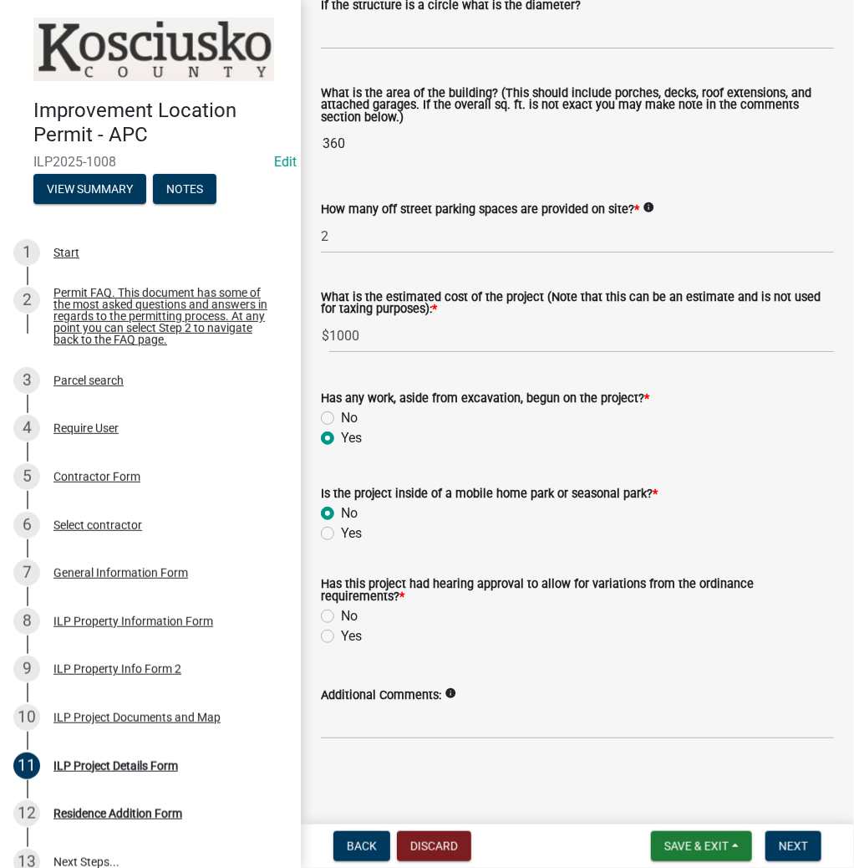
click at [341, 614] on label "No" at bounding box center [349, 616] width 17 height 20
click at [341, 614] on input "No" at bounding box center [346, 611] width 11 height 11
radio input "true"
click at [806, 846] on span "Next" at bounding box center [793, 845] width 29 height 13
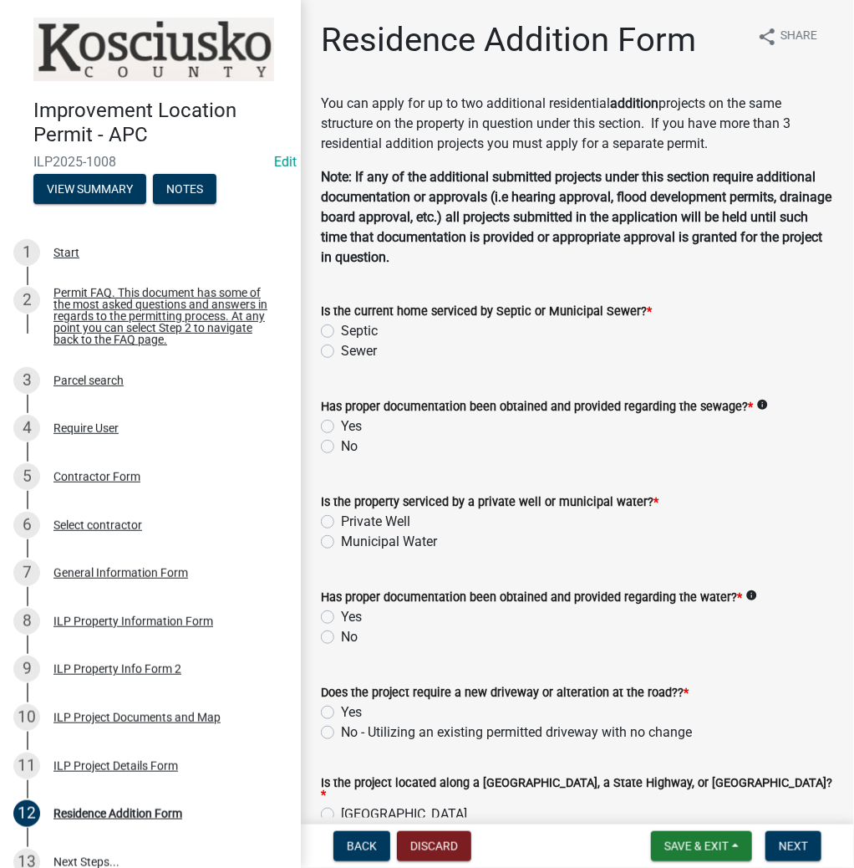
click at [341, 334] on label "Septic" at bounding box center [359, 331] width 37 height 20
click at [341, 332] on input "Septic" at bounding box center [346, 326] width 11 height 11
radio input "true"
click at [341, 431] on label "Yes" at bounding box center [351, 426] width 21 height 20
click at [341, 427] on input "Yes" at bounding box center [346, 421] width 11 height 11
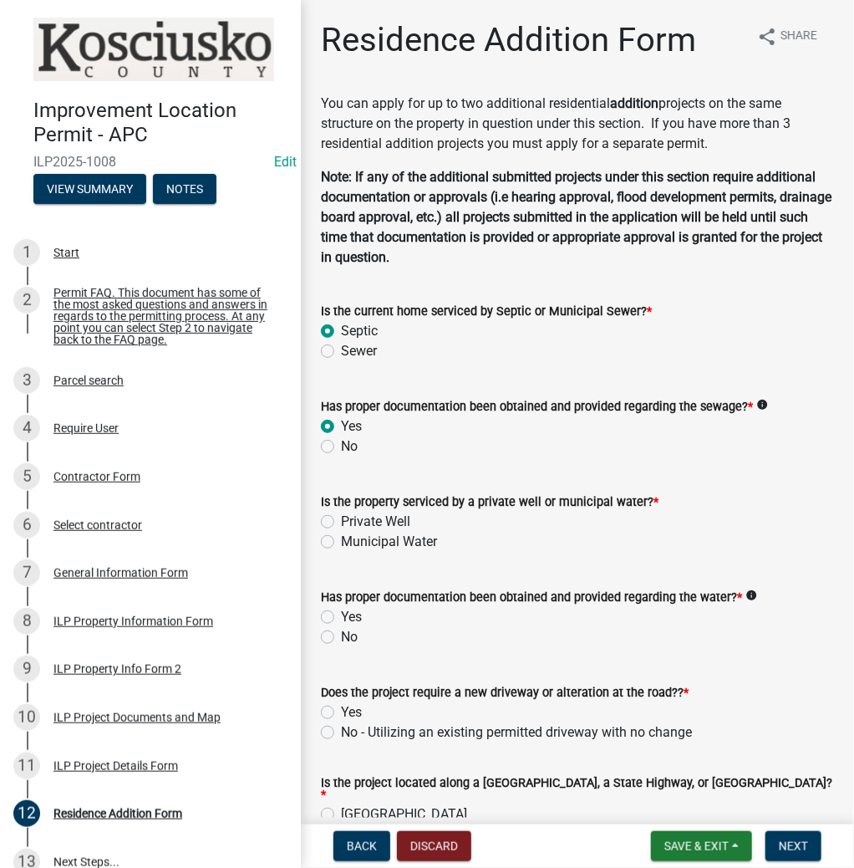
radio input "true"
click at [341, 520] on label "Private Well" at bounding box center [375, 522] width 69 height 20
click at [341, 520] on input "Private Well" at bounding box center [346, 517] width 11 height 11
radio input "true"
click at [341, 614] on label "Yes" at bounding box center [351, 617] width 21 height 20
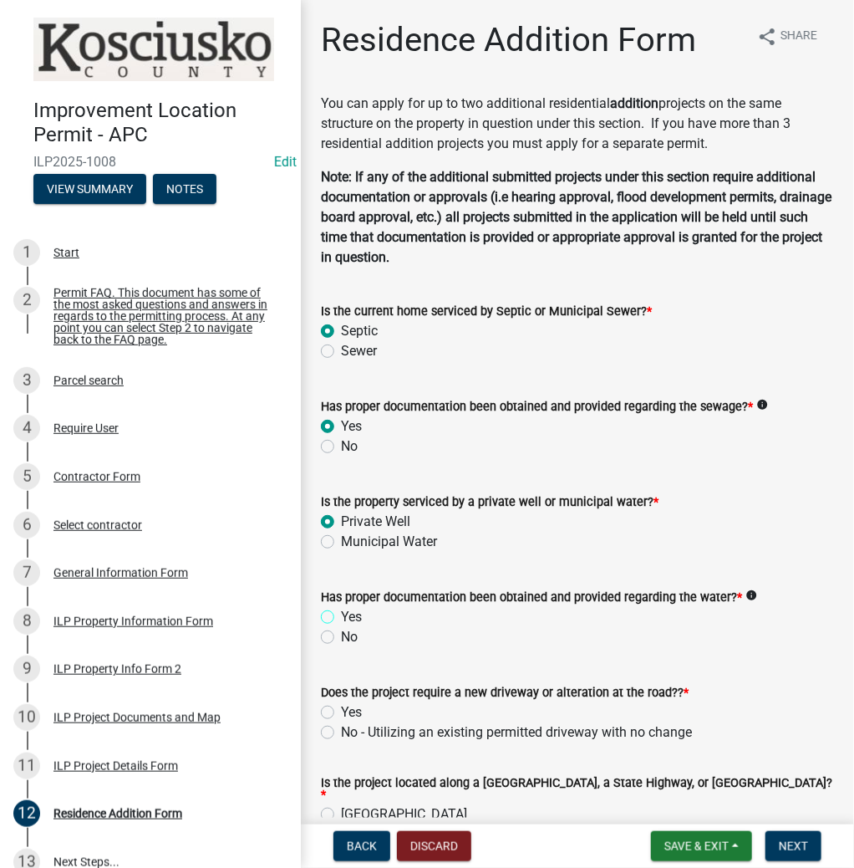
click at [341, 614] on input "Yes" at bounding box center [346, 612] width 11 height 11
radio input "true"
click at [341, 731] on label "No - Utilizing an existing permitted driveway with no change" at bounding box center [516, 732] width 351 height 20
click at [341, 731] on input "No - Utilizing an existing permitted driveway with no change" at bounding box center [346, 727] width 11 height 11
radio input "true"
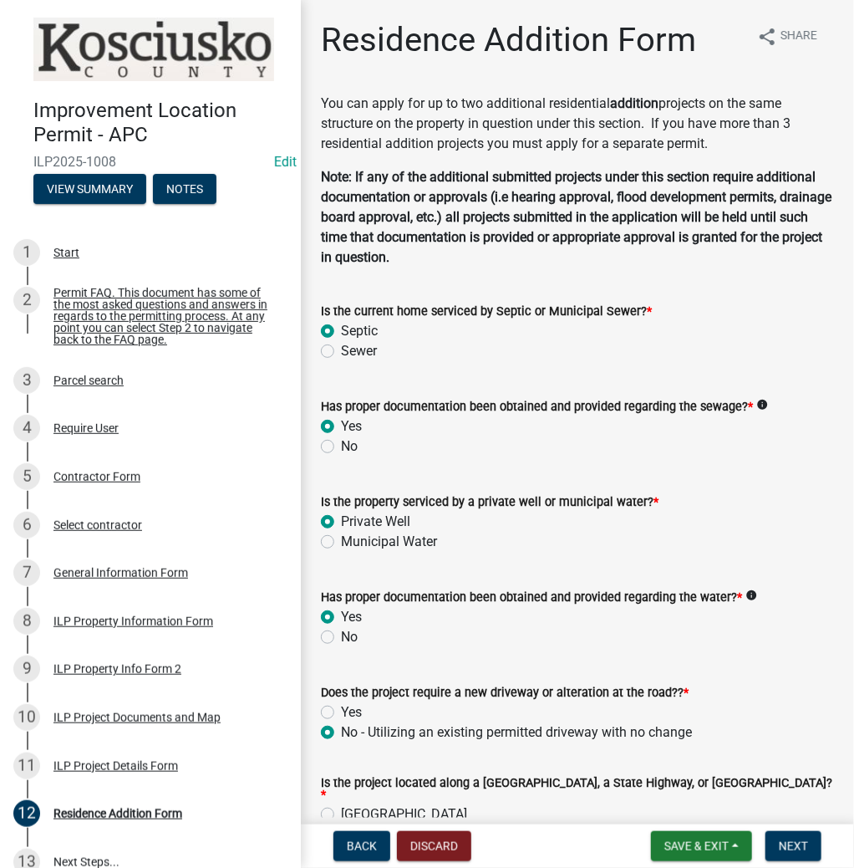
click at [341, 808] on label "[GEOGRAPHIC_DATA]" at bounding box center [404, 814] width 126 height 20
click at [341, 808] on input "[GEOGRAPHIC_DATA]" at bounding box center [346, 809] width 11 height 11
radio input "true"
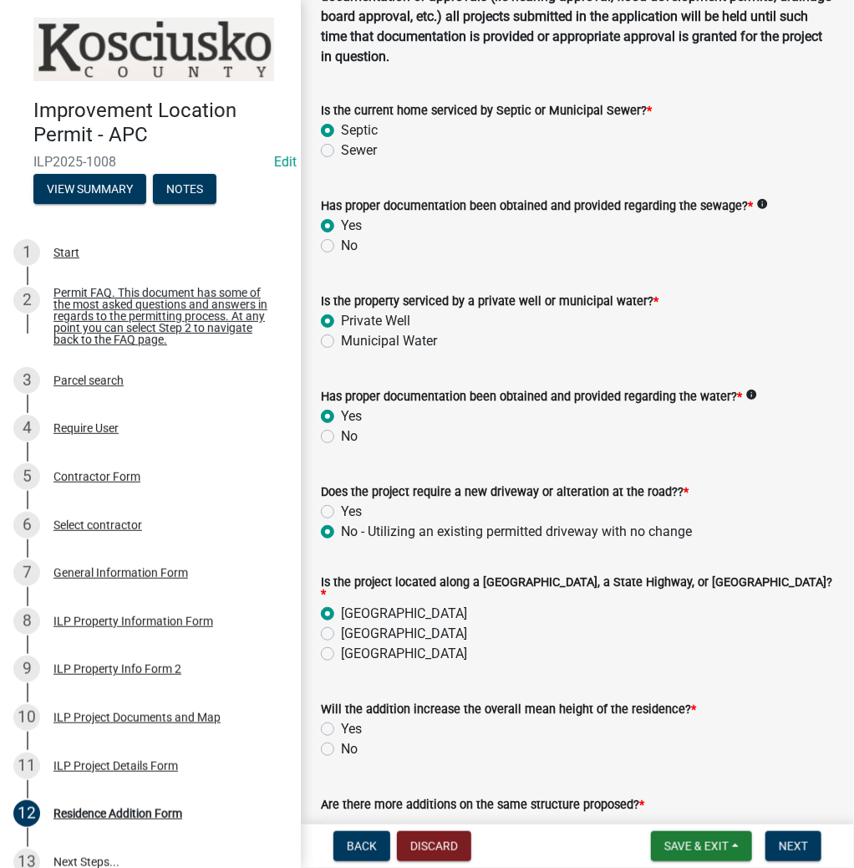
click at [341, 742] on label "No" at bounding box center [349, 749] width 17 height 20
click at [341, 742] on input "No" at bounding box center [346, 744] width 11 height 11
radio input "true"
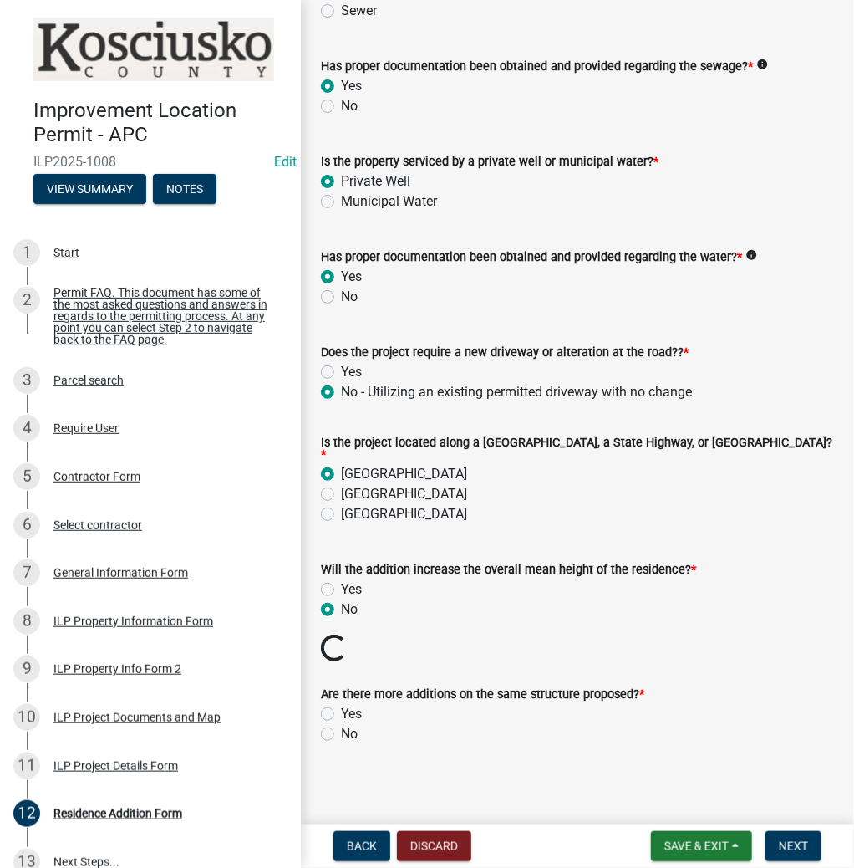
scroll to position [311, 0]
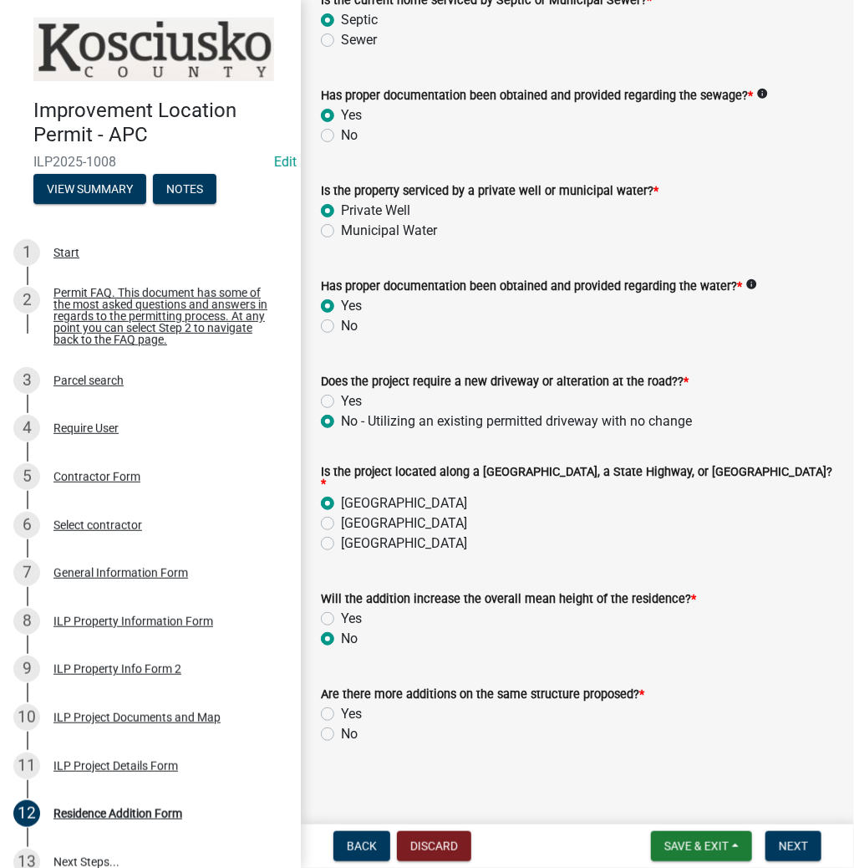
click at [341, 726] on label "No" at bounding box center [349, 734] width 17 height 20
click at [341, 726] on input "No" at bounding box center [346, 729] width 11 height 11
radio input "true"
click at [798, 845] on span "Next" at bounding box center [793, 845] width 29 height 13
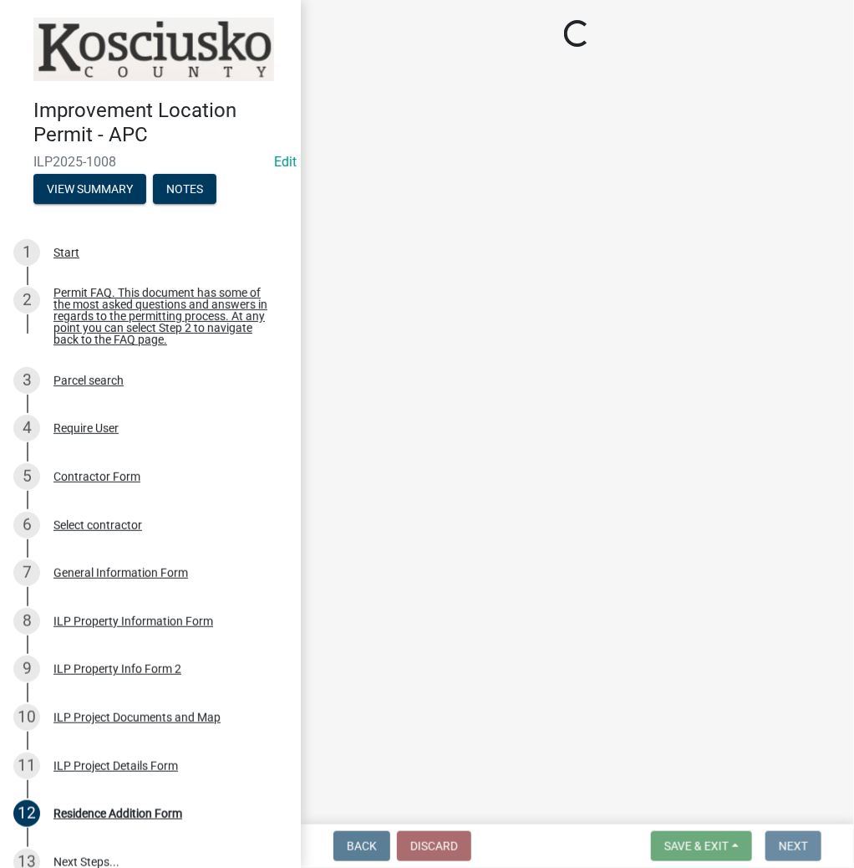
scroll to position [0, 0]
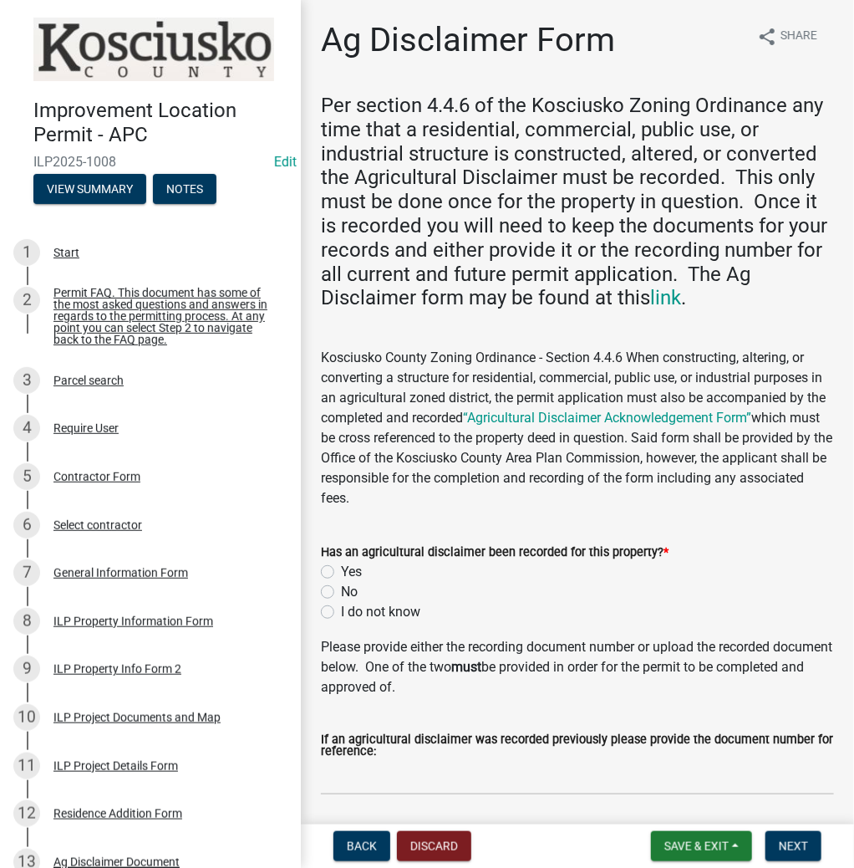
click at [341, 570] on label "Yes" at bounding box center [351, 572] width 21 height 20
click at [341, 570] on input "Yes" at bounding box center [346, 567] width 11 height 11
radio input "true"
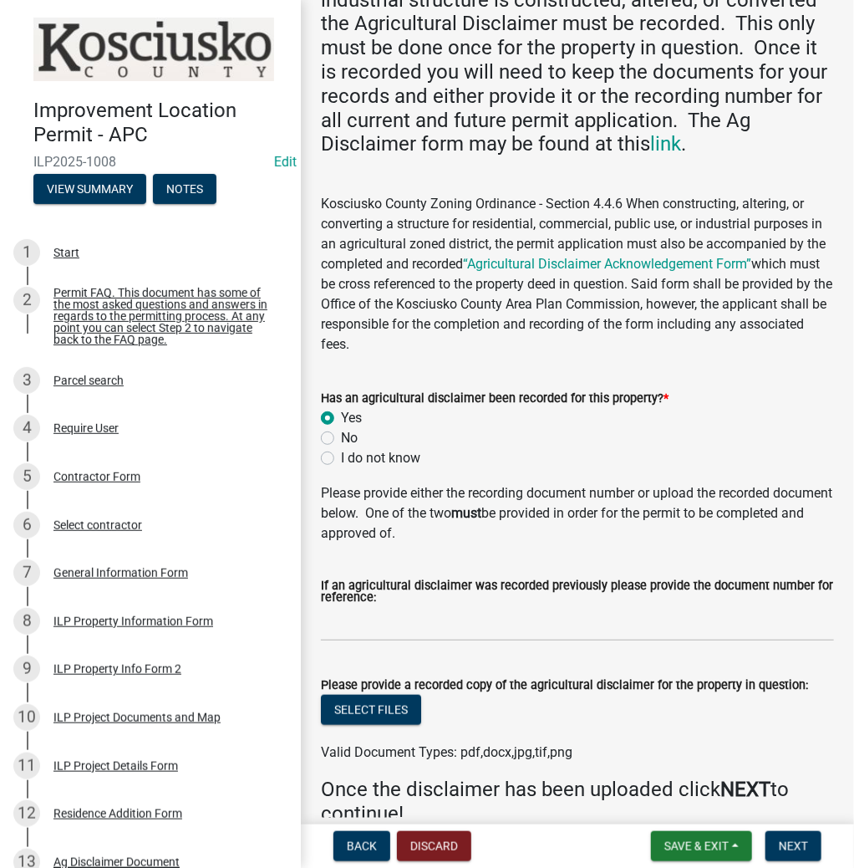
scroll to position [201, 0]
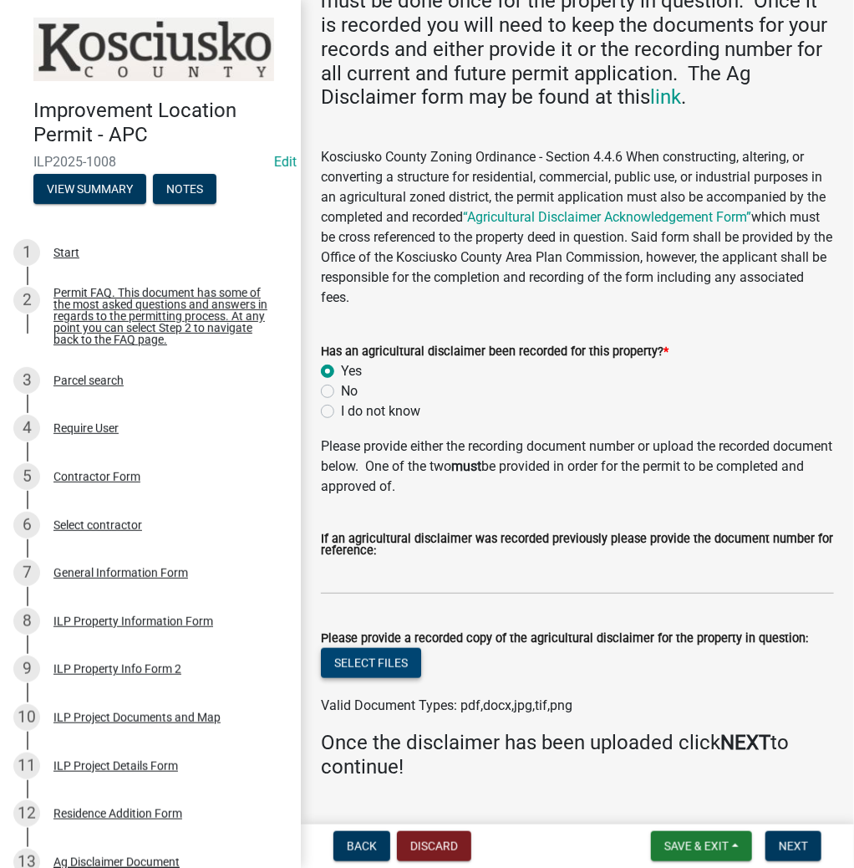
click at [370, 662] on button "Select files" at bounding box center [371, 663] width 100 height 30
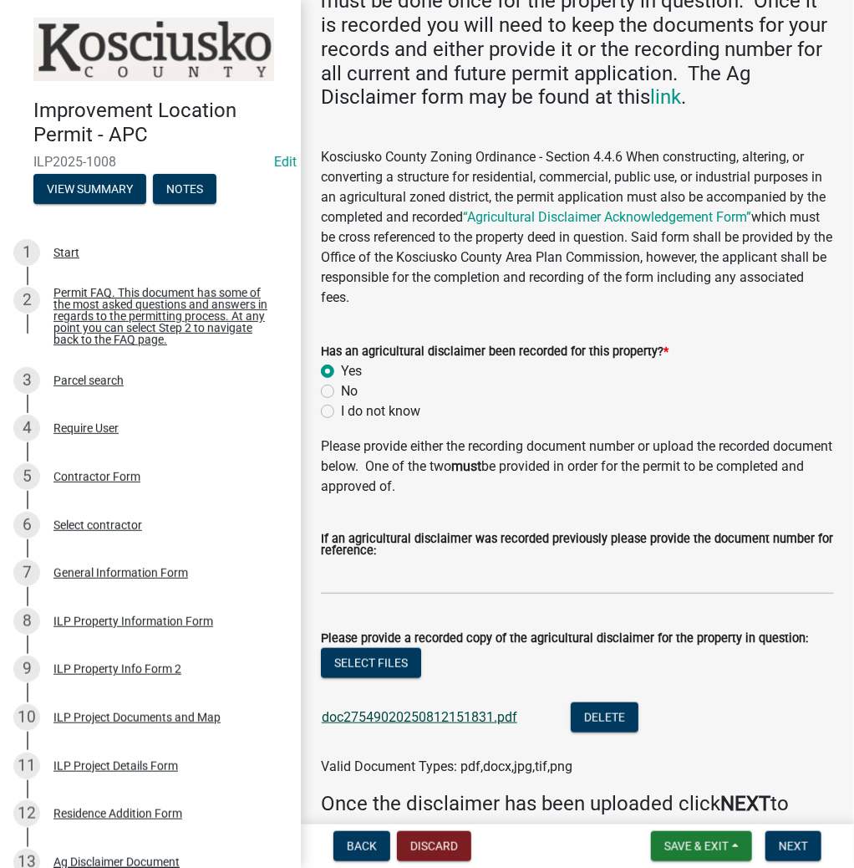
click at [453, 719] on link "doc27549020250812151831.pdf" at bounding box center [420, 717] width 196 height 16
click at [375, 661] on button "Select files" at bounding box center [371, 663] width 100 height 30
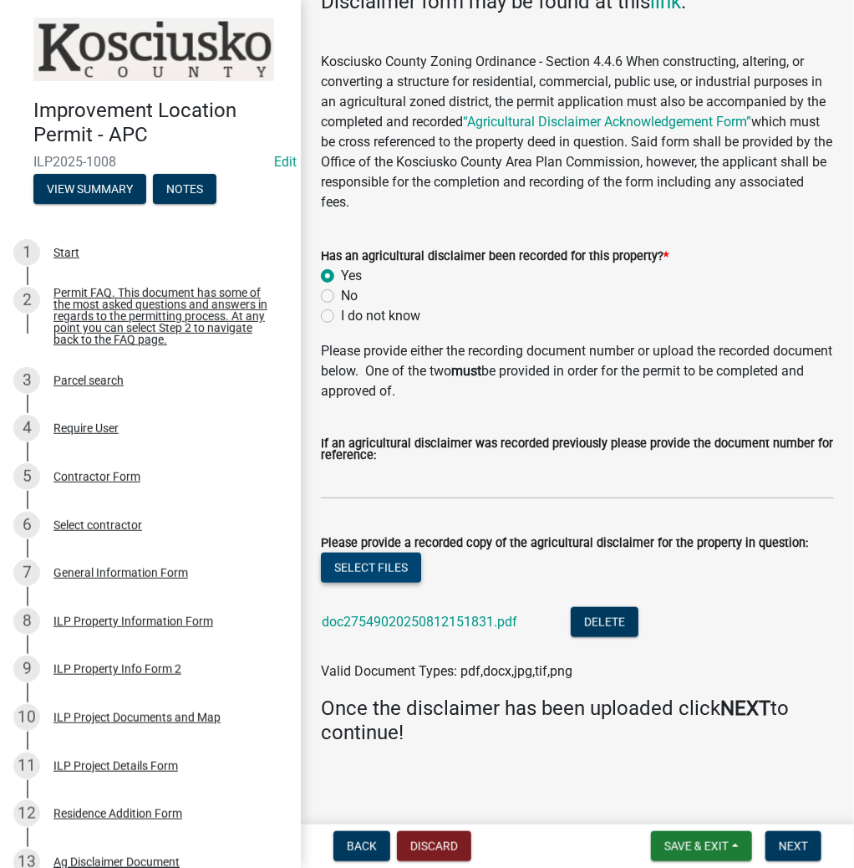
scroll to position [302, 0]
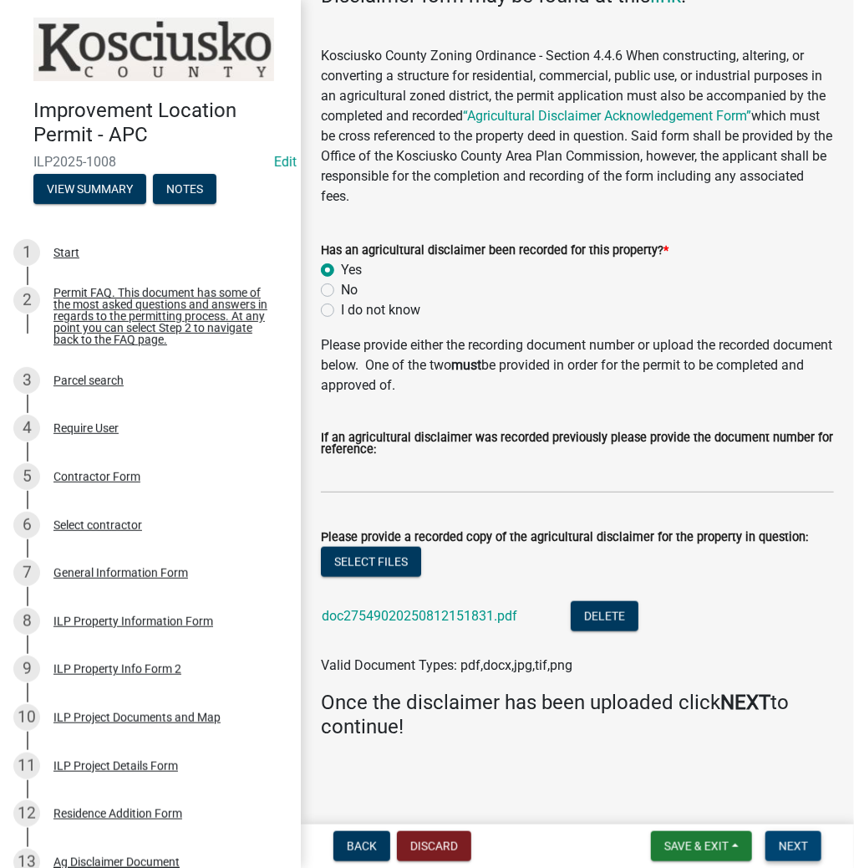
click at [798, 846] on span "Next" at bounding box center [793, 845] width 29 height 13
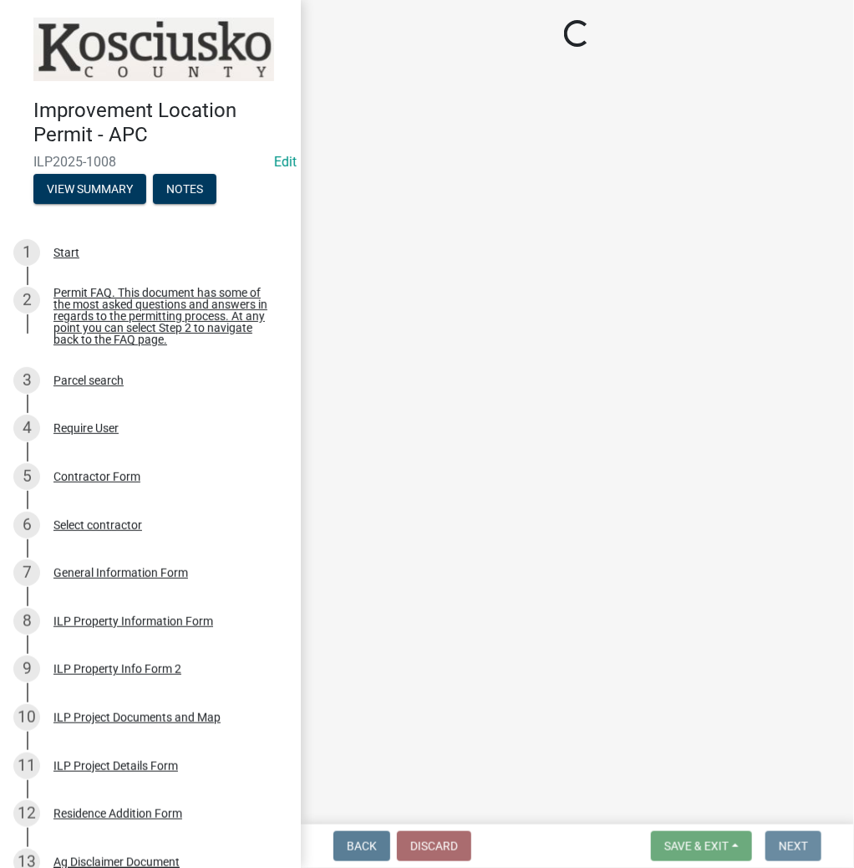
scroll to position [0, 0]
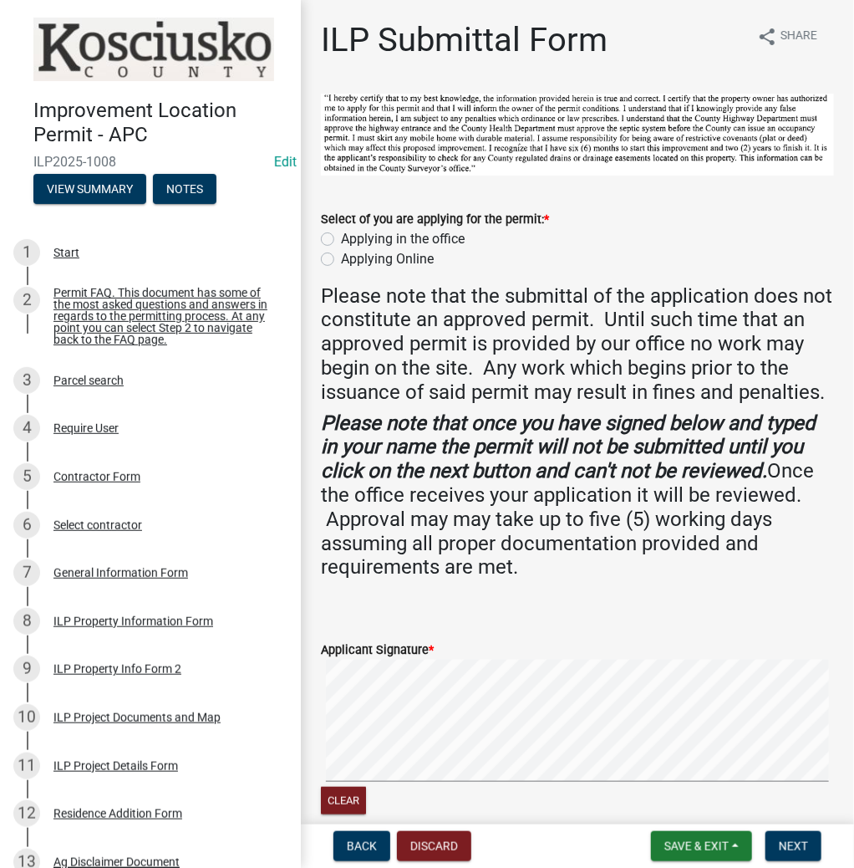
click at [341, 234] on label "Applying in the office" at bounding box center [403, 239] width 124 height 20
click at [341, 234] on input "Applying in the office" at bounding box center [346, 234] width 11 height 11
radio input "true"
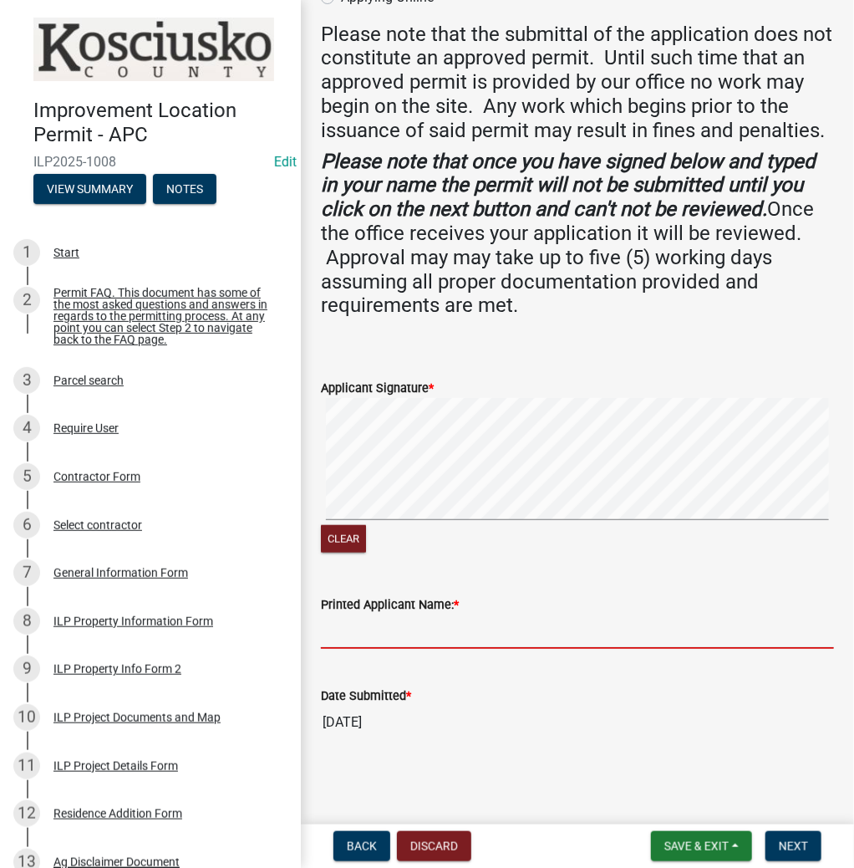
click at [464, 645] on input "Printed Applicant Name: *" at bounding box center [577, 631] width 513 height 34
type input "[PERSON_NAME]"
click at [796, 843] on span "Next" at bounding box center [793, 845] width 29 height 13
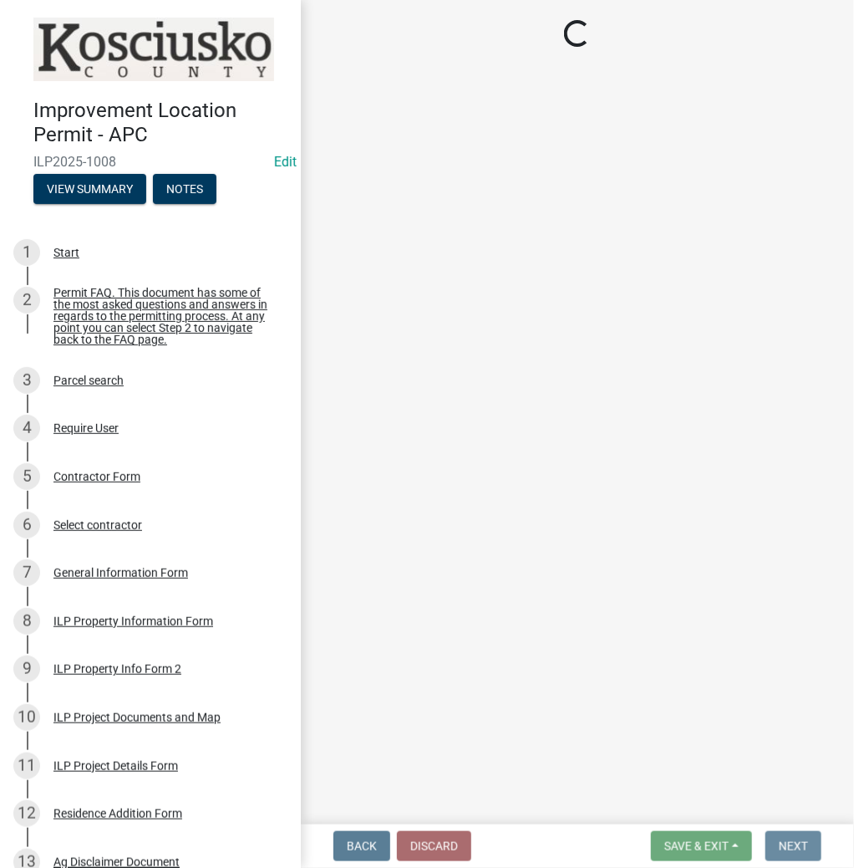
scroll to position [0, 0]
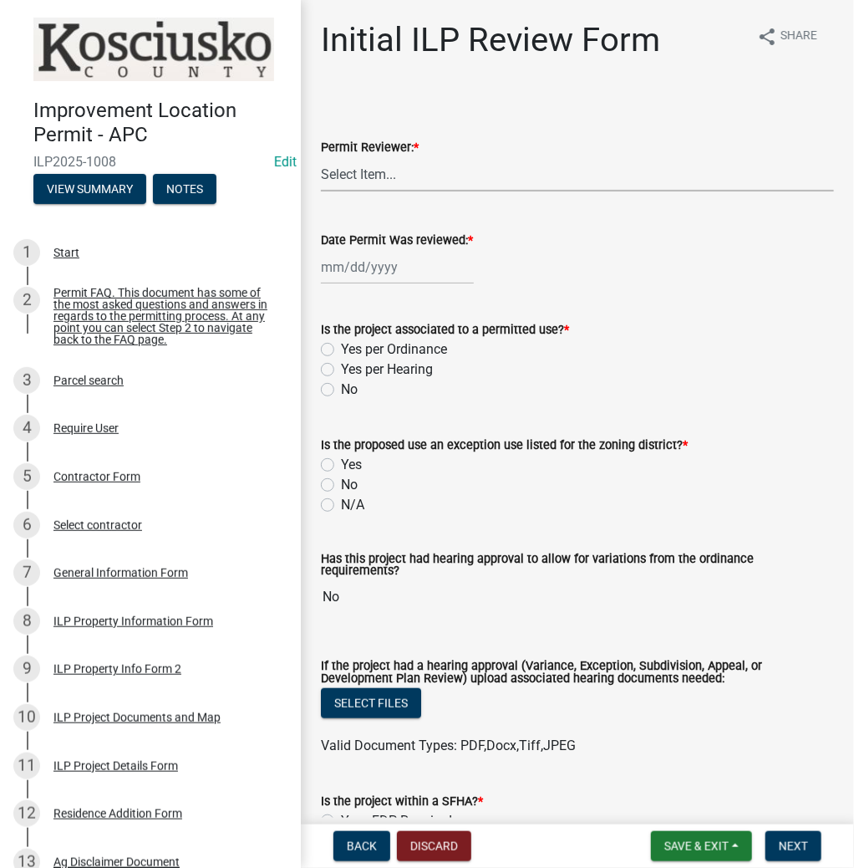
click at [432, 171] on select "Select Item... MMS LT AT CS [PERSON_NAME]" at bounding box center [577, 174] width 513 height 34
click at [321, 157] on select "Select Item... MMS LT AT CS [PERSON_NAME]" at bounding box center [577, 174] width 513 height 34
select select "d95389f4-ab5a-4603-9826-29cf73316391"
click at [360, 281] on div at bounding box center [397, 267] width 153 height 34
select select "8"
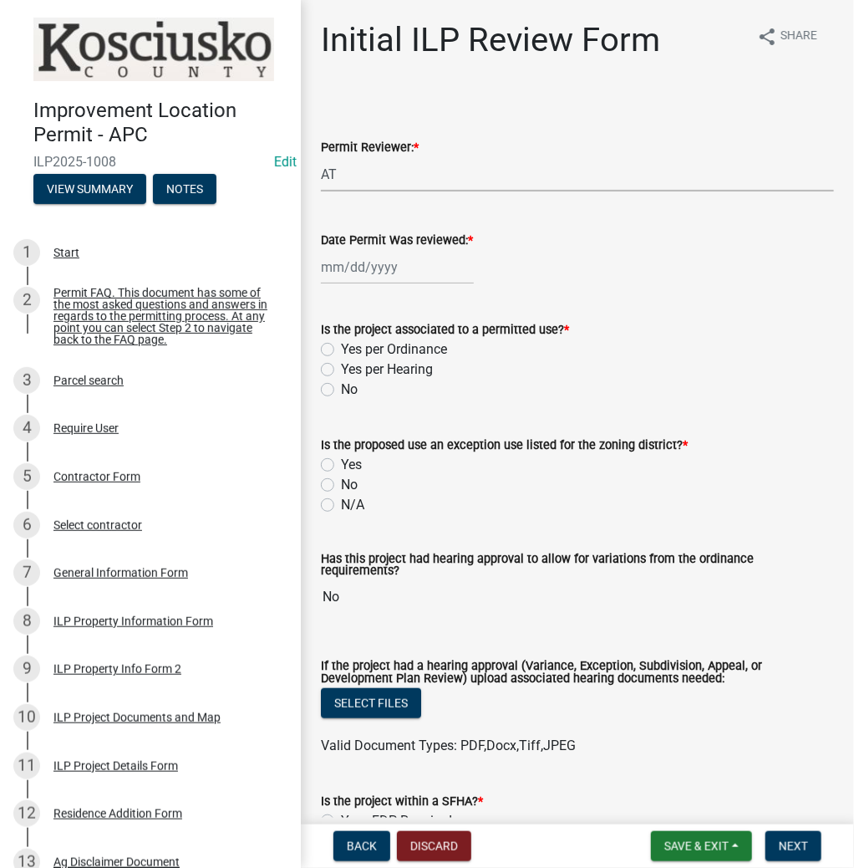
select select "2025"
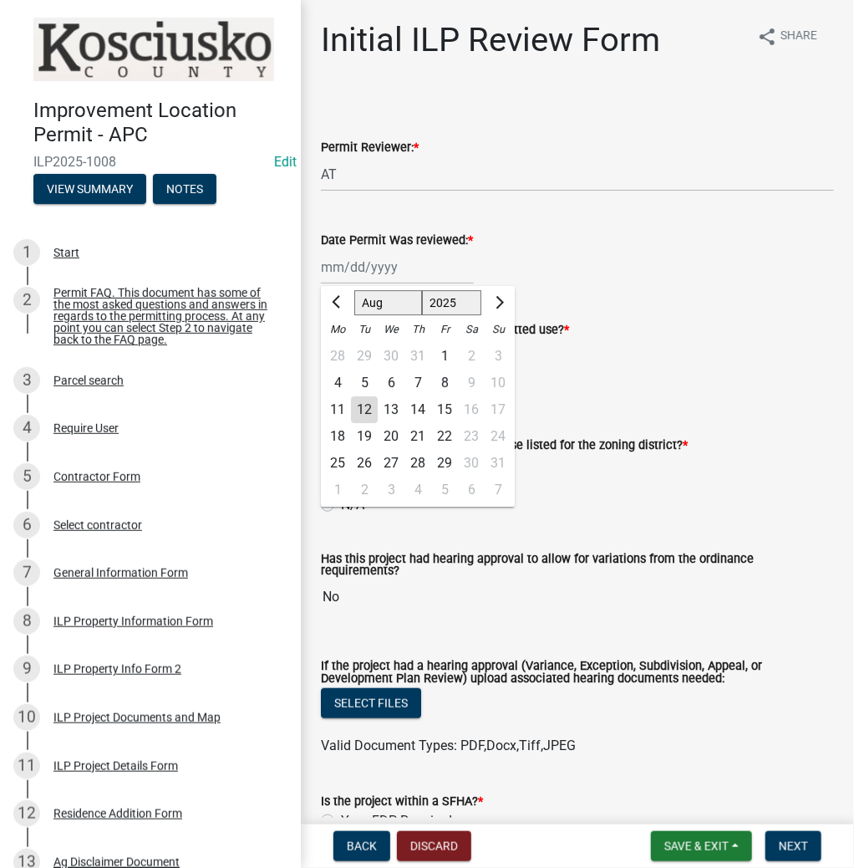
click at [358, 403] on div "12" at bounding box center [364, 409] width 27 height 27
type input "[DATE]"
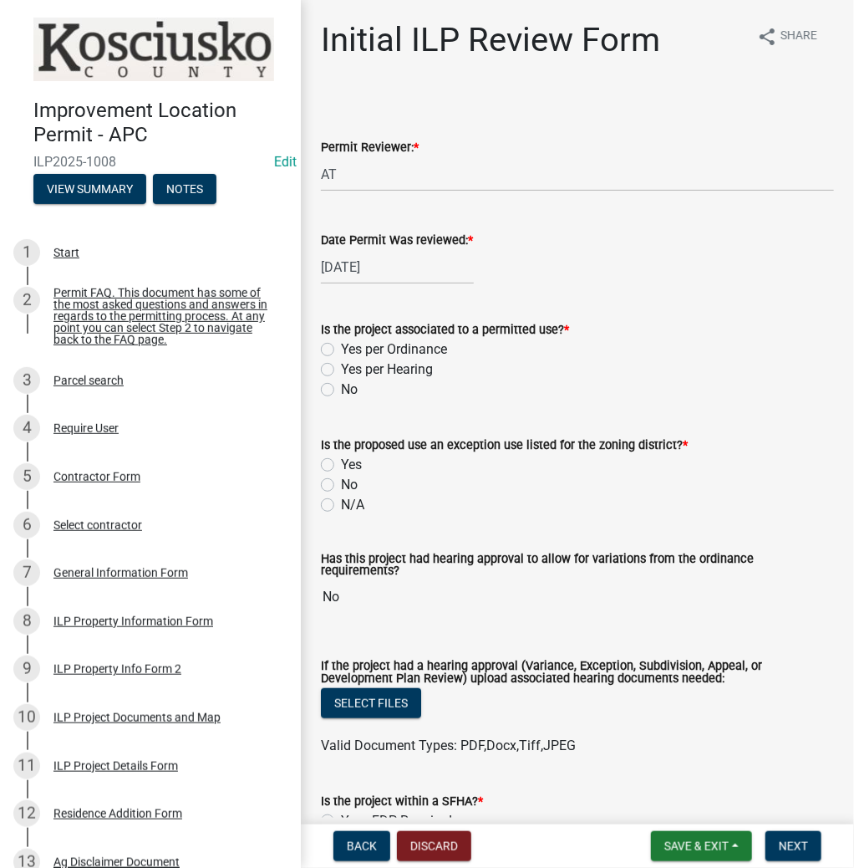
click at [341, 352] on label "Yes per Ordinance" at bounding box center [394, 349] width 106 height 20
click at [341, 350] on input "Yes per Ordinance" at bounding box center [346, 344] width 11 height 11
radio input "true"
click at [320, 504] on div "Is the proposed use an exception use listed for the zoning district? * Yes No N…" at bounding box center [577, 465] width 538 height 100
click at [341, 508] on label "N/A" at bounding box center [352, 505] width 23 height 20
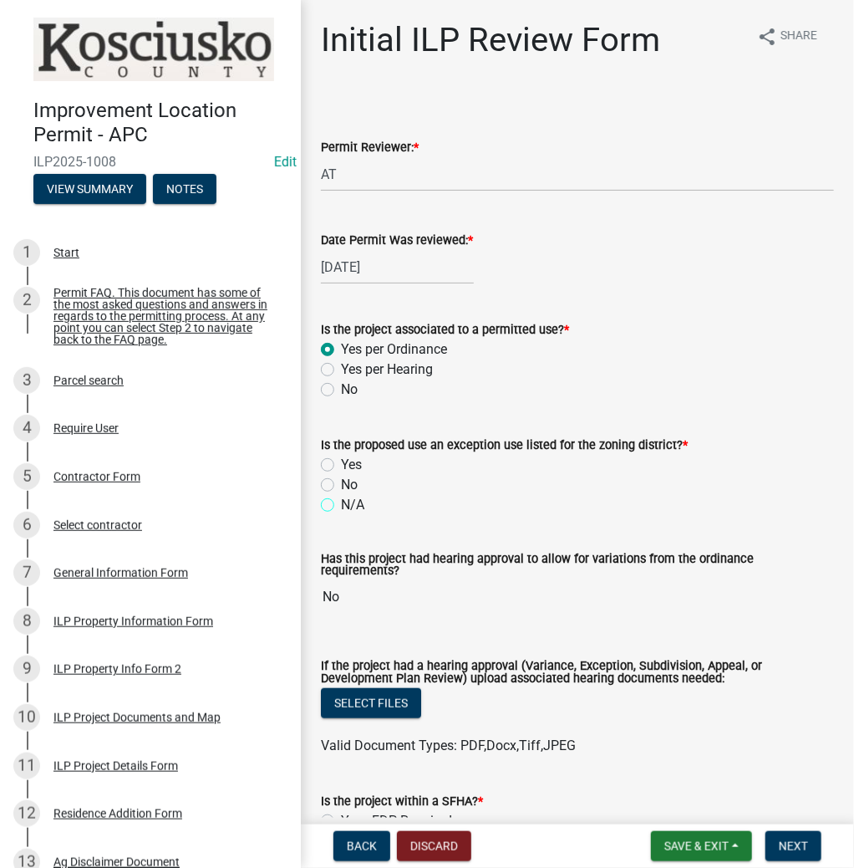
click at [341, 506] on input "N/A" at bounding box center [346, 500] width 11 height 11
radio input "true"
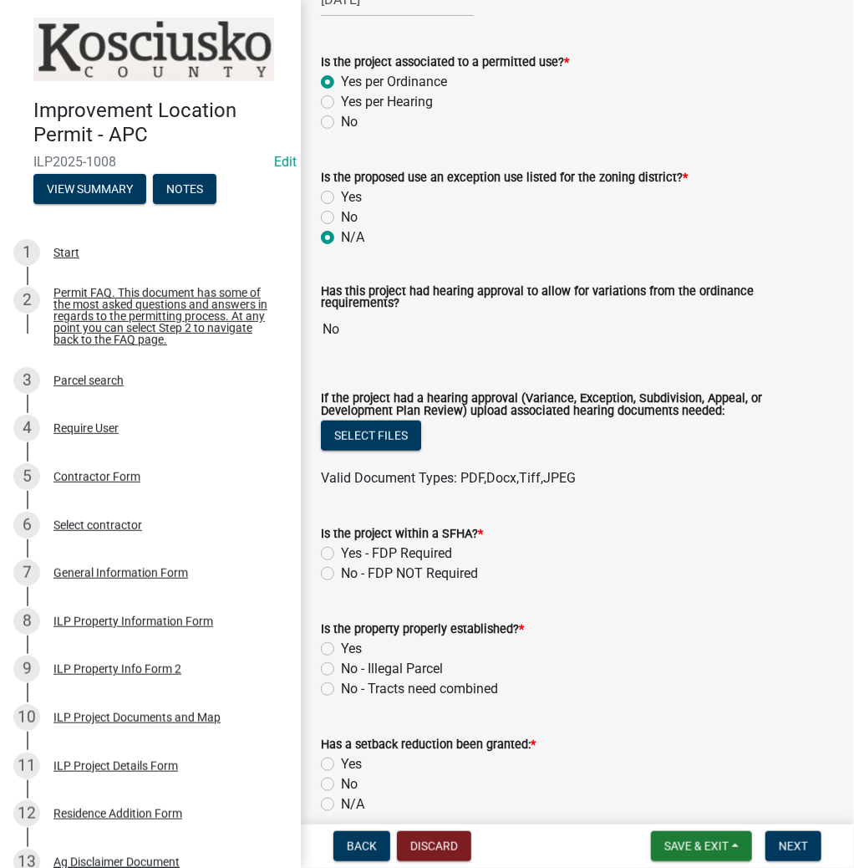
click at [341, 563] on label "No - FDP NOT Required" at bounding box center [409, 573] width 137 height 20
click at [341, 563] on input "No - FDP NOT Required" at bounding box center [346, 568] width 11 height 11
radio input "true"
click at [341, 643] on label "Yes" at bounding box center [351, 649] width 21 height 20
click at [341, 643] on input "Yes" at bounding box center [346, 644] width 11 height 11
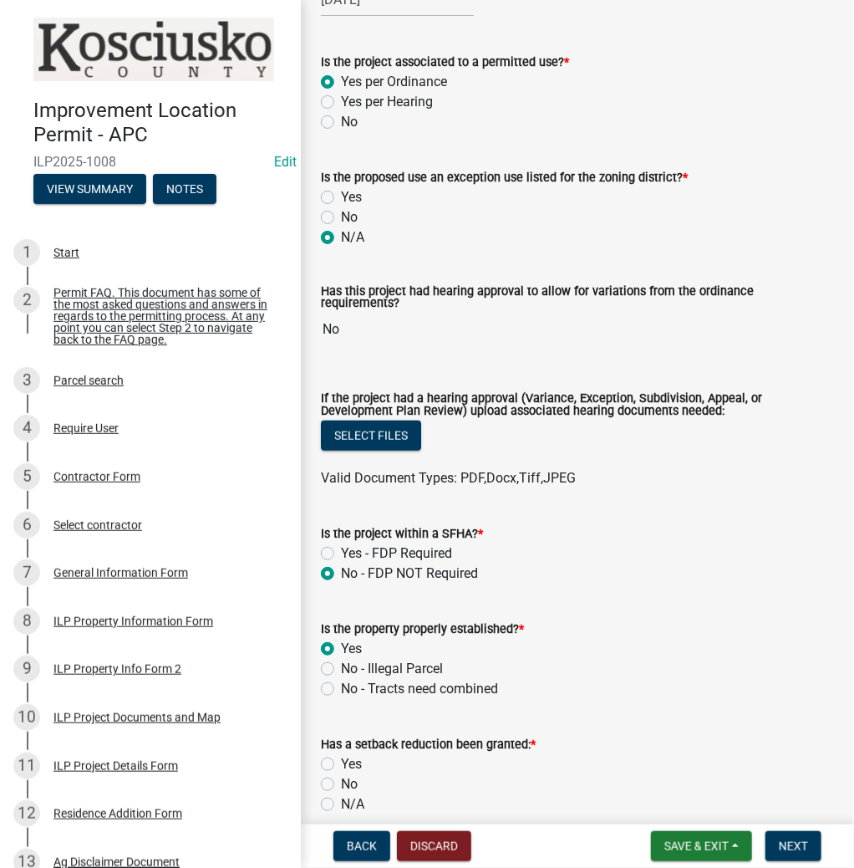
radio input "true"
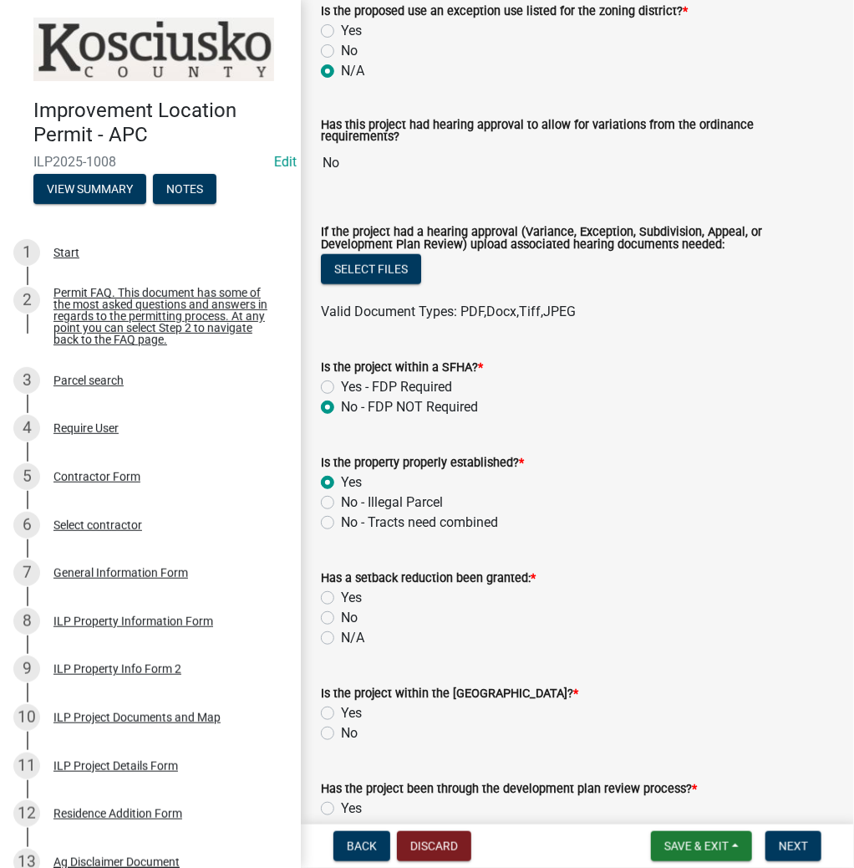
scroll to position [468, 0]
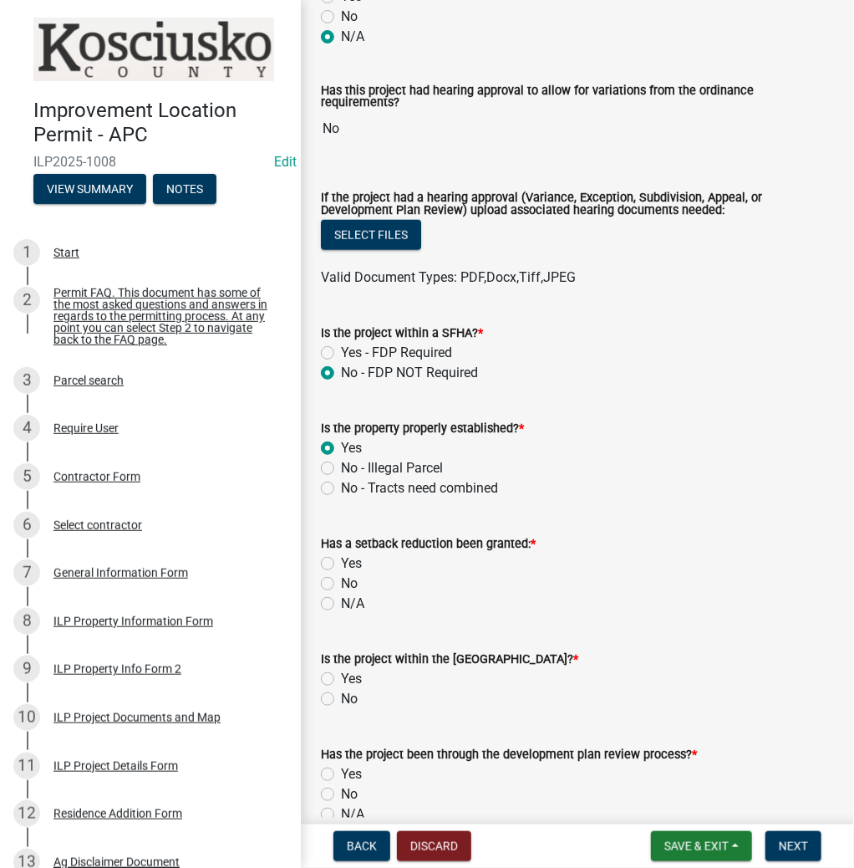
click at [341, 594] on label "N/A" at bounding box center [352, 604] width 23 height 20
click at [341, 594] on input "N/A" at bounding box center [346, 599] width 11 height 11
radio input "true"
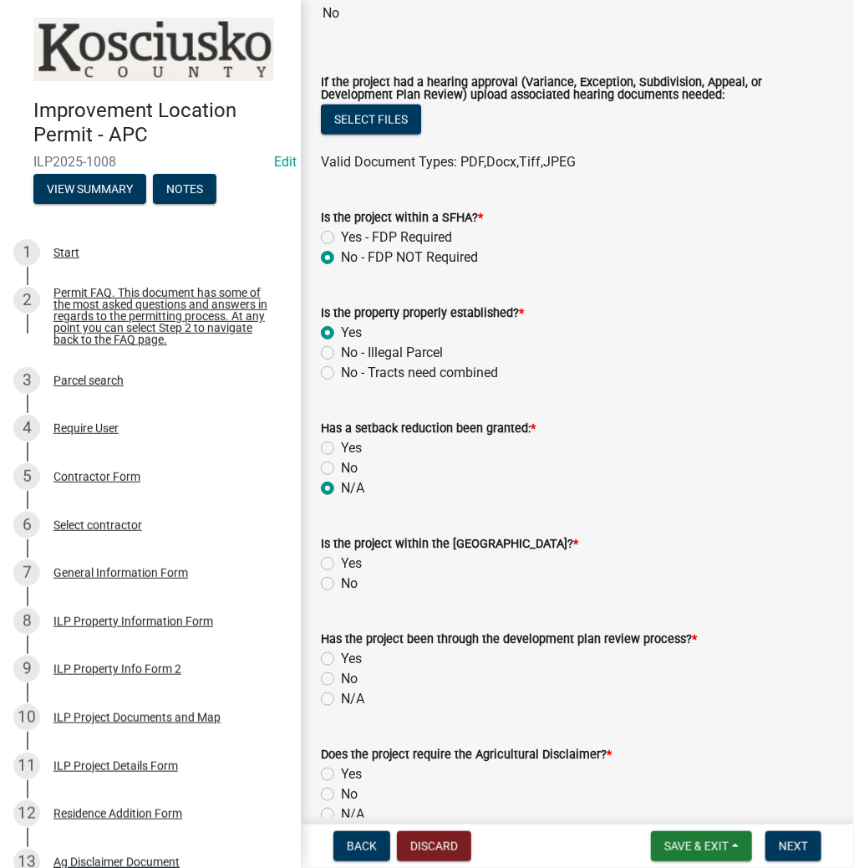
scroll to position [602, 0]
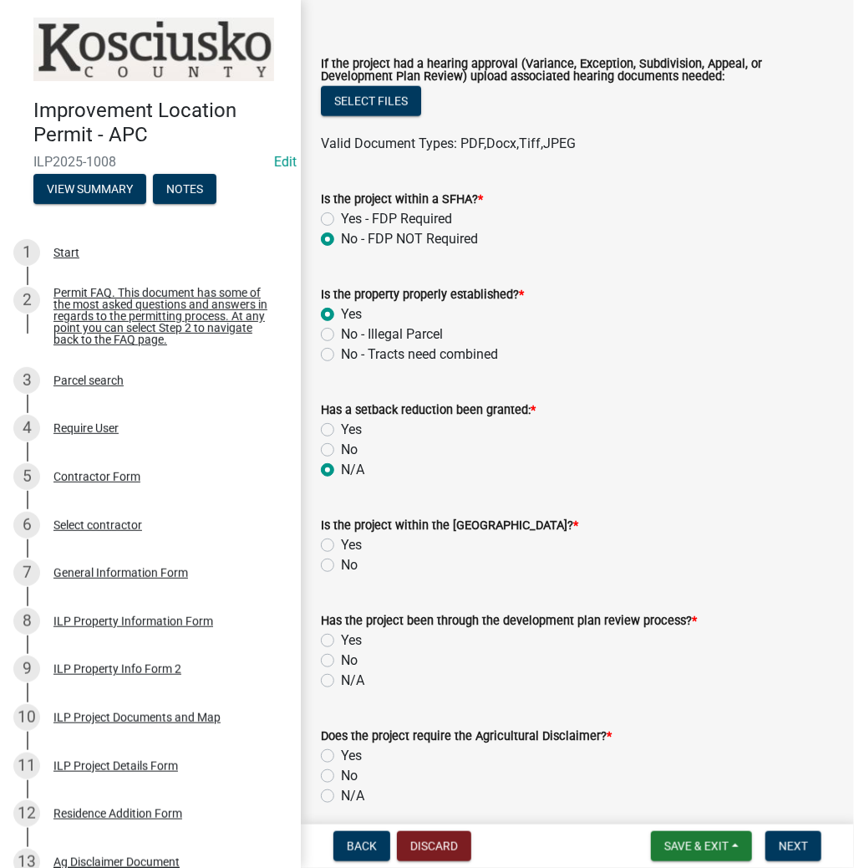
click at [341, 555] on label "No" at bounding box center [349, 565] width 17 height 20
click at [341, 555] on input "No" at bounding box center [346, 560] width 11 height 11
radio input "true"
click at [341, 673] on label "N/A" at bounding box center [352, 680] width 23 height 20
click at [341, 673] on input "N/A" at bounding box center [346, 675] width 11 height 11
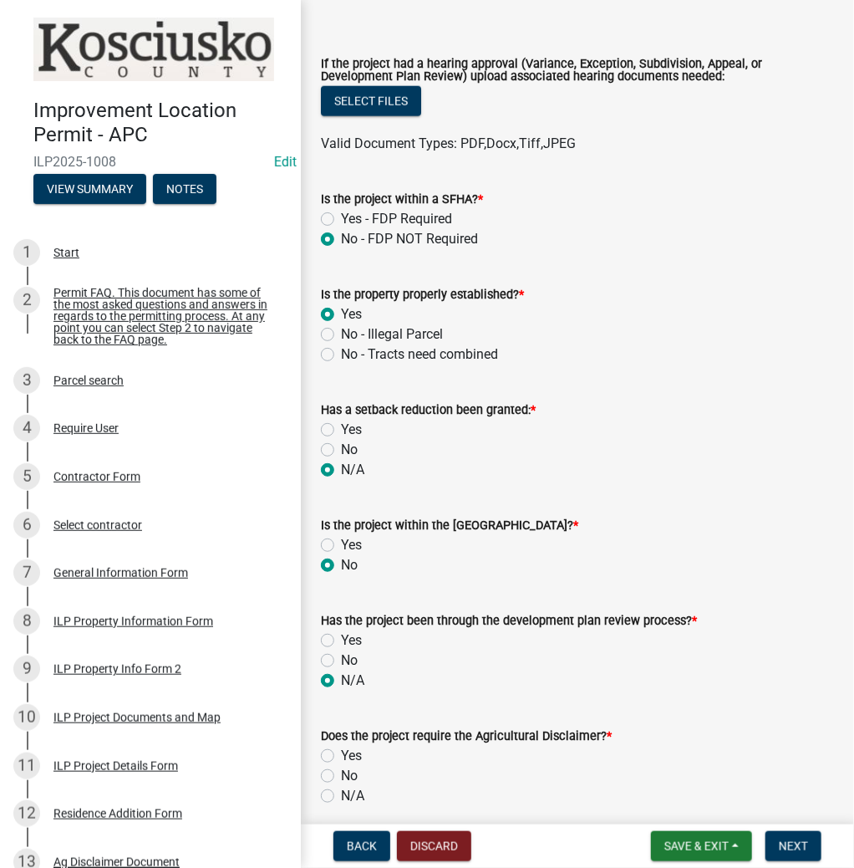
radio input "true"
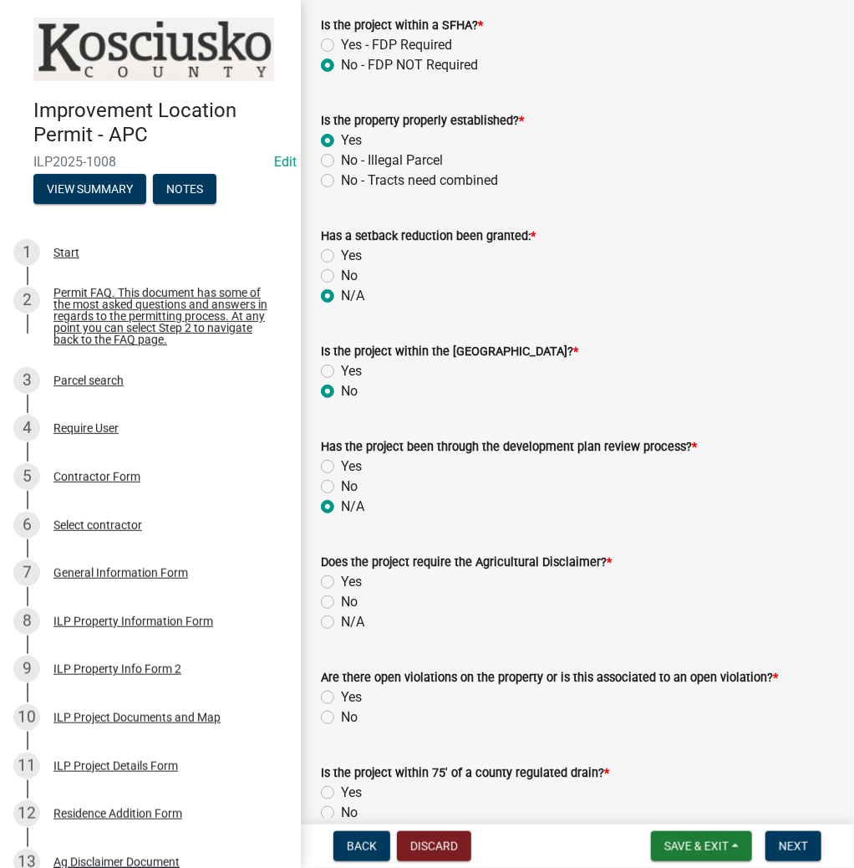
scroll to position [803, 0]
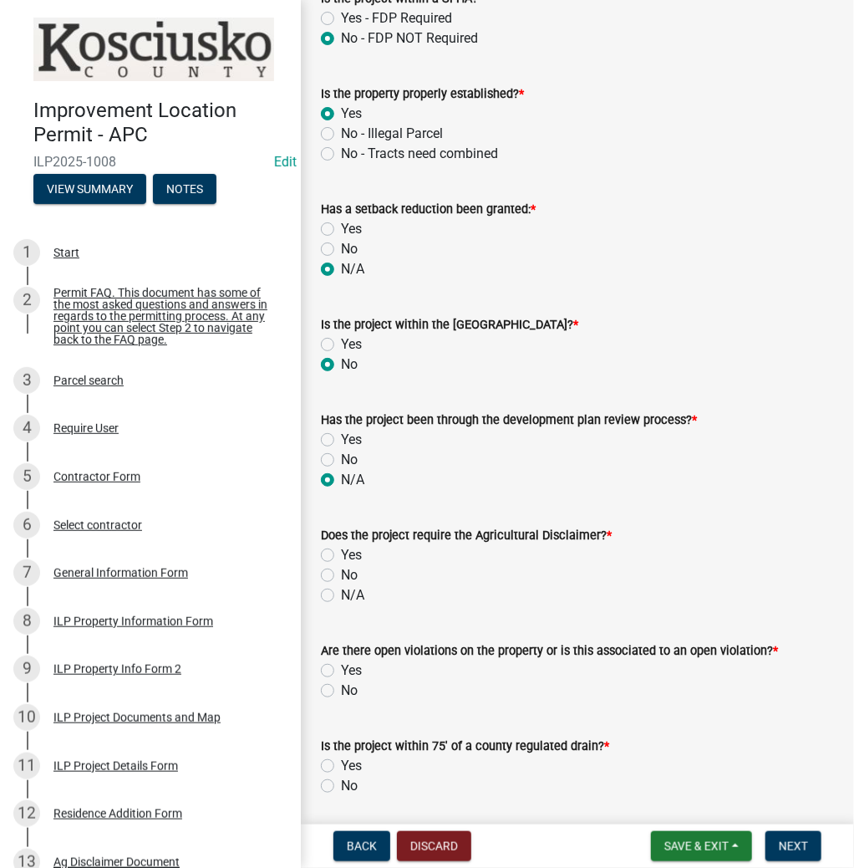
click at [341, 552] on label "Yes" at bounding box center [351, 555] width 21 height 20
click at [341, 552] on input "Yes" at bounding box center [346, 550] width 11 height 11
radio input "true"
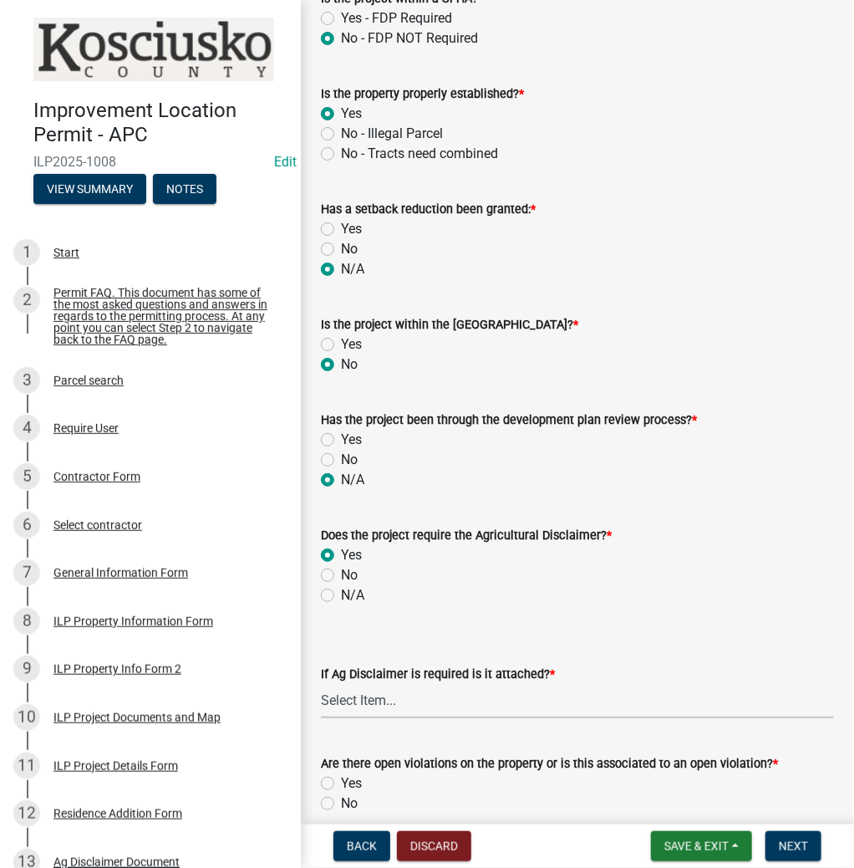
click at [388, 692] on select "Select Item... Yes No" at bounding box center [577, 701] width 513 height 34
click at [321, 684] on select "Select Item... Yes No" at bounding box center [577, 701] width 513 height 34
select select "c0fa77dd-9ee0-4144-9979-eb2eebb8c086"
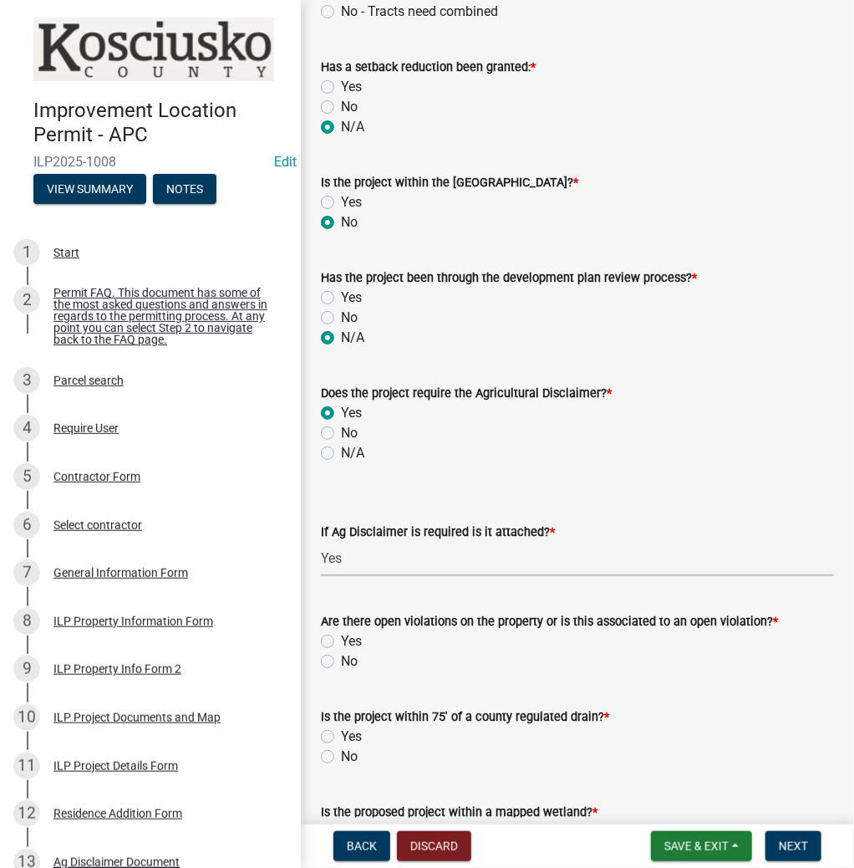
scroll to position [1003, 0]
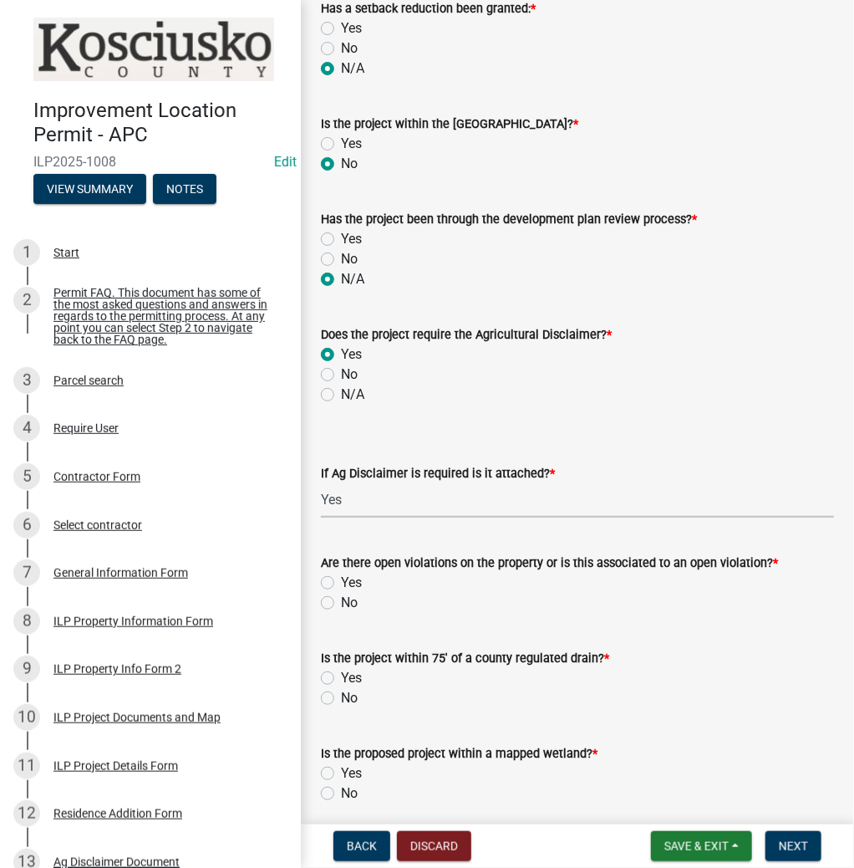
click at [341, 574] on label "Yes" at bounding box center [351, 583] width 21 height 20
click at [341, 574] on input "Yes" at bounding box center [346, 578] width 11 height 11
radio input "true"
click at [341, 691] on label "No" at bounding box center [349, 698] width 17 height 20
click at [341, 691] on input "No" at bounding box center [346, 693] width 11 height 11
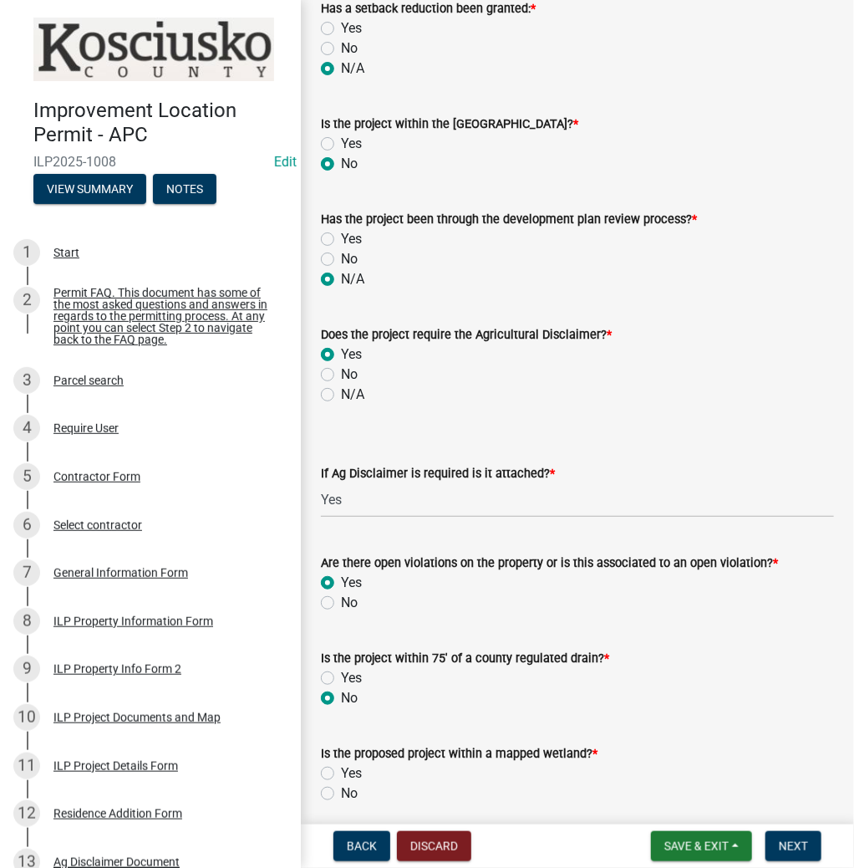
radio input "true"
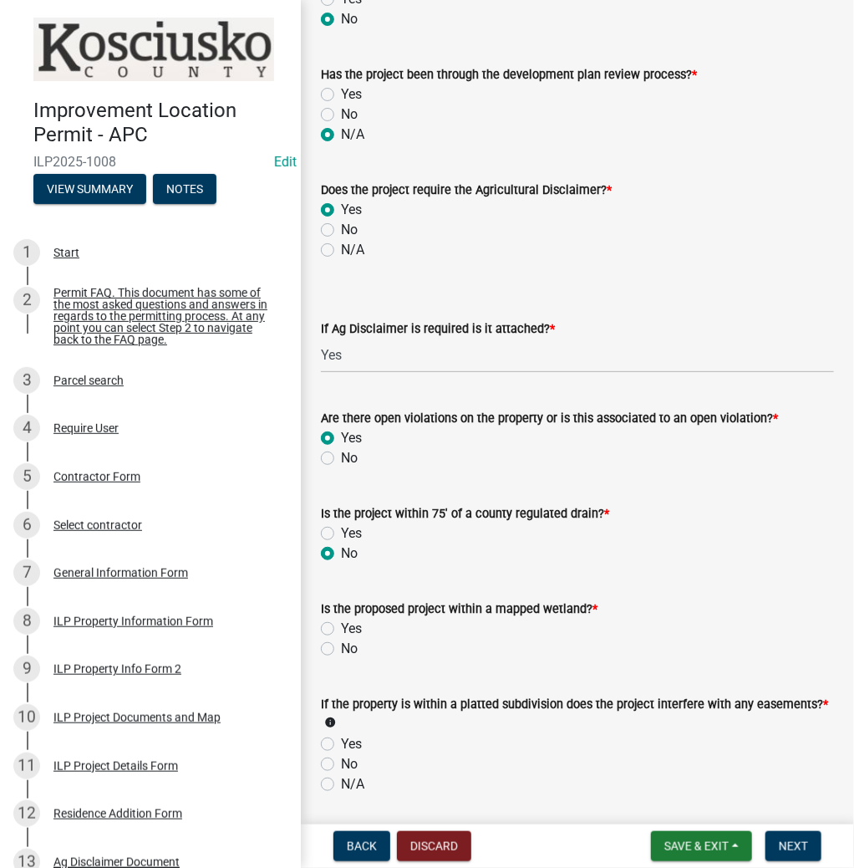
scroll to position [1204, 0]
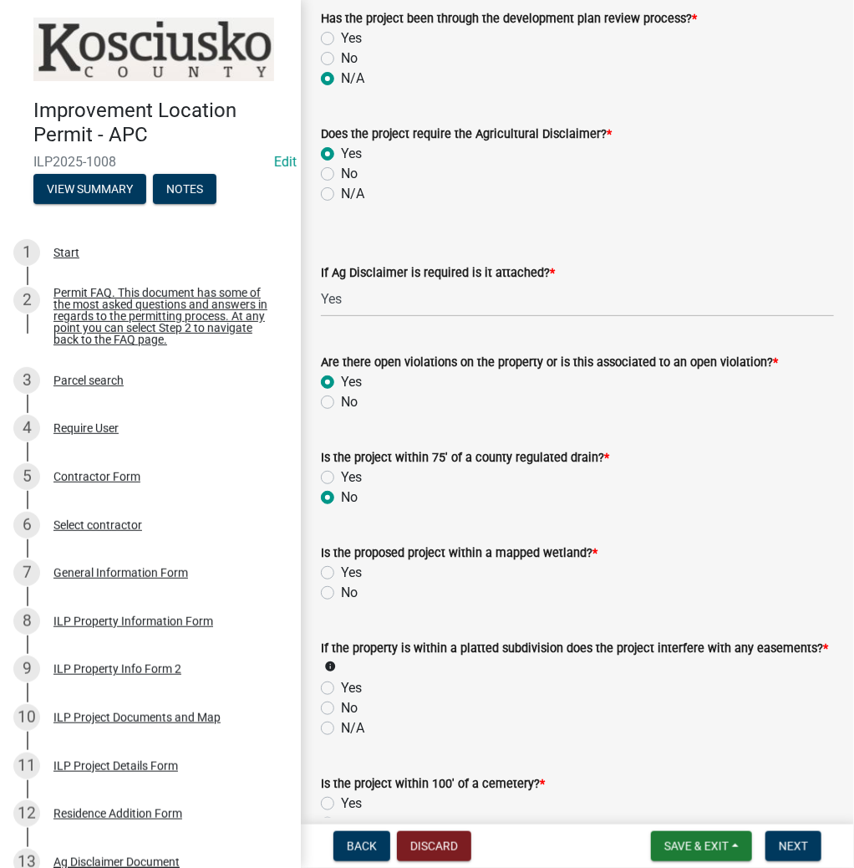
click at [341, 589] on label "No" at bounding box center [349, 593] width 17 height 20
click at [341, 589] on input "No" at bounding box center [346, 588] width 11 height 11
radio input "true"
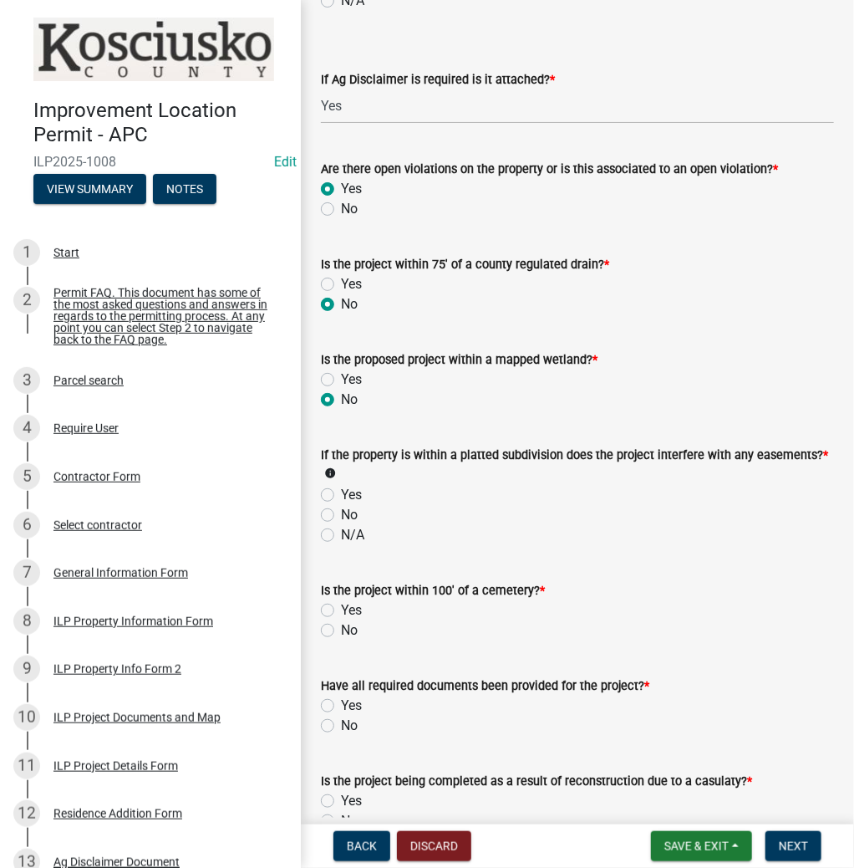
scroll to position [1404, 0]
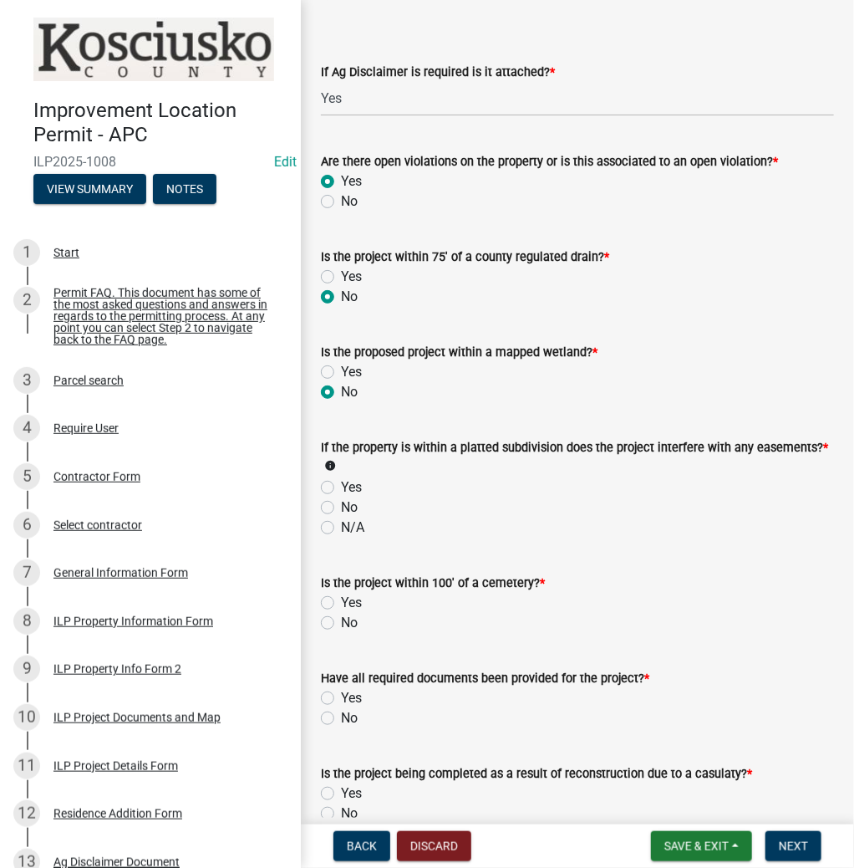
click at [341, 522] on label "N/A" at bounding box center [352, 527] width 23 height 20
click at [341, 522] on input "N/A" at bounding box center [346, 522] width 11 height 11
radio input "true"
click at [341, 614] on label "No" at bounding box center [349, 623] width 17 height 20
click at [341, 614] on input "No" at bounding box center [346, 618] width 11 height 11
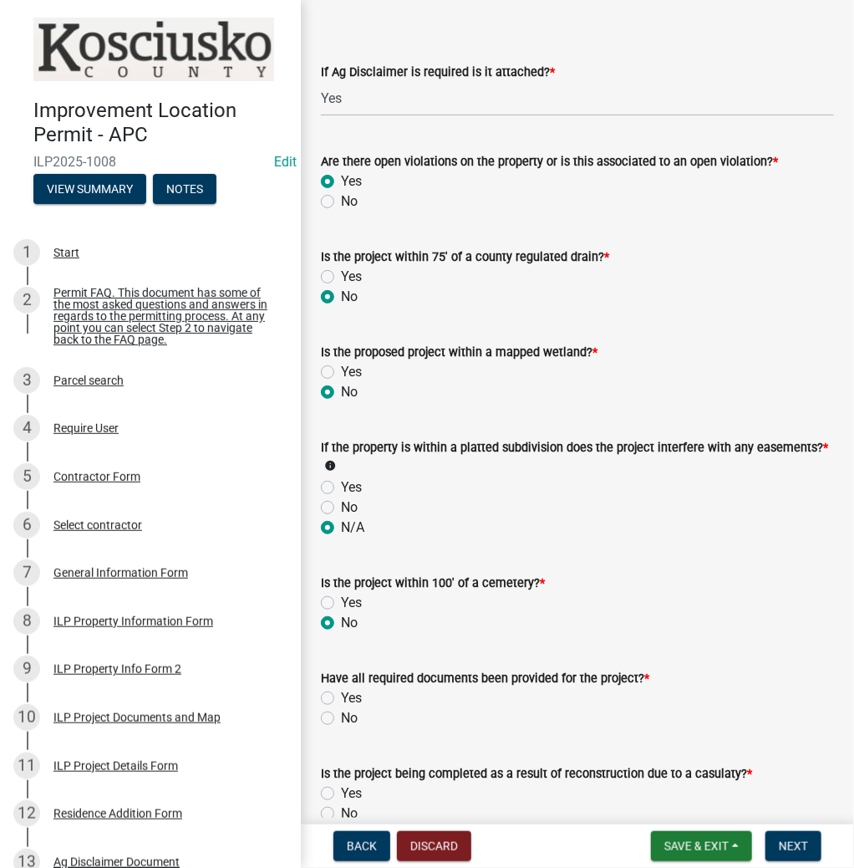
radio input "true"
click at [341, 689] on label "Yes" at bounding box center [351, 698] width 21 height 20
click at [341, 689] on input "Yes" at bounding box center [346, 693] width 11 height 11
radio input "true"
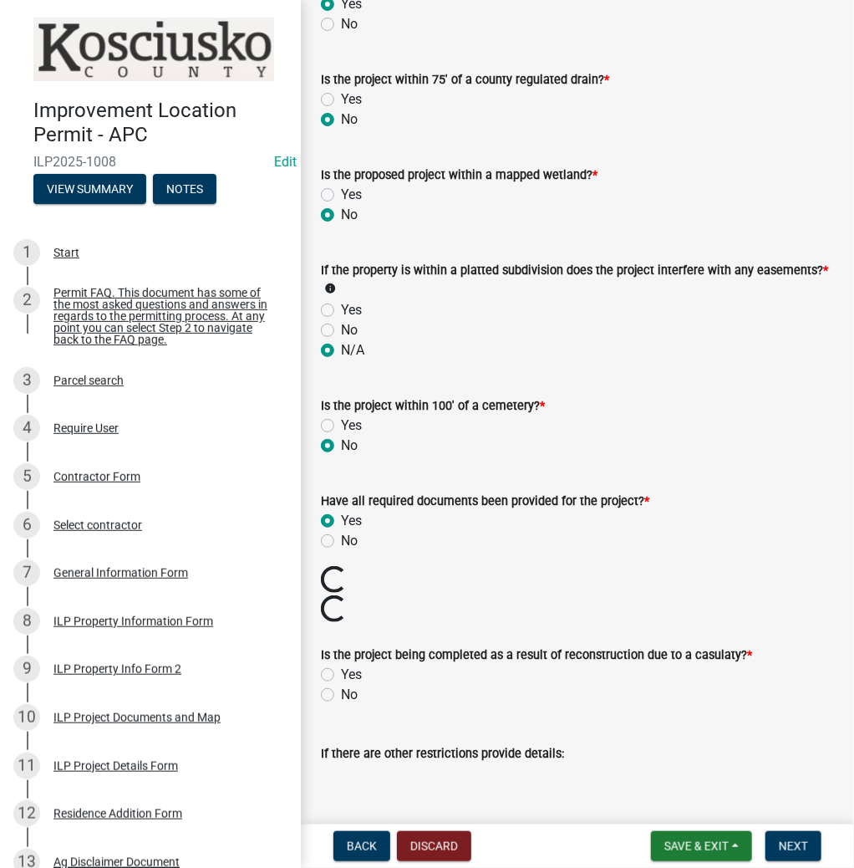
scroll to position [1605, 0]
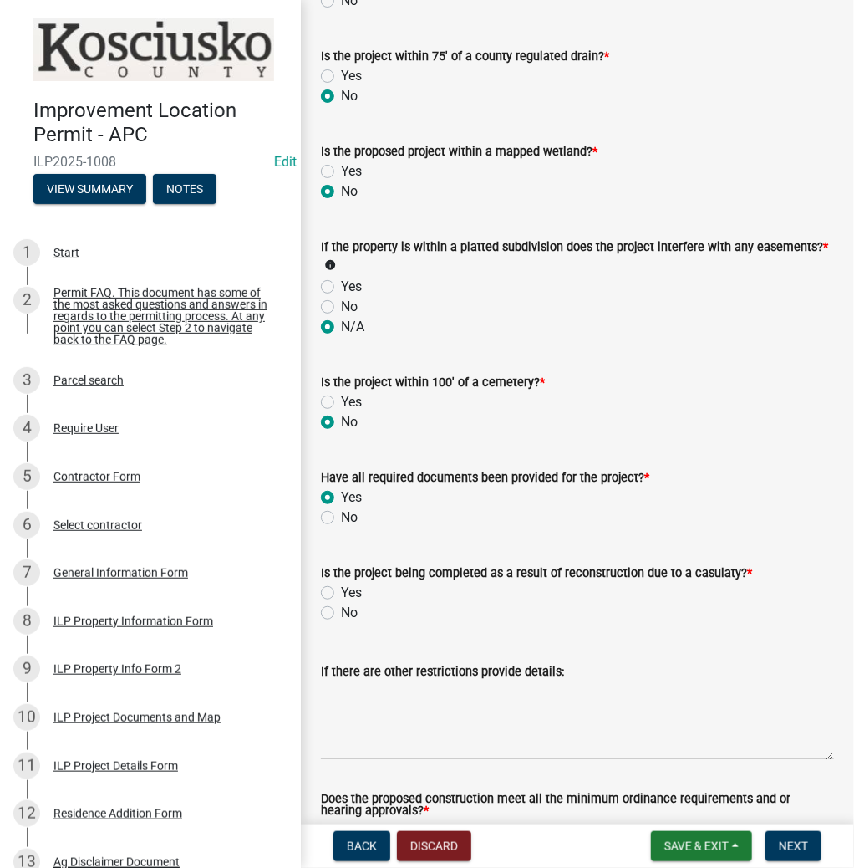
click at [341, 605] on label "No" at bounding box center [349, 613] width 17 height 20
click at [341, 605] on input "No" at bounding box center [346, 608] width 11 height 11
radio input "true"
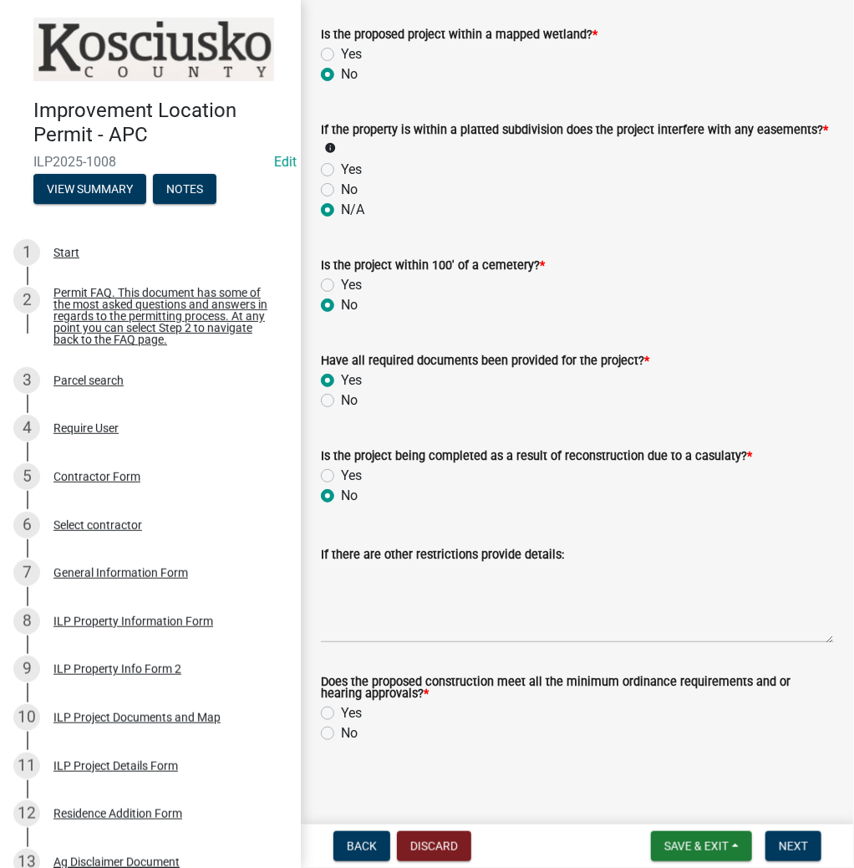
click at [341, 706] on label "Yes" at bounding box center [351, 713] width 21 height 20
click at [341, 706] on input "Yes" at bounding box center [346, 708] width 11 height 11
radio input "true"
click at [786, 836] on button "Next" at bounding box center [794, 846] width 56 height 30
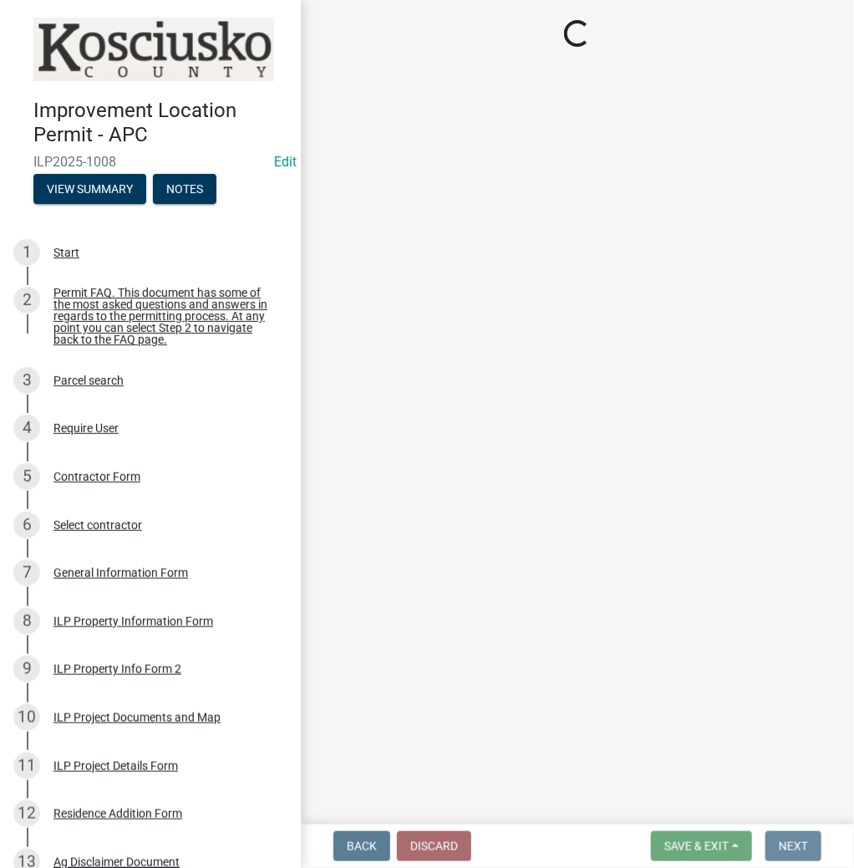
scroll to position [0, 0]
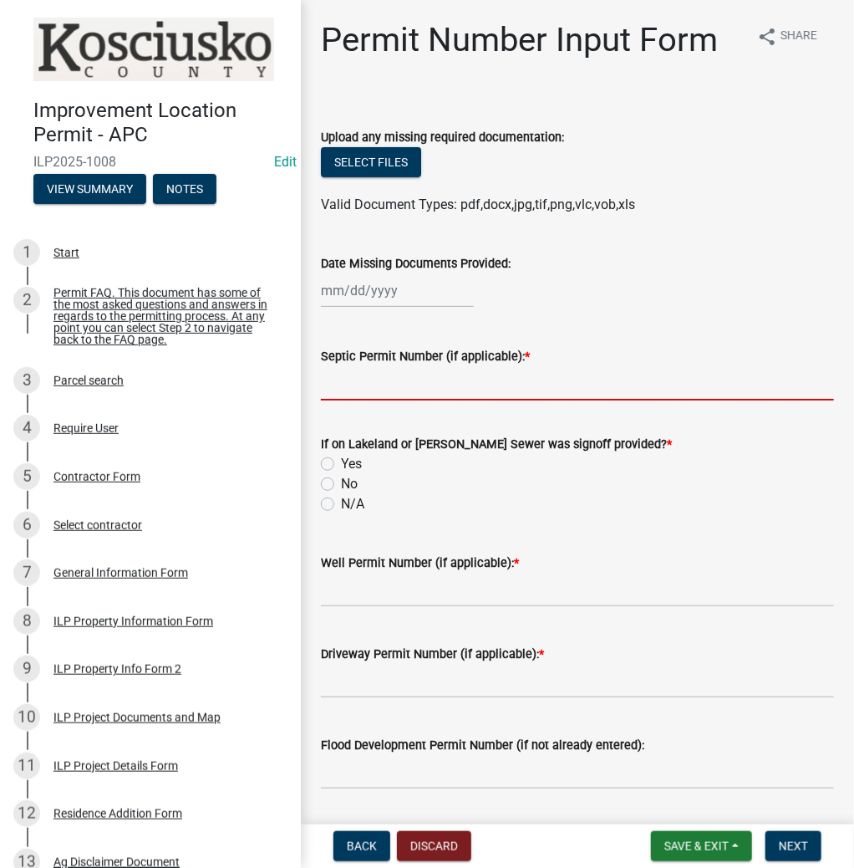
click at [418, 390] on input "Septic Permit Number (if applicable): *" at bounding box center [577, 383] width 513 height 34
type input "LETTER"
click at [341, 499] on label "N/A" at bounding box center [352, 504] width 23 height 20
click at [341, 499] on input "N/A" at bounding box center [346, 499] width 11 height 11
radio input "true"
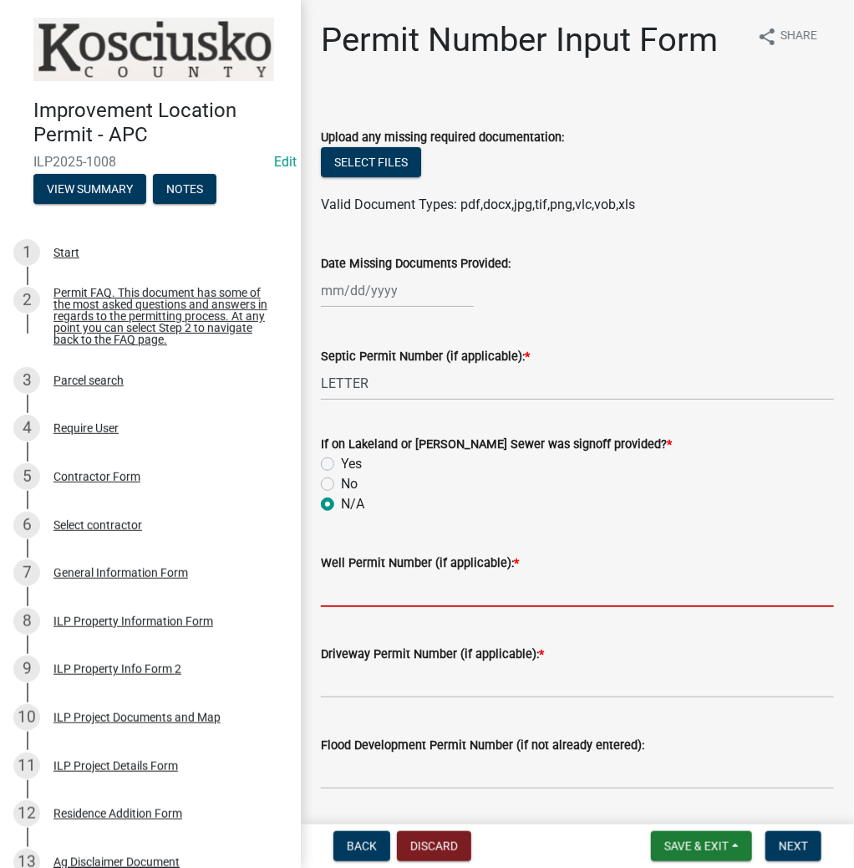
click at [381, 585] on input "Well Permit Number (if applicable): *" at bounding box center [577, 590] width 513 height 34
type input "LETTER"
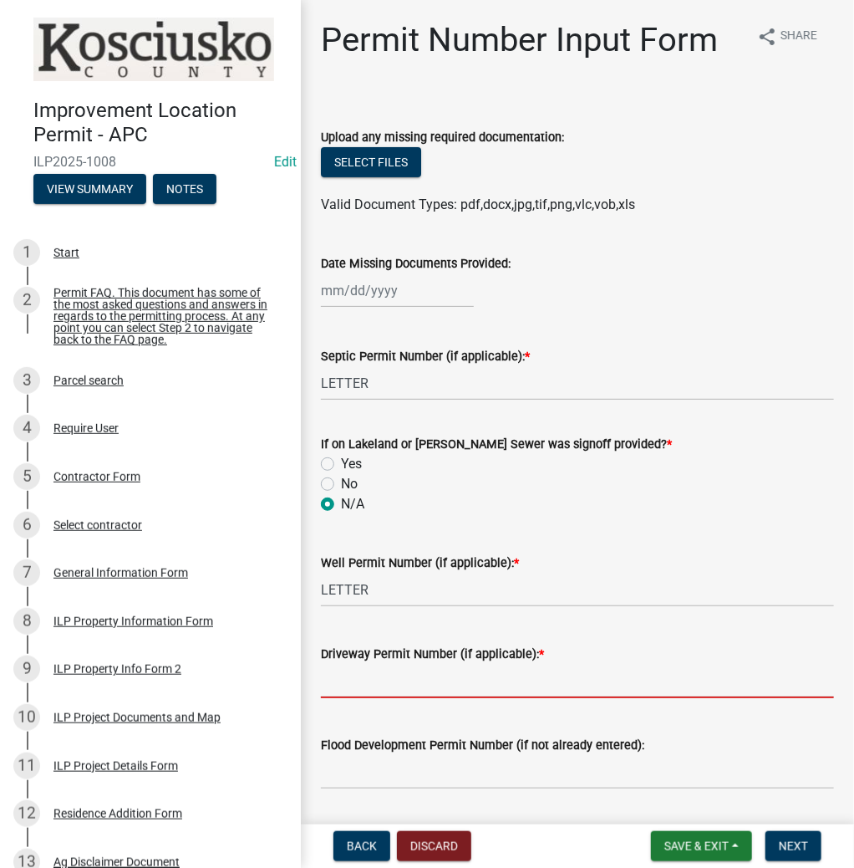
click at [374, 677] on input "Driveway Permit Number (if applicable): *" at bounding box center [577, 681] width 513 height 34
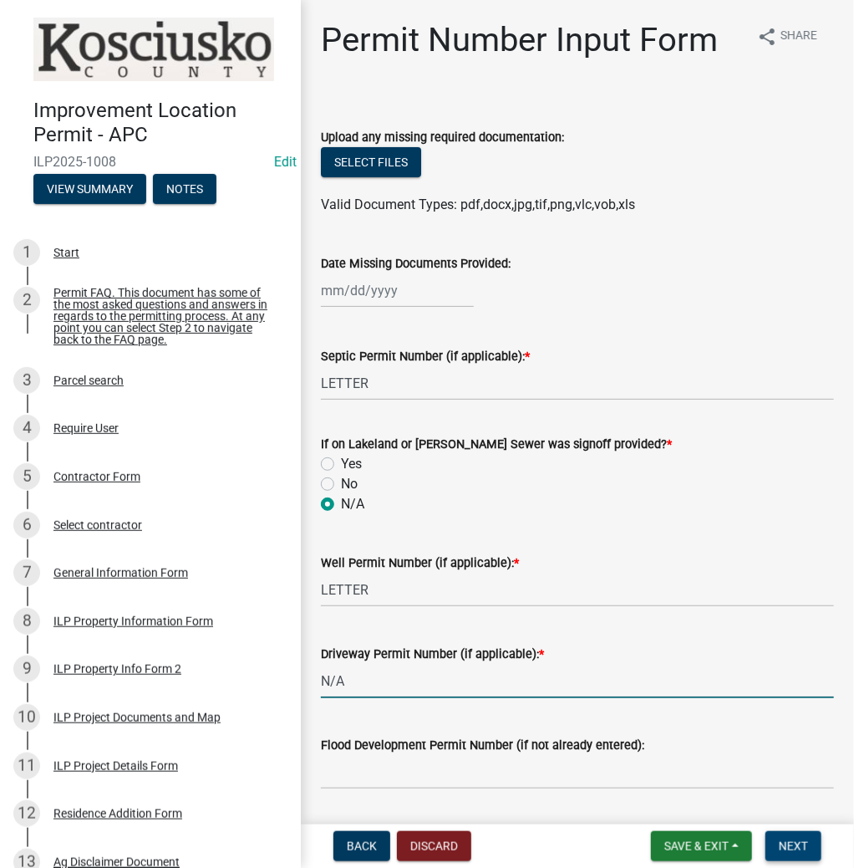
type input "N/A"
click at [785, 844] on span "Next" at bounding box center [793, 845] width 29 height 13
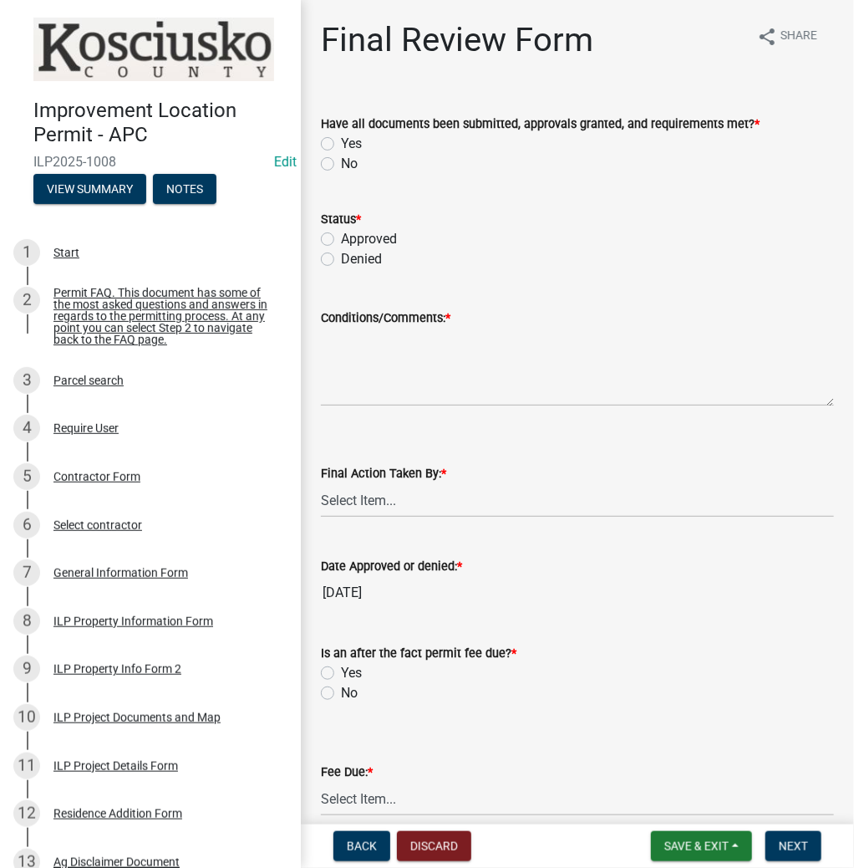
click at [341, 141] on label "Yes" at bounding box center [351, 144] width 21 height 20
click at [341, 141] on input "Yes" at bounding box center [346, 139] width 11 height 11
radio input "true"
click at [341, 237] on label "Approved" at bounding box center [369, 239] width 56 height 20
click at [341, 237] on input "Approved" at bounding box center [346, 234] width 11 height 11
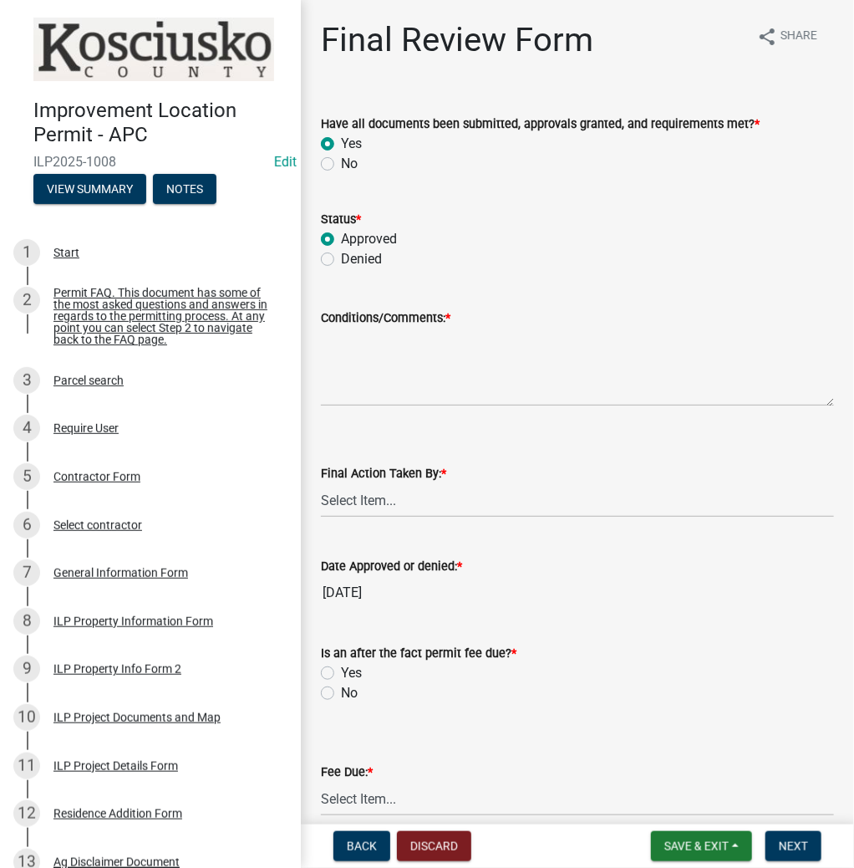
radio input "true"
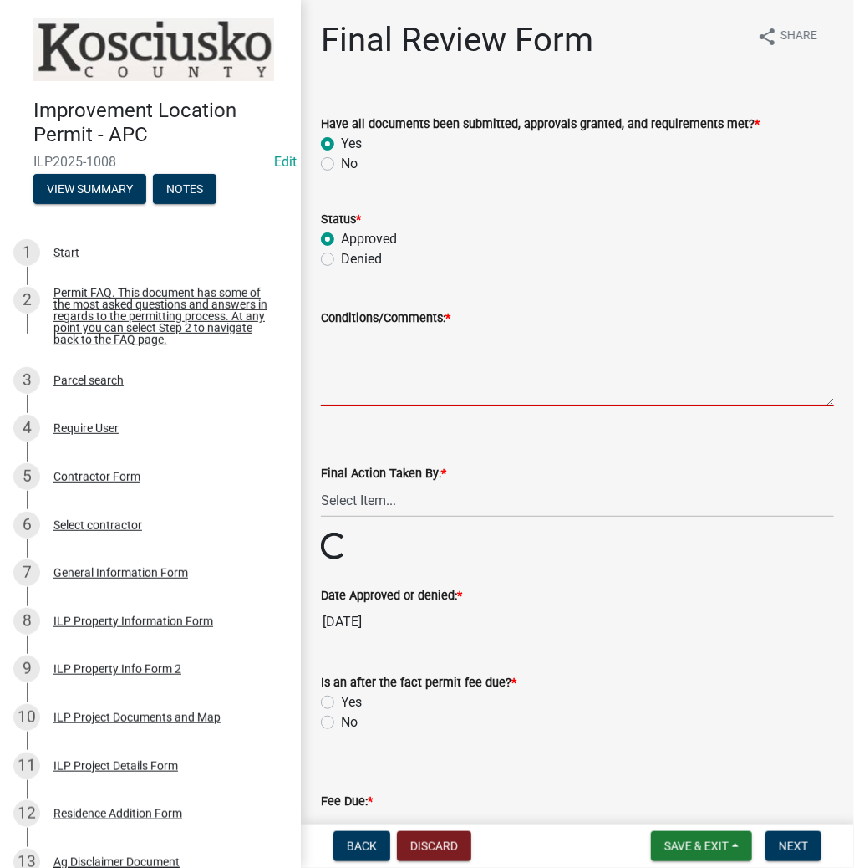
click at [401, 367] on textarea "Conditions/Comments: *" at bounding box center [577, 367] width 513 height 79
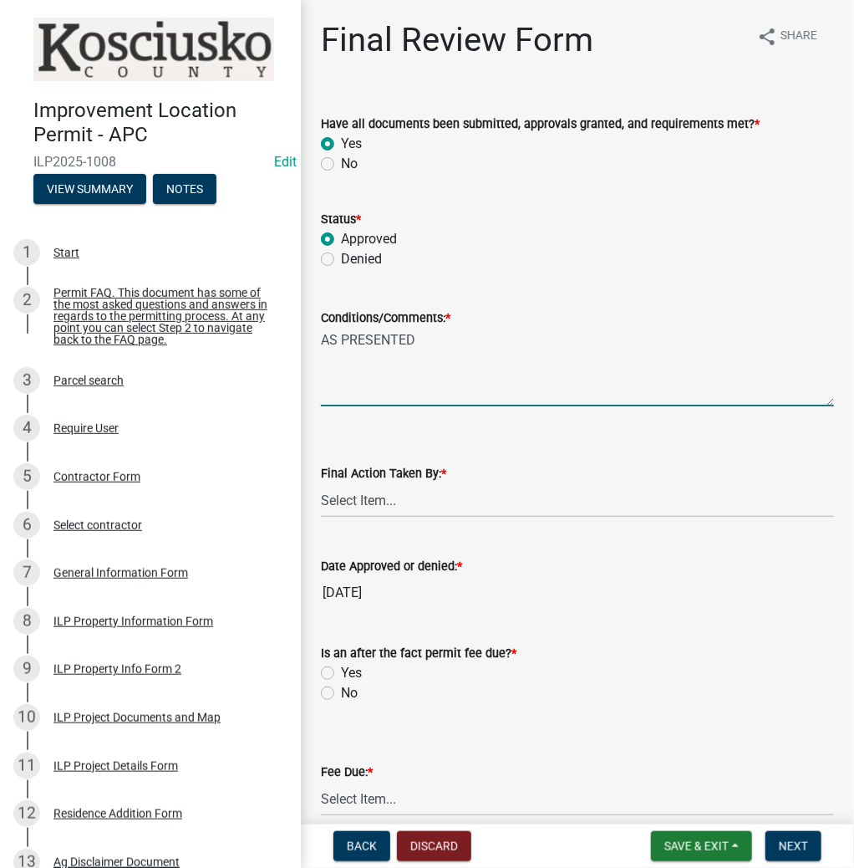
type textarea "AS PRESENTED"
click at [381, 502] on select "Select Item... MMS LT AT CS [PERSON_NAME]" at bounding box center [577, 500] width 513 height 34
click at [321, 483] on select "Select Item... MMS LT AT CS [PERSON_NAME]" at bounding box center [577, 500] width 513 height 34
select select "d95389f4-ab5a-4603-9826-29cf73316391"
click at [341, 671] on label "Yes" at bounding box center [351, 673] width 21 height 20
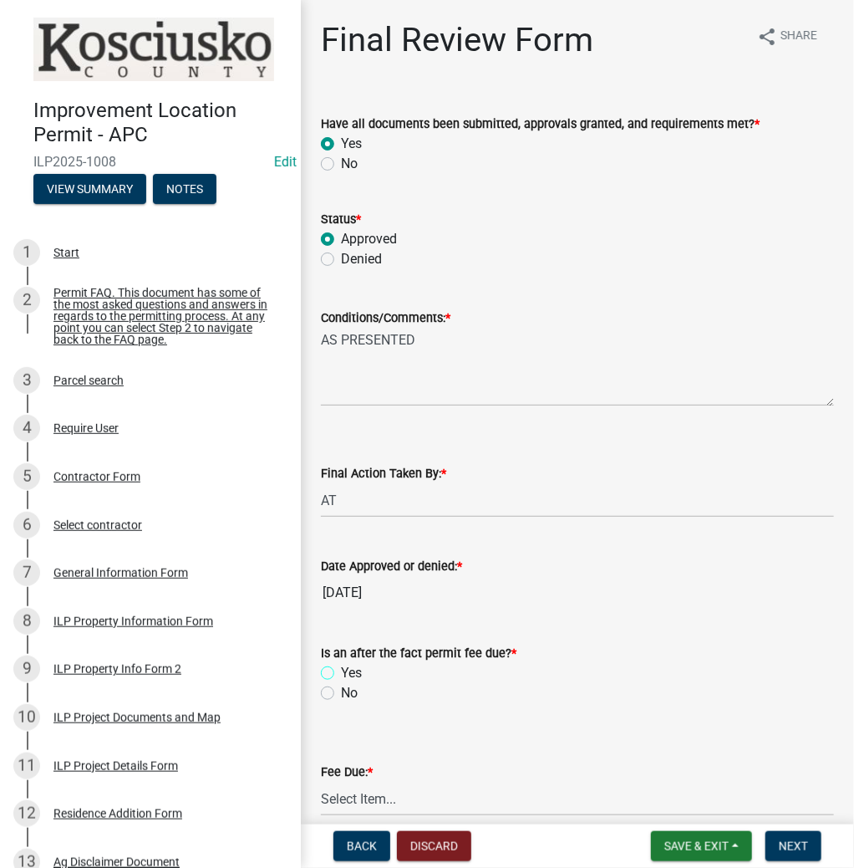
click at [341, 671] on input "Yes" at bounding box center [346, 668] width 11 height 11
radio input "true"
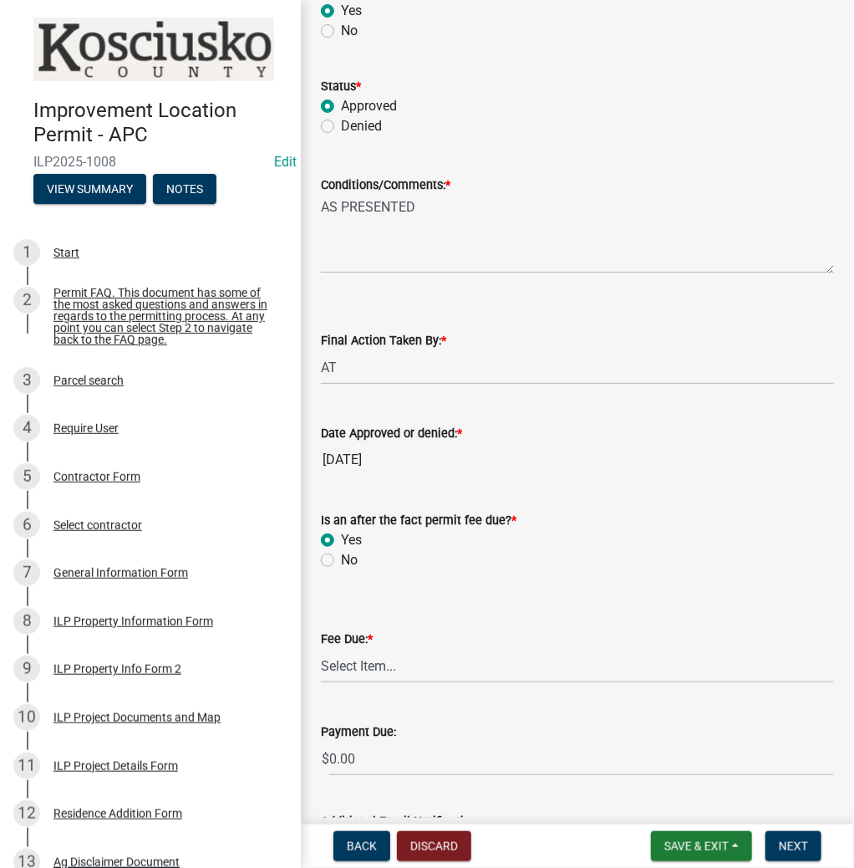
scroll to position [267, 0]
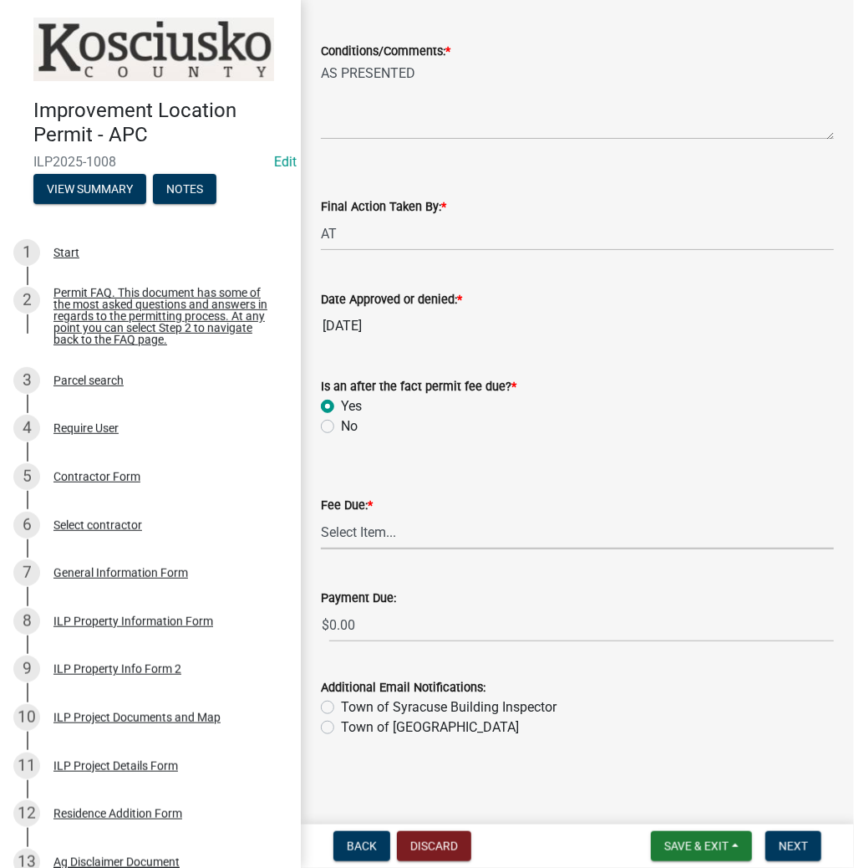
click at [430, 540] on select "Select Item... N/A $10.00 $25.00 $125.00 $250 $500 $500 + $10.00 for every 10 s…" at bounding box center [577, 532] width 513 height 34
click at [321, 549] on select "Select Item... N/A $10.00 $25.00 $125.00 $250 $500 $500 + $10.00 for every 10 s…" at bounding box center [577, 532] width 513 height 34
select select "654cf63f-9773-4a49-9949-bcaf97ebfa68"
click at [780, 842] on span "Next" at bounding box center [793, 845] width 29 height 13
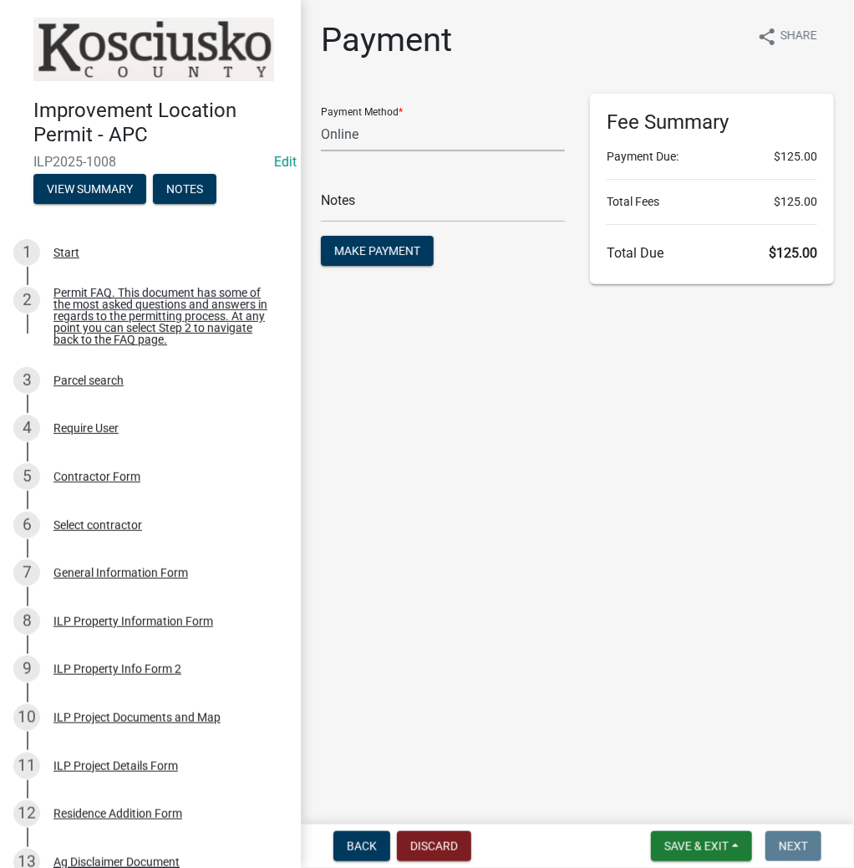
click at [440, 135] on select "Credit Card POS Check Cash Online" at bounding box center [443, 134] width 244 height 34
select select "2: 1"
click at [321, 117] on select "Credit Card POS Check Cash Online" at bounding box center [443, 134] width 244 height 34
click at [380, 252] on span "Make Payment" at bounding box center [377, 250] width 86 height 13
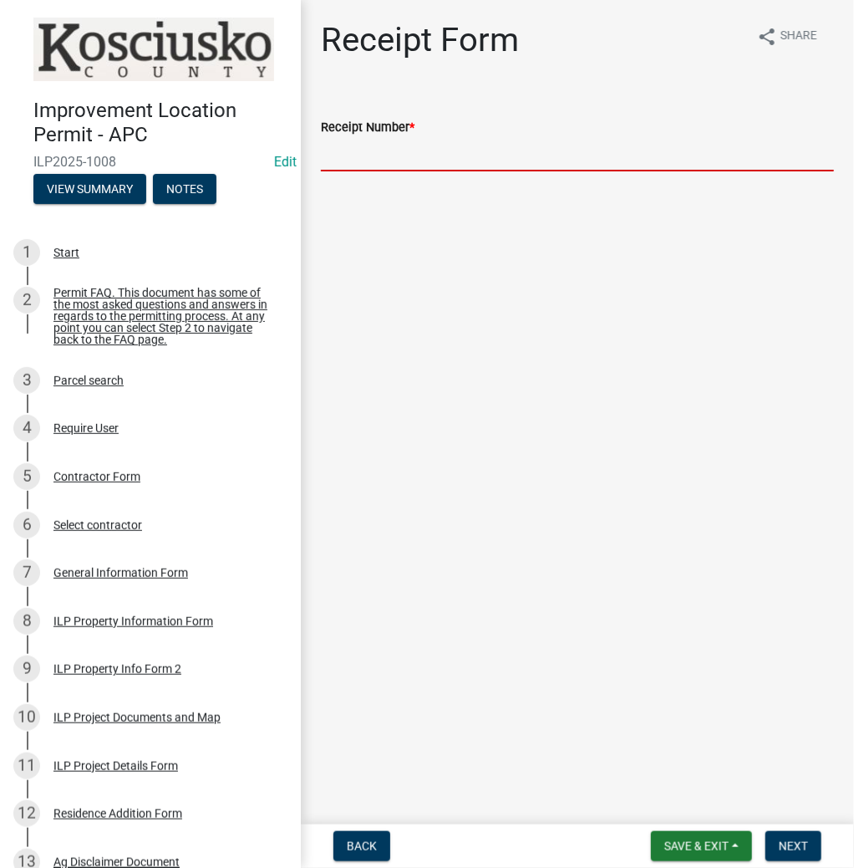
click at [497, 151] on input "Receipt Number *" at bounding box center [577, 154] width 513 height 34
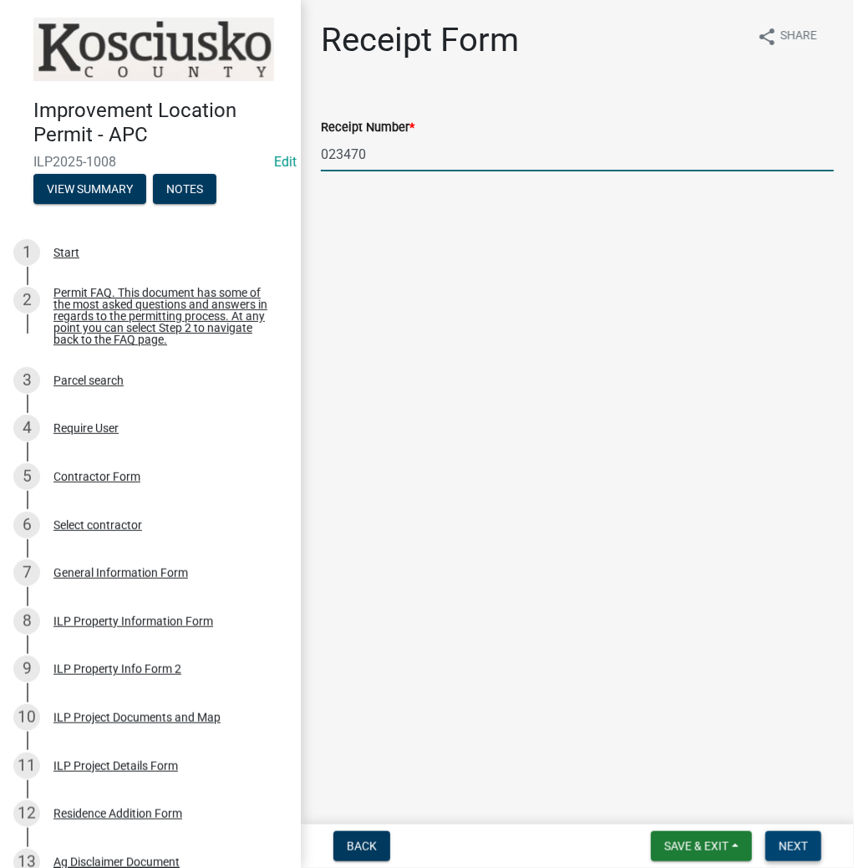
type input "023470"
click at [788, 852] on span "Next" at bounding box center [793, 845] width 29 height 13
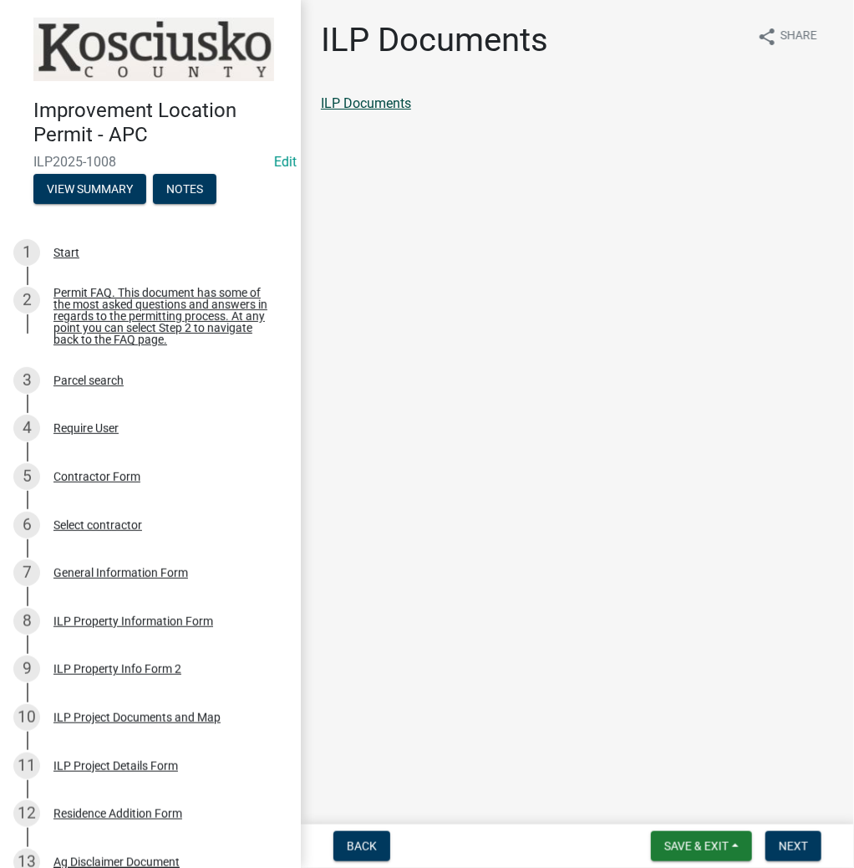
click at [376, 105] on link "ILP Documents" at bounding box center [366, 103] width 90 height 16
